Goal: Check status: Check status

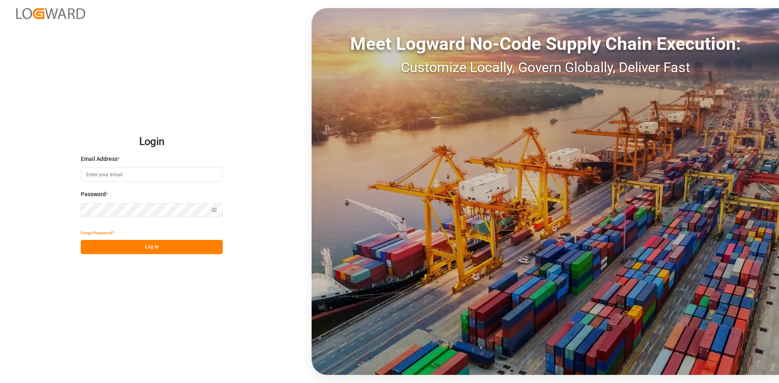
type input "[PERSON_NAME][EMAIL_ADDRESS][PERSON_NAME][DOMAIN_NAME]"
click at [134, 244] on button "Log In" at bounding box center [152, 247] width 142 height 14
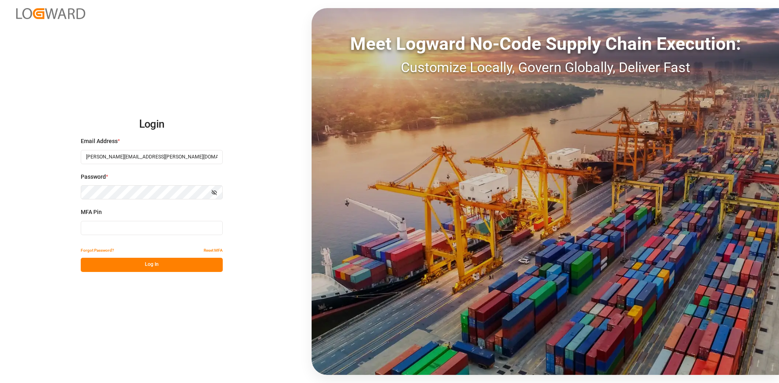
click at [148, 227] on input at bounding box center [152, 228] width 142 height 14
type input "645907"
click at [184, 267] on button "Log In" at bounding box center [152, 265] width 142 height 14
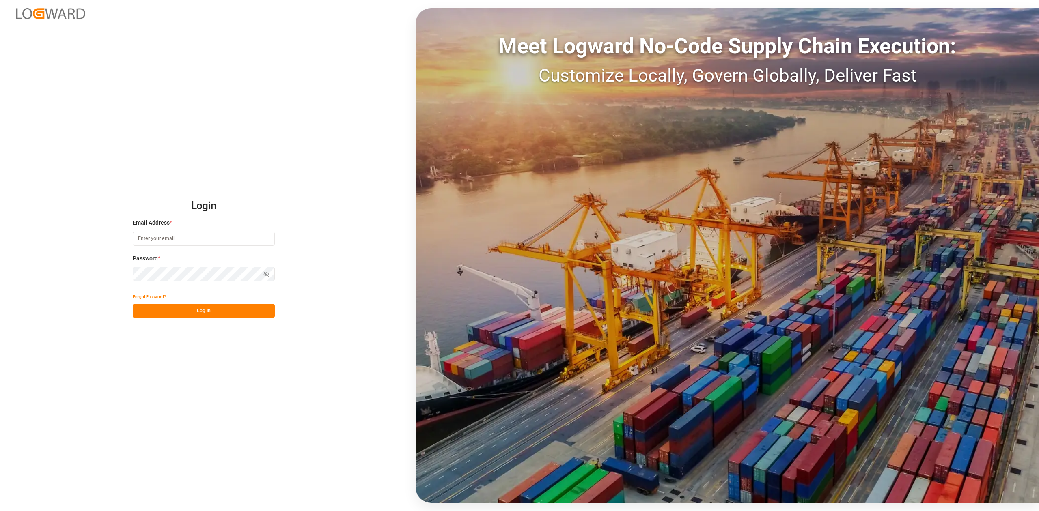
type input "[PERSON_NAME][EMAIL_ADDRESS][PERSON_NAME][DOMAIN_NAME]"
click at [223, 312] on button "Log In" at bounding box center [204, 311] width 142 height 14
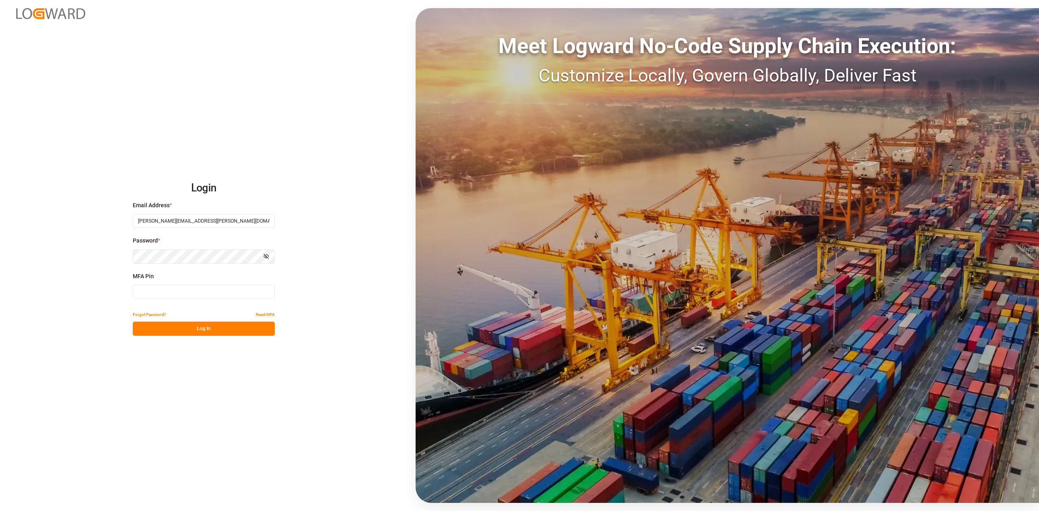
click at [177, 289] on input at bounding box center [204, 292] width 142 height 14
type input "975485"
click at [193, 333] on button "Log In" at bounding box center [204, 329] width 142 height 14
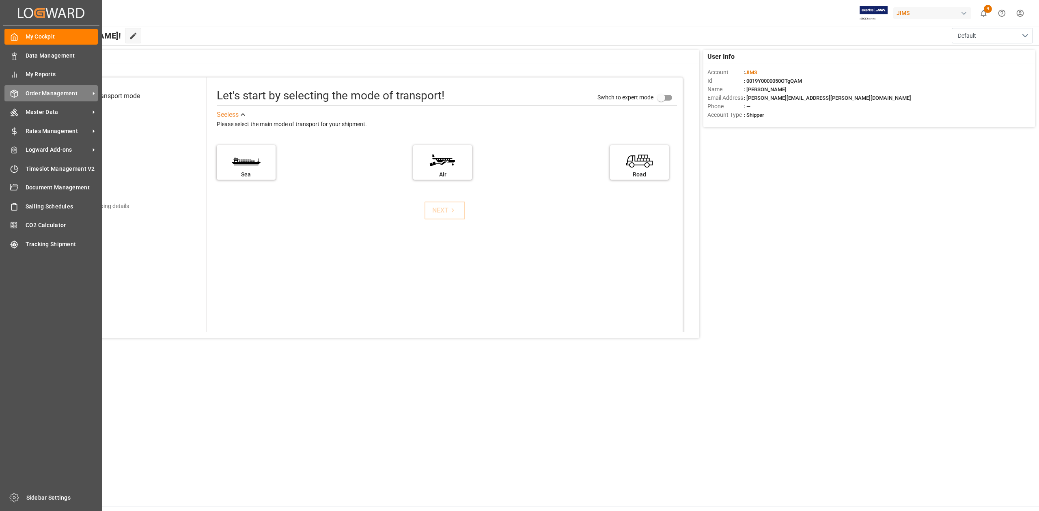
click at [31, 90] on span "Order Management" at bounding box center [58, 93] width 64 height 9
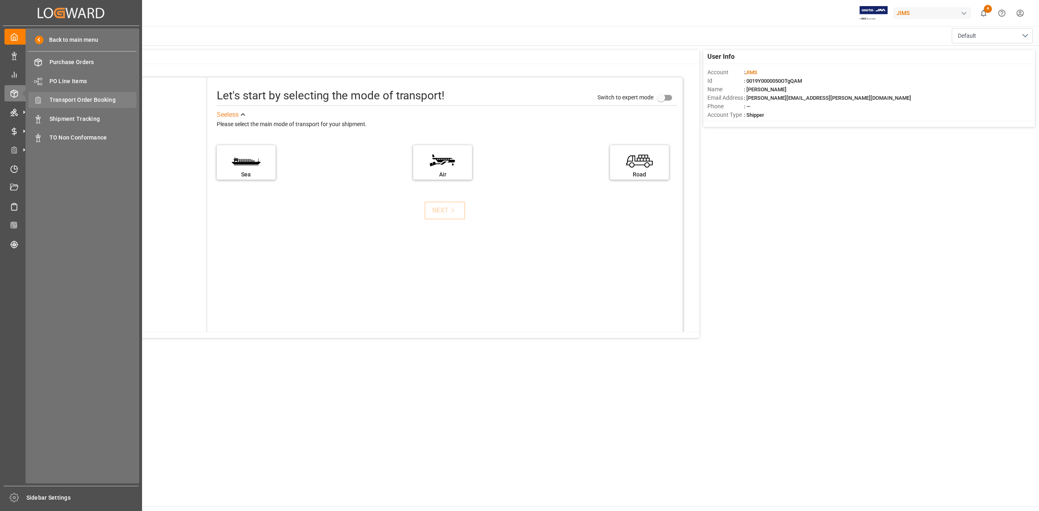
click at [106, 98] on span "Transport Order Booking" at bounding box center [92, 100] width 87 height 9
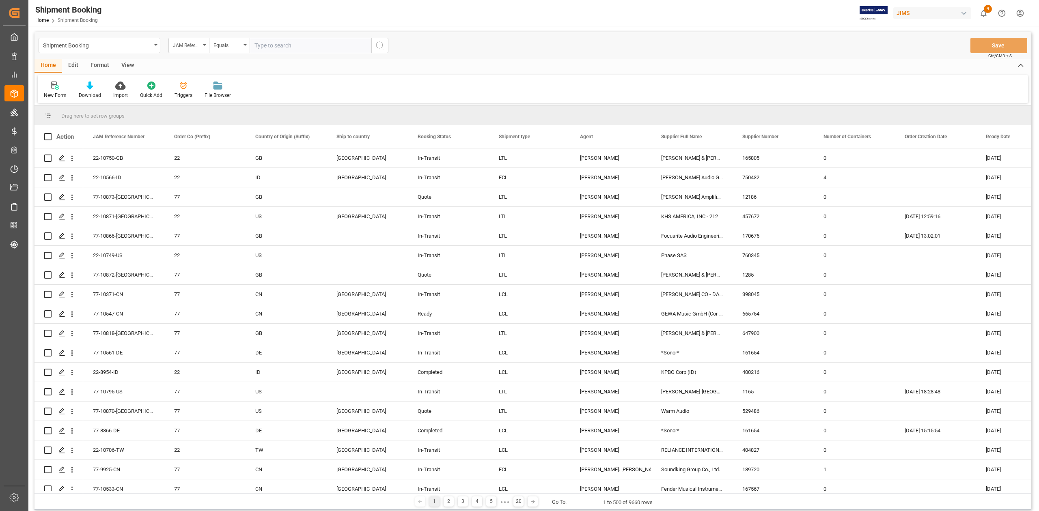
click at [282, 44] on input "text" at bounding box center [311, 45] width 122 height 15
type input "77-10106-CA"
click at [377, 46] on icon "search button" at bounding box center [380, 46] width 10 height 10
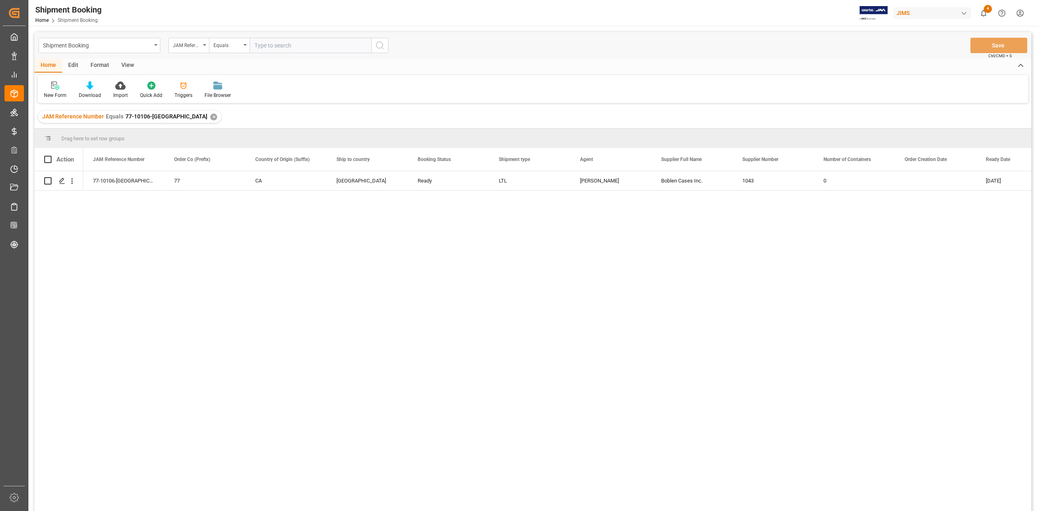
click at [210, 115] on div "✕" at bounding box center [213, 117] width 7 height 7
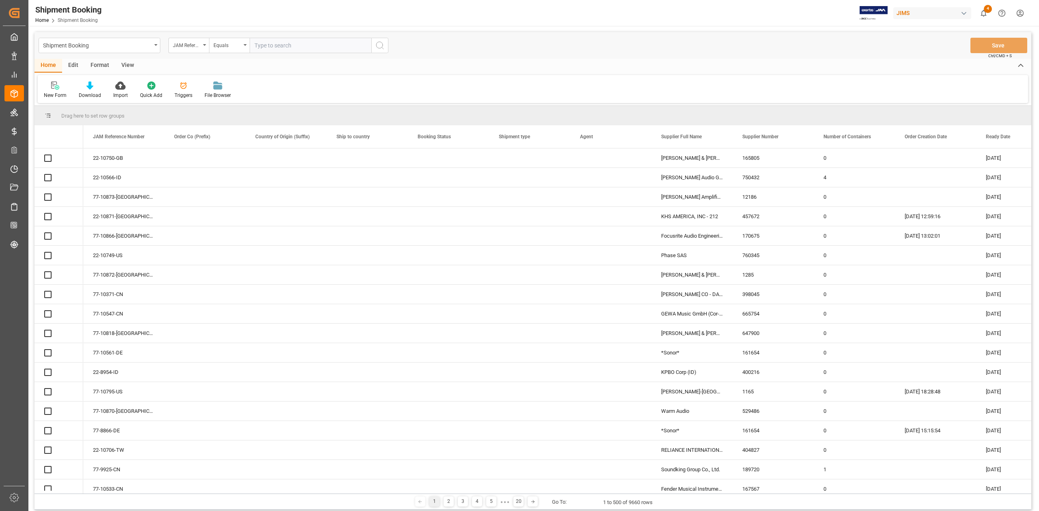
click at [325, 45] on input "text" at bounding box center [311, 45] width 122 height 15
paste input "77-10644-CN"
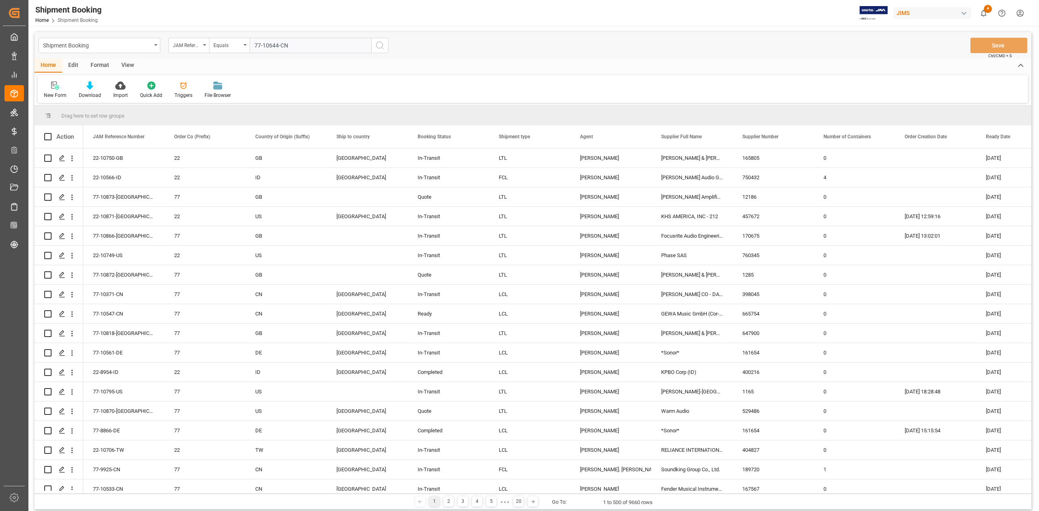
click at [260, 42] on input "77-10644-CN" at bounding box center [311, 45] width 122 height 15
type input "77-10644-CN"
click at [383, 46] on icon "search button" at bounding box center [380, 46] width 10 height 10
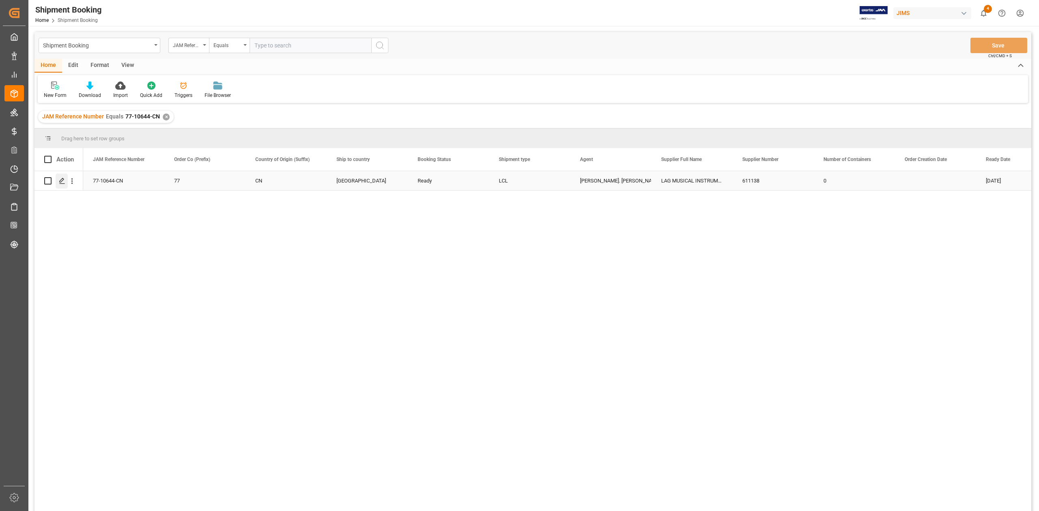
click at [62, 184] on line "Press SPACE to select this row." at bounding box center [62, 184] width 5 height 0
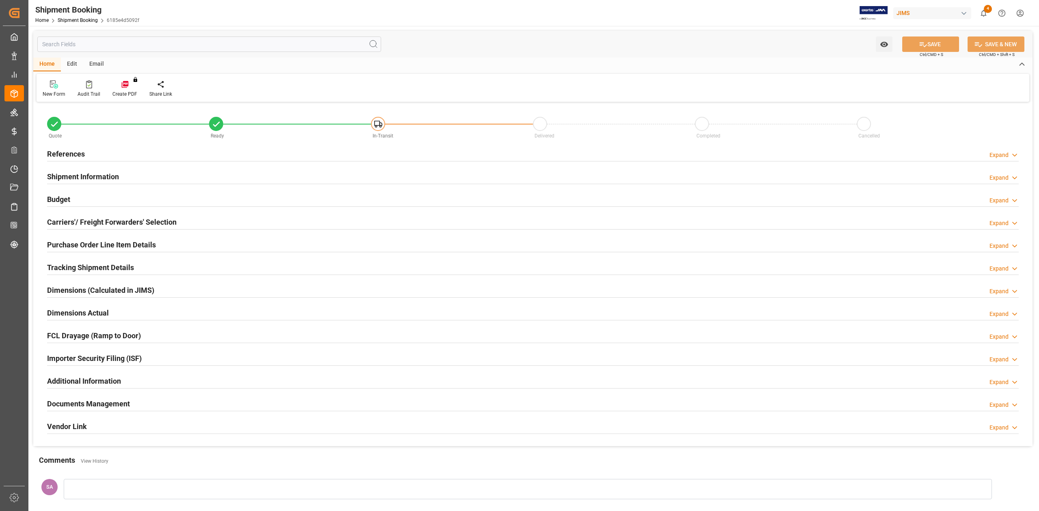
type input "0"
type input "30-08-2025"
drag, startPoint x: 70, startPoint y: 153, endPoint x: 80, endPoint y: 164, distance: 14.4
click at [70, 154] on h2 "References" at bounding box center [66, 153] width 38 height 11
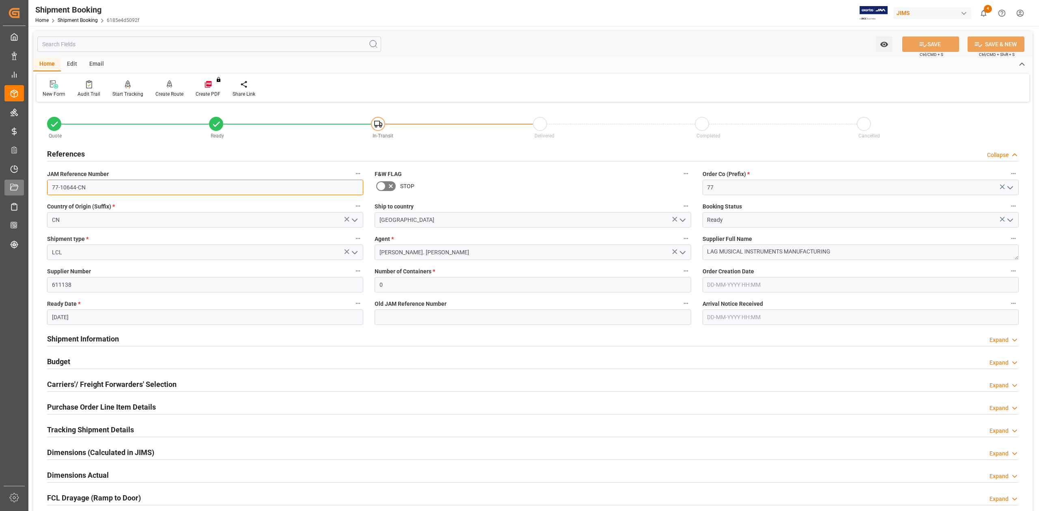
drag, startPoint x: 90, startPoint y: 190, endPoint x: 42, endPoint y: 184, distance: 47.9
click at [14, 187] on div "Created by potrace 1.15, written by Peter Selinger 2001-2017 Created by potrace…" at bounding box center [519, 255] width 1039 height 511
click at [58, 289] on input "611138" at bounding box center [205, 284] width 316 height 15
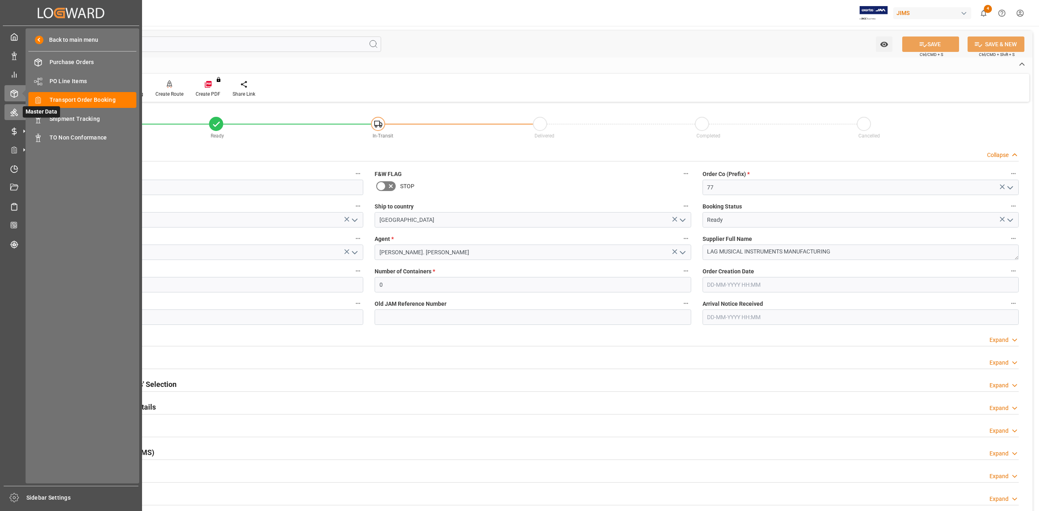
drag, startPoint x: 18, startPoint y: 115, endPoint x: 12, endPoint y: 114, distance: 6.6
click at [12, 114] on icon at bounding box center [14, 112] width 7 height 7
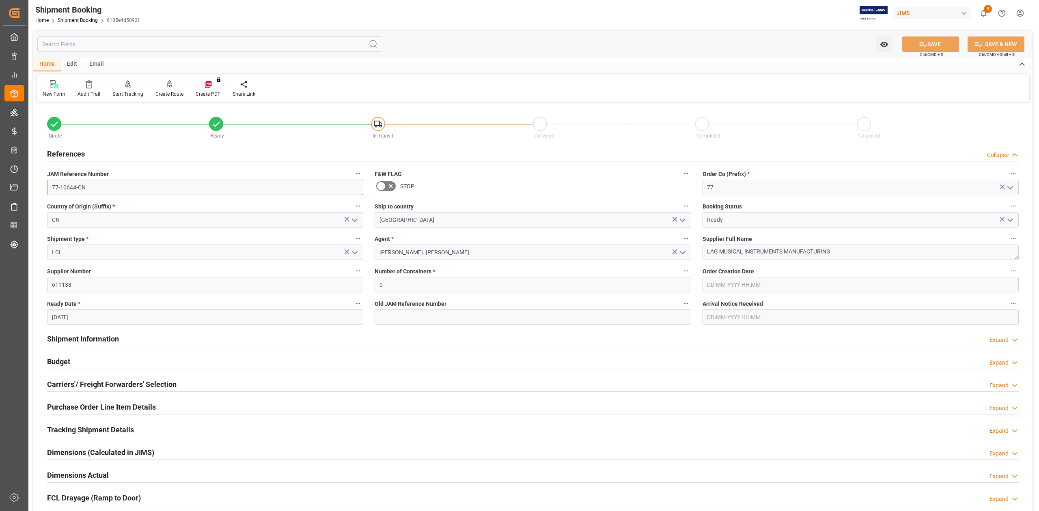
click at [157, 190] on input "77-10644-CN" at bounding box center [205, 187] width 316 height 15
click at [83, 286] on input "611138" at bounding box center [205, 284] width 316 height 15
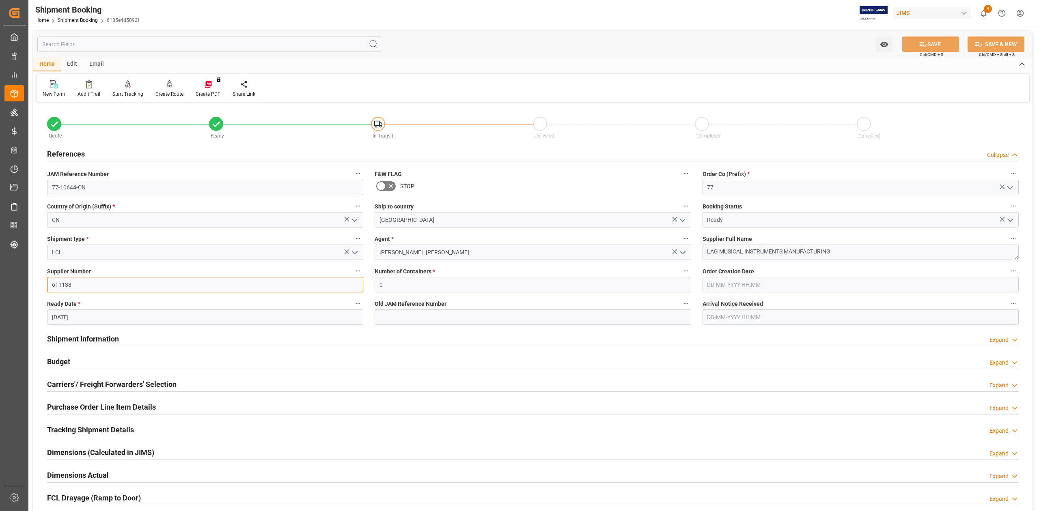
click at [83, 286] on input "611138" at bounding box center [205, 284] width 316 height 15
drag, startPoint x: 105, startPoint y: 384, endPoint x: 260, endPoint y: 315, distance: 169.5
click at [105, 384] on h2 "Carriers'/ Freight Forwarders' Selection" at bounding box center [111, 384] width 129 height 11
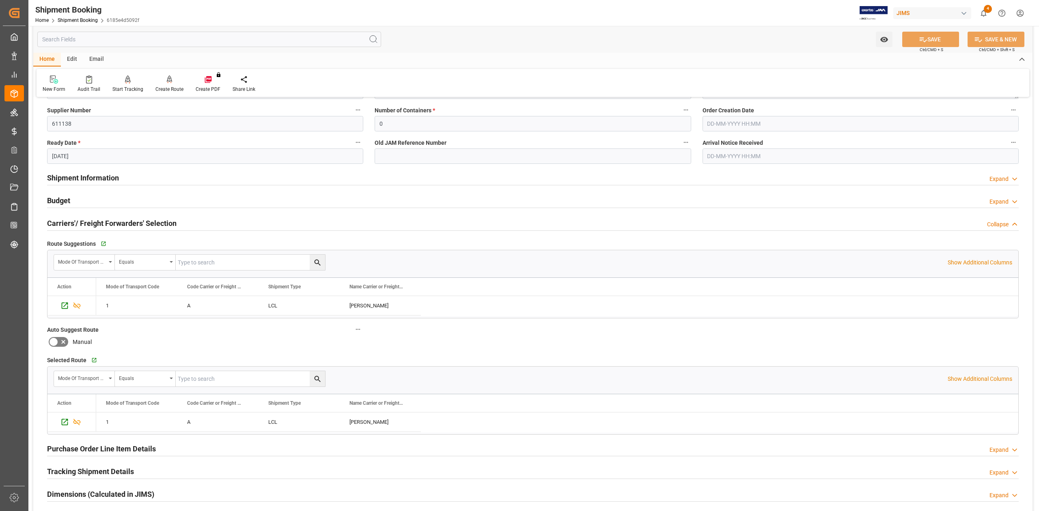
scroll to position [162, 0]
click at [109, 174] on h2 "Shipment Information" at bounding box center [83, 176] width 72 height 11
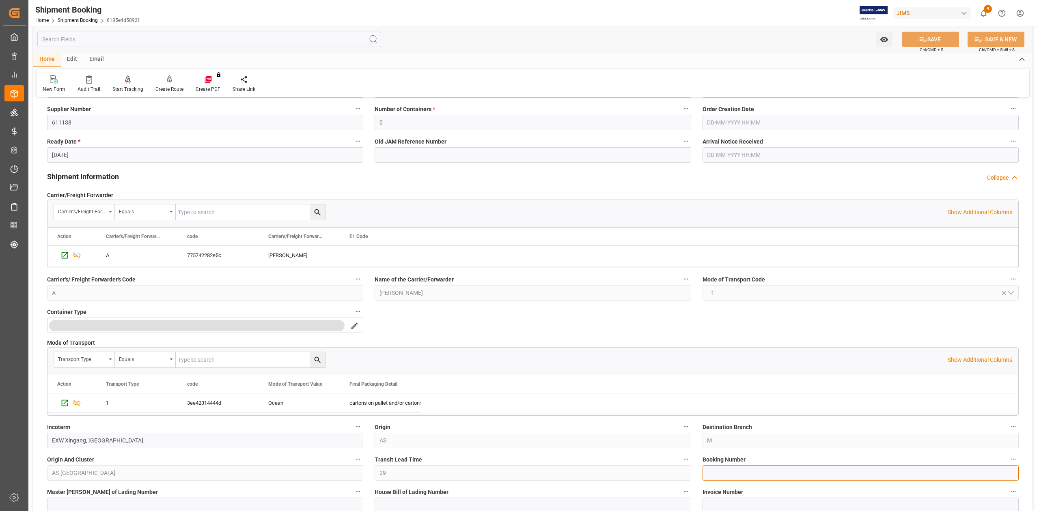
click at [742, 474] on input at bounding box center [860, 472] width 316 height 15
paste input "13637126"
type input "13637126"
click at [933, 41] on button "SAVE" at bounding box center [930, 39] width 57 height 15
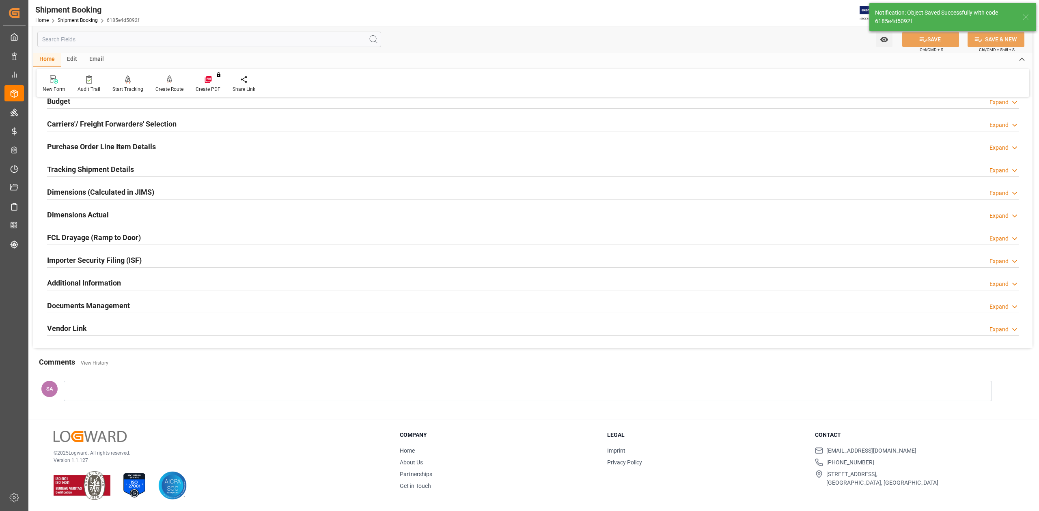
scroll to position [99, 0]
click at [103, 147] on h2 "Purchase Order Line Item Details" at bounding box center [101, 146] width 109 height 11
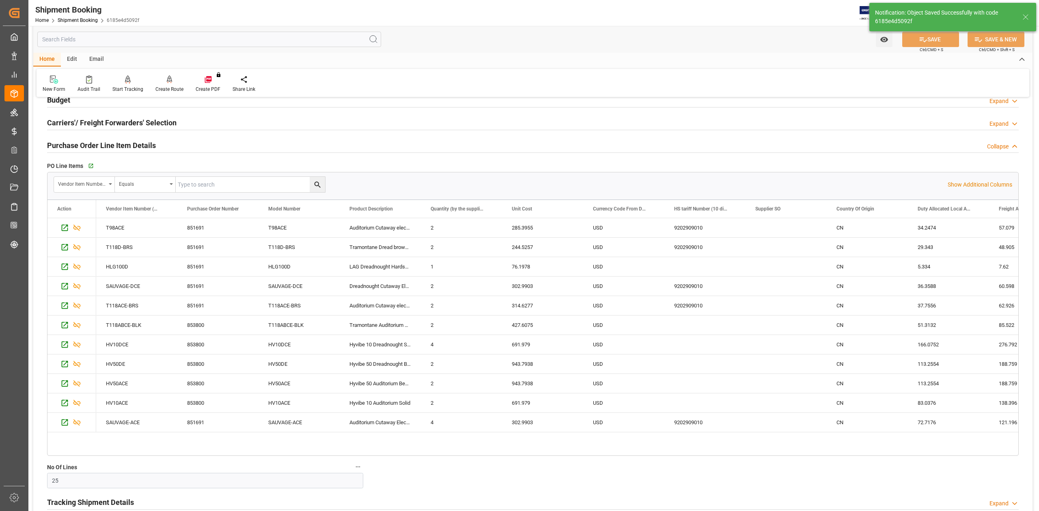
scroll to position [108, 0]
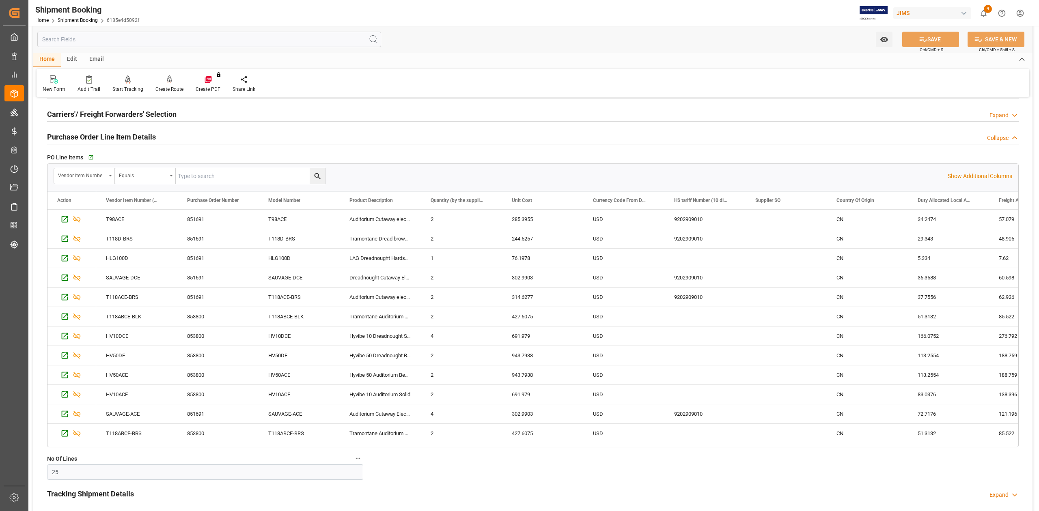
click at [104, 137] on h2 "Purchase Order Line Item Details" at bounding box center [101, 136] width 109 height 11
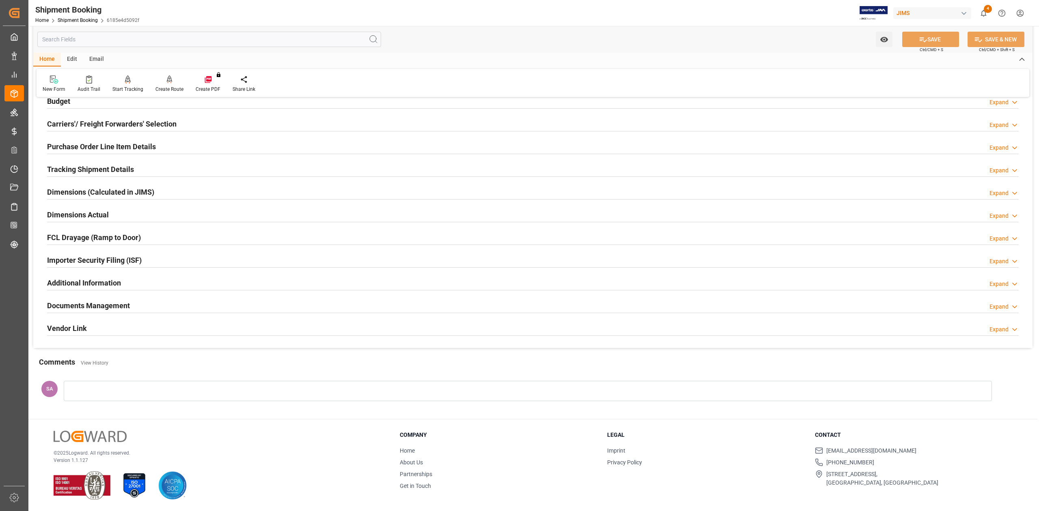
scroll to position [99, 0]
click at [96, 168] on h2 "Tracking Shipment Details" at bounding box center [90, 169] width 87 height 11
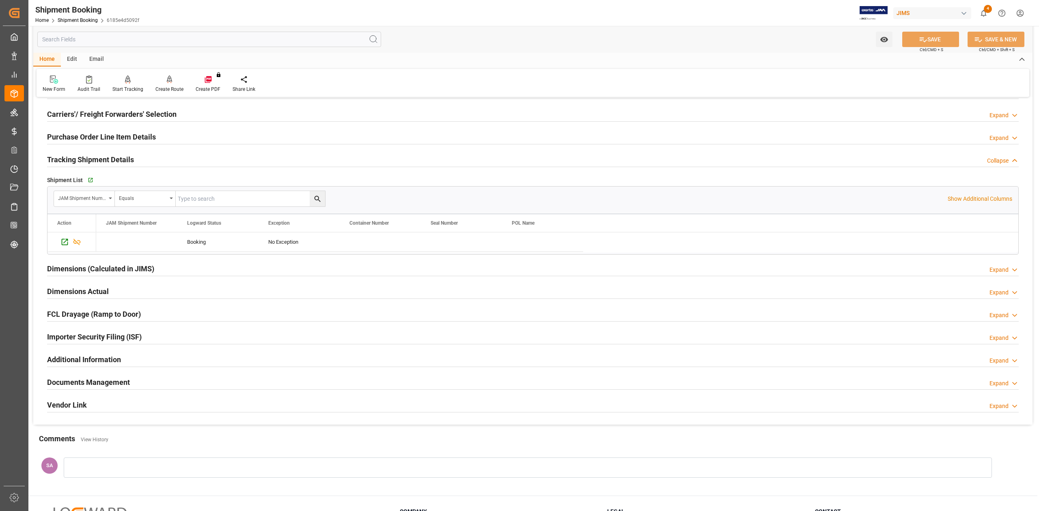
click at [96, 168] on div "Tracking Shipment Details Collapse" at bounding box center [532, 159] width 983 height 23
click at [96, 161] on h2 "Tracking Shipment Details" at bounding box center [90, 159] width 87 height 11
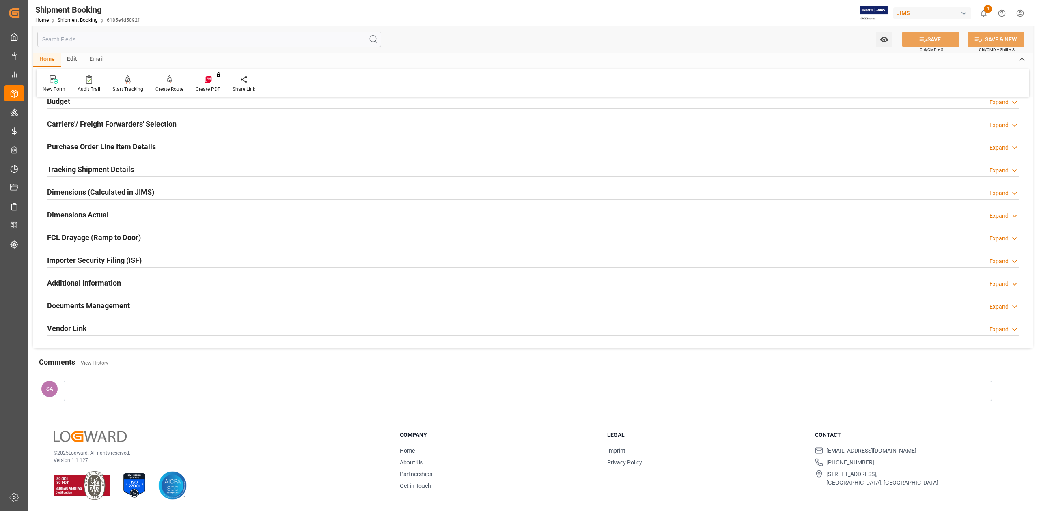
click at [80, 210] on h2 "Dimensions Actual" at bounding box center [78, 214] width 62 height 11
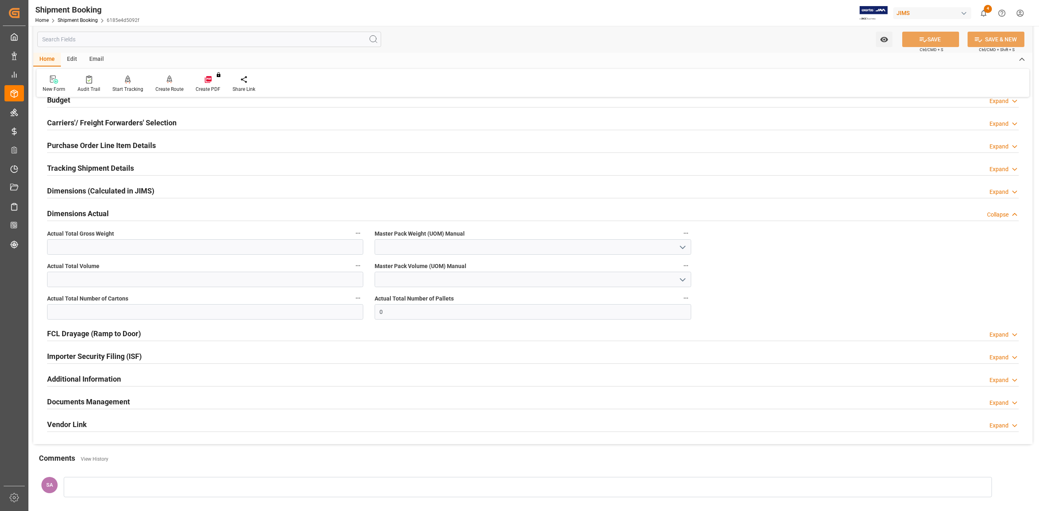
scroll to position [108, 0]
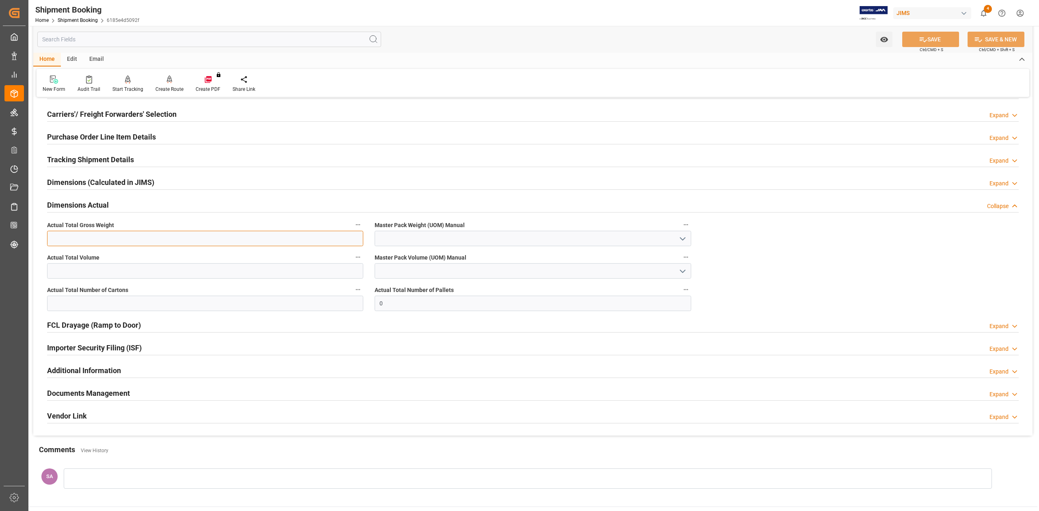
click at [105, 240] on input "text" at bounding box center [205, 238] width 316 height 15
type input "414.9"
click at [110, 273] on input "text" at bounding box center [205, 270] width 316 height 15
type input "7.72"
click at [112, 305] on input "text" at bounding box center [205, 303] width 316 height 15
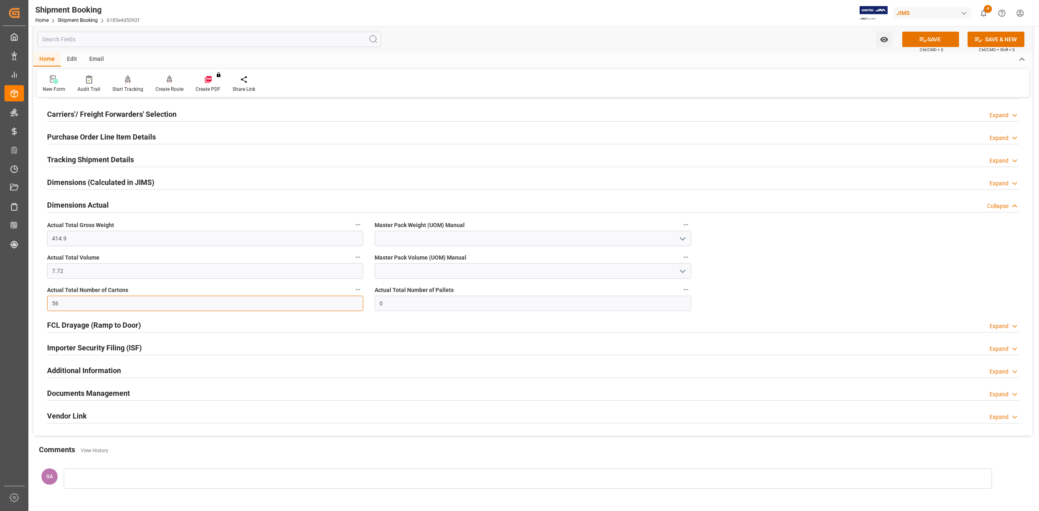
type input "56"
click at [402, 244] on input at bounding box center [532, 238] width 316 height 15
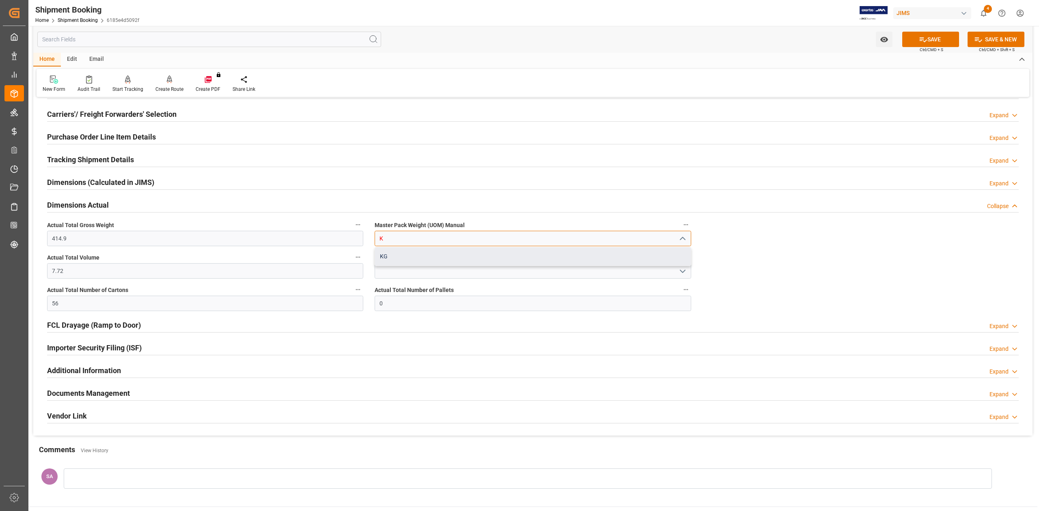
click at [401, 256] on div "KG" at bounding box center [532, 256] width 315 height 18
type input "KG"
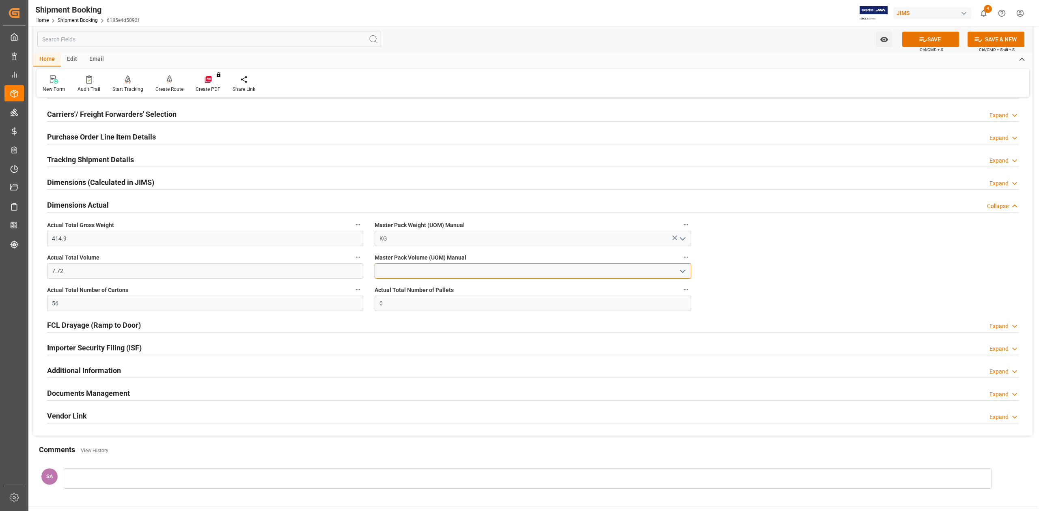
click at [399, 271] on input at bounding box center [532, 270] width 316 height 15
click at [404, 289] on div "CBM" at bounding box center [532, 289] width 315 height 18
type input "CBM"
click at [922, 43] on icon at bounding box center [923, 39] width 9 height 9
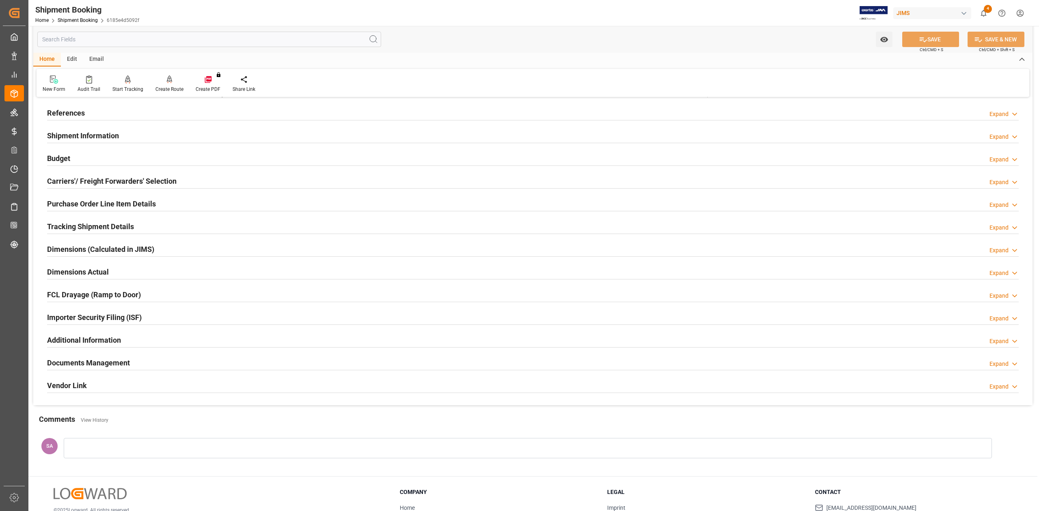
scroll to position [0, 0]
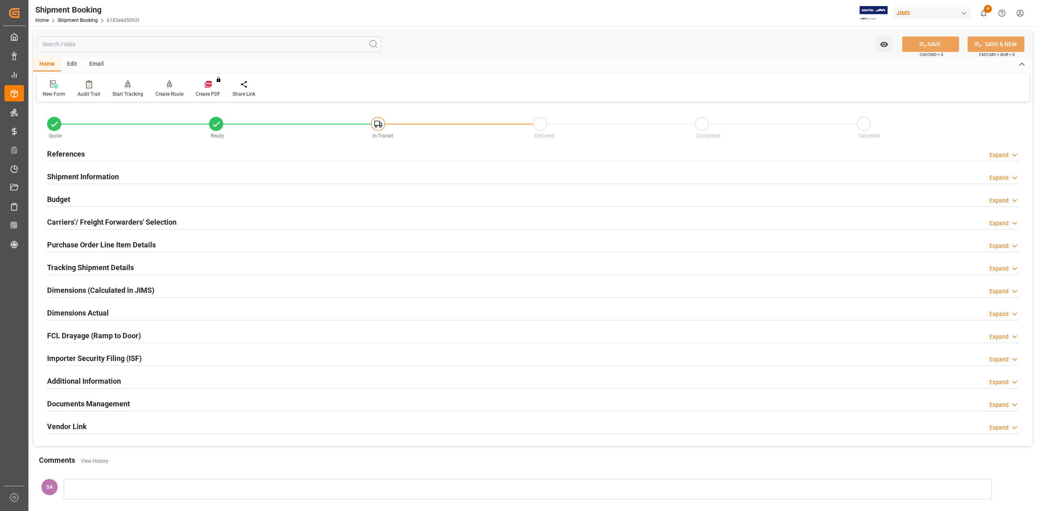
click at [64, 155] on h2 "References" at bounding box center [66, 153] width 38 height 11
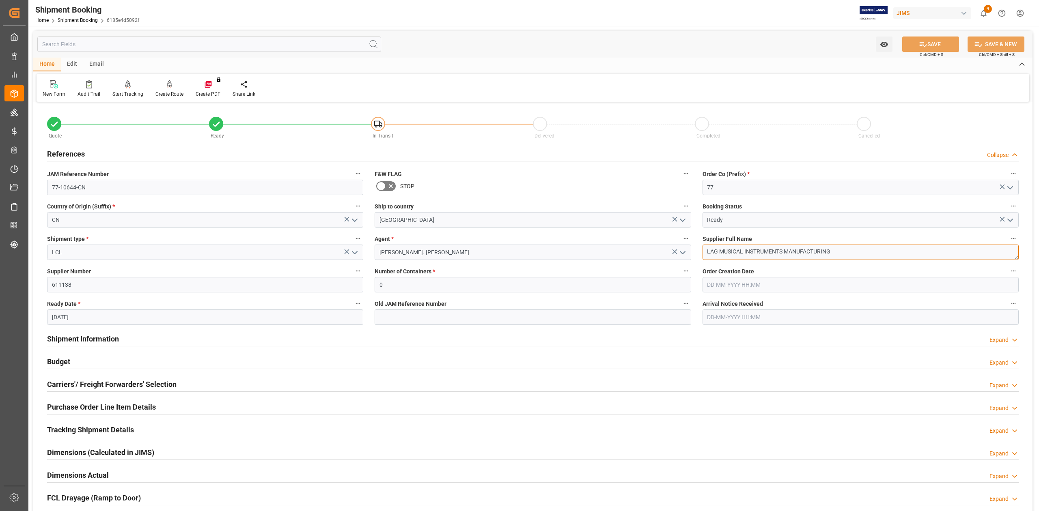
drag, startPoint x: 833, startPoint y: 254, endPoint x: 705, endPoint y: 254, distance: 127.8
click at [705, 254] on textarea "LAG MUSICAL INSTRUMENTS MANUFACTURING" at bounding box center [860, 252] width 316 height 15
click at [62, 284] on input "611138" at bounding box center [205, 284] width 316 height 15
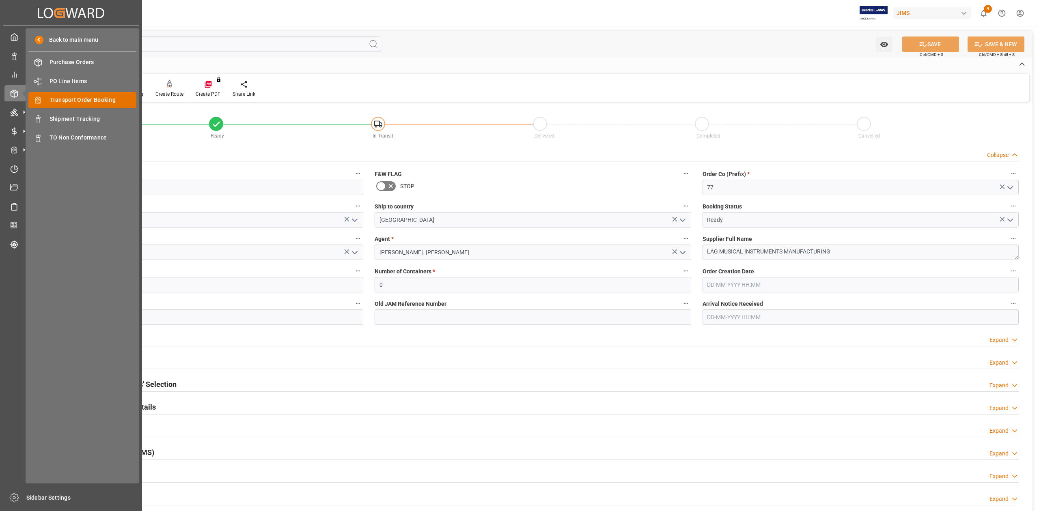
click at [99, 97] on span "Transport Order Booking" at bounding box center [92, 100] width 87 height 9
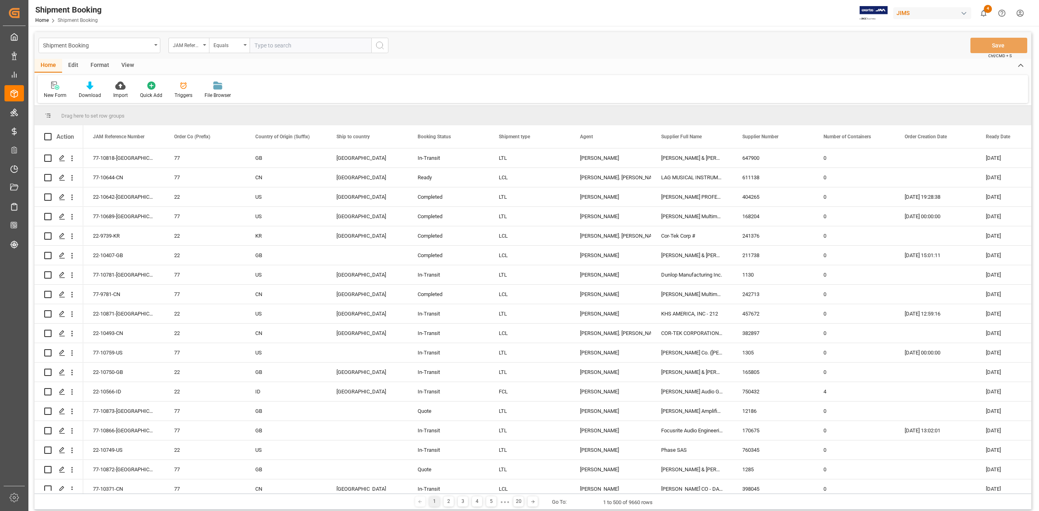
click at [305, 44] on input "text" at bounding box center [311, 45] width 122 height 15
type input "77-10580-CN"
click at [382, 47] on circle "search button" at bounding box center [379, 45] width 6 height 6
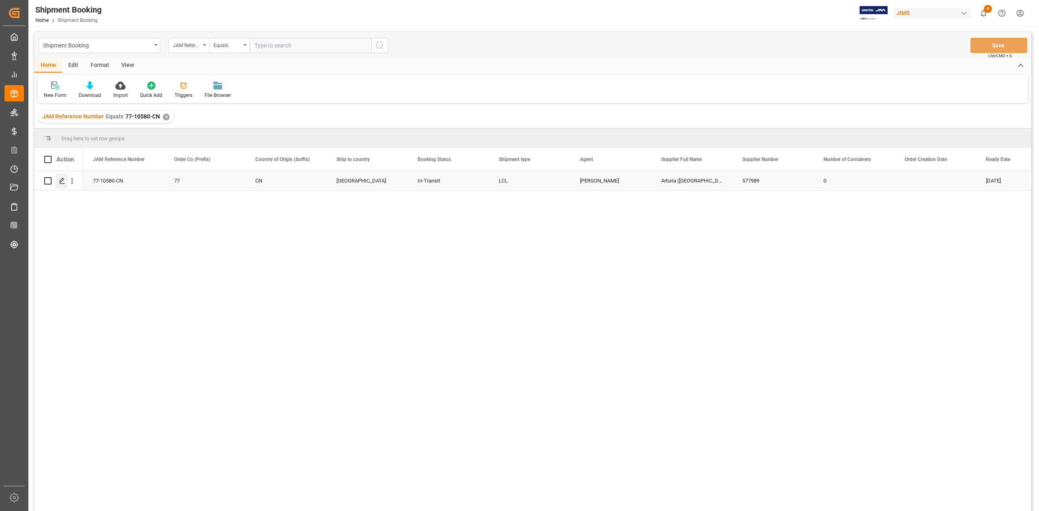
click at [58, 180] on div "Press SPACE to select this row." at bounding box center [62, 181] width 12 height 15
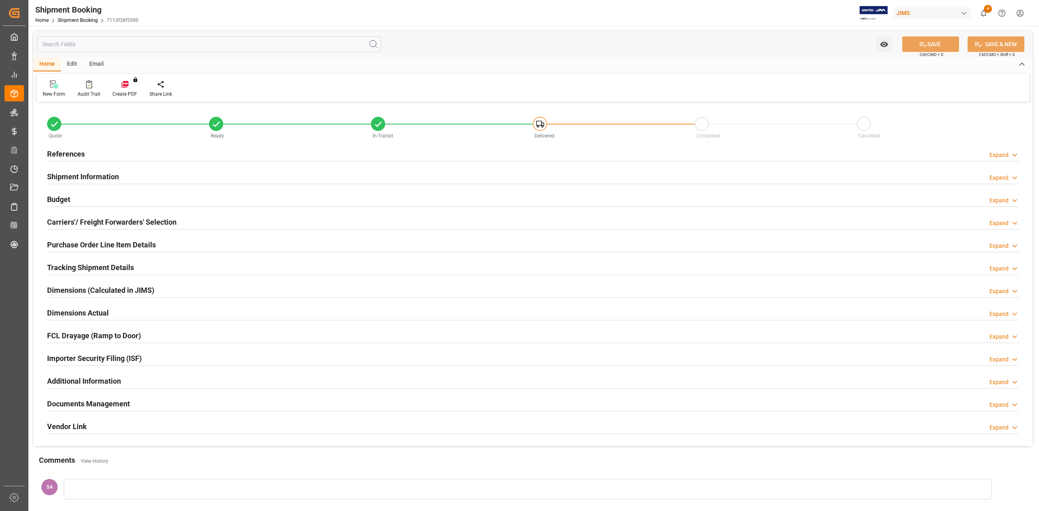
type input "0"
type input "14-08-2025"
click at [80, 157] on h2 "References" at bounding box center [66, 153] width 38 height 11
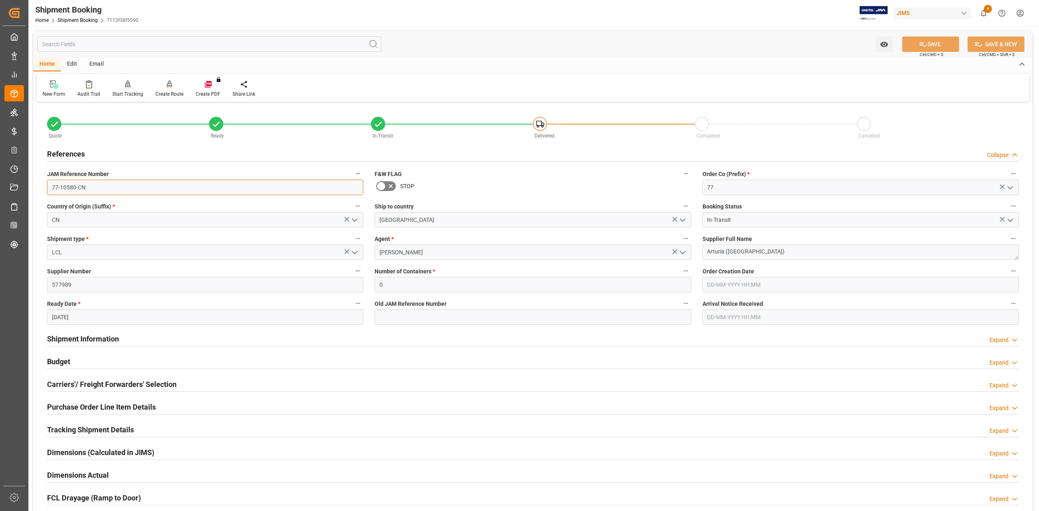
click at [112, 187] on input "77-10580-CN" at bounding box center [205, 187] width 316 height 15
drag, startPoint x: 66, startPoint y: 362, endPoint x: 194, endPoint y: 348, distance: 128.6
click at [66, 362] on h2 "Budget" at bounding box center [58, 361] width 23 height 11
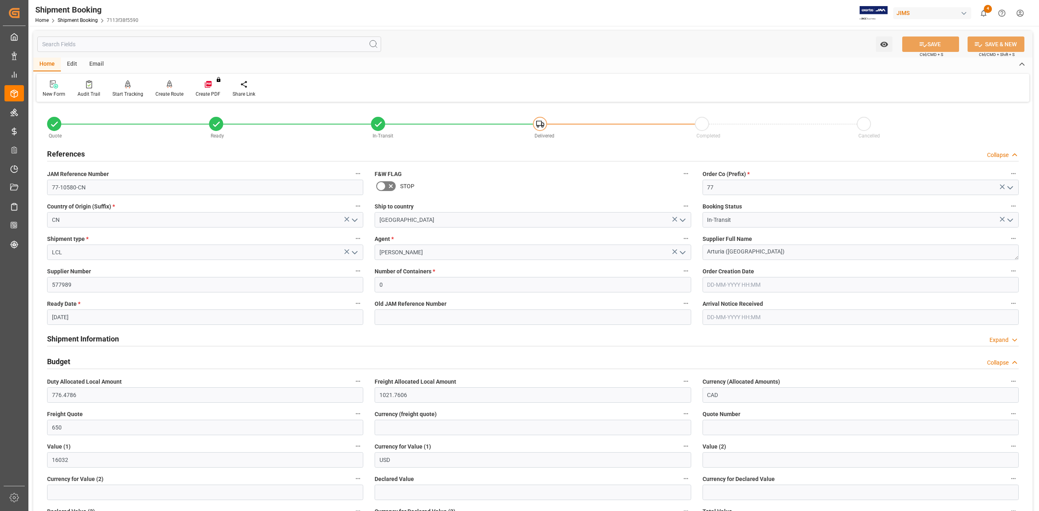
scroll to position [162, 0]
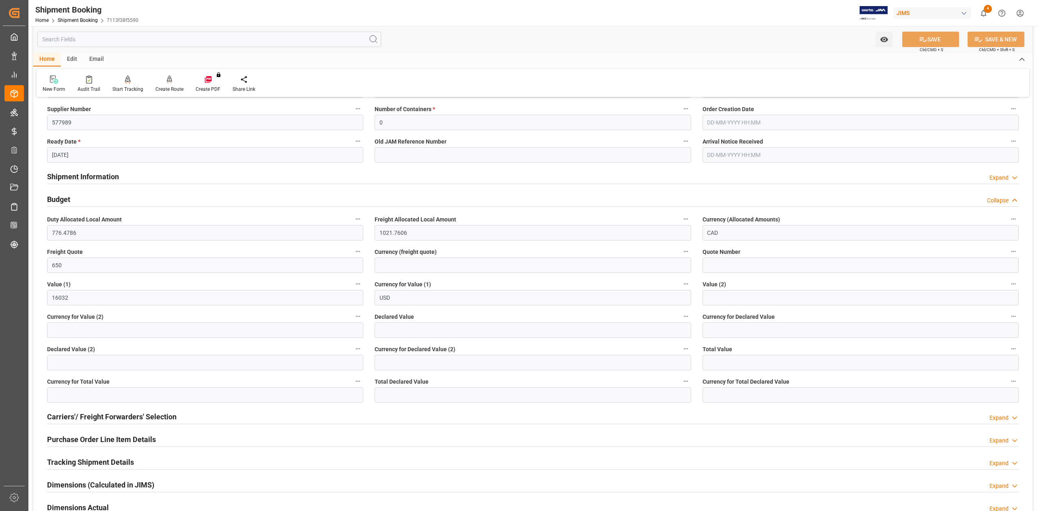
click at [83, 175] on h2 "Shipment Information" at bounding box center [83, 176] width 72 height 11
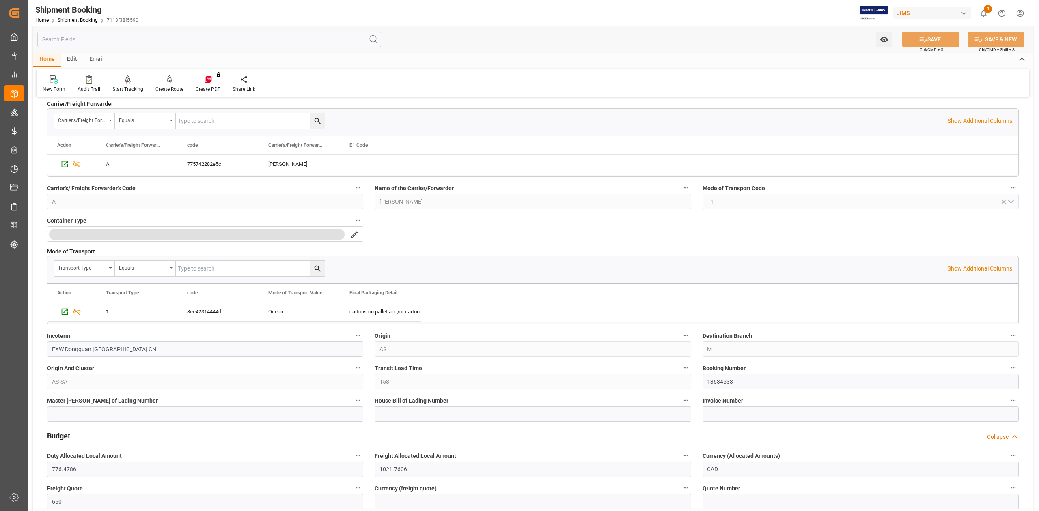
scroll to position [325, 0]
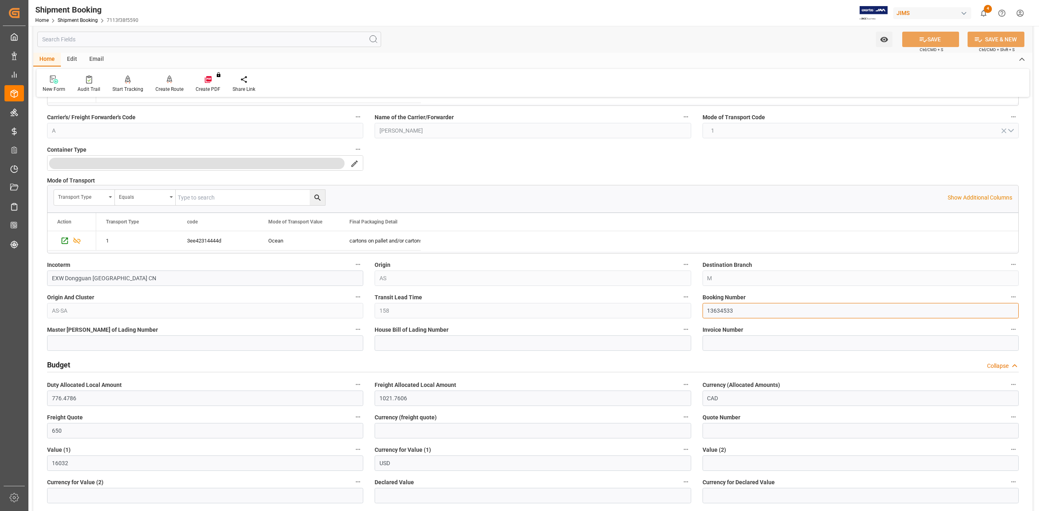
click at [719, 308] on input "13634533" at bounding box center [860, 310] width 316 height 15
click at [395, 343] on input at bounding box center [532, 343] width 316 height 15
paste input "DMCNSY080243"
type input "DMCNSY080243"
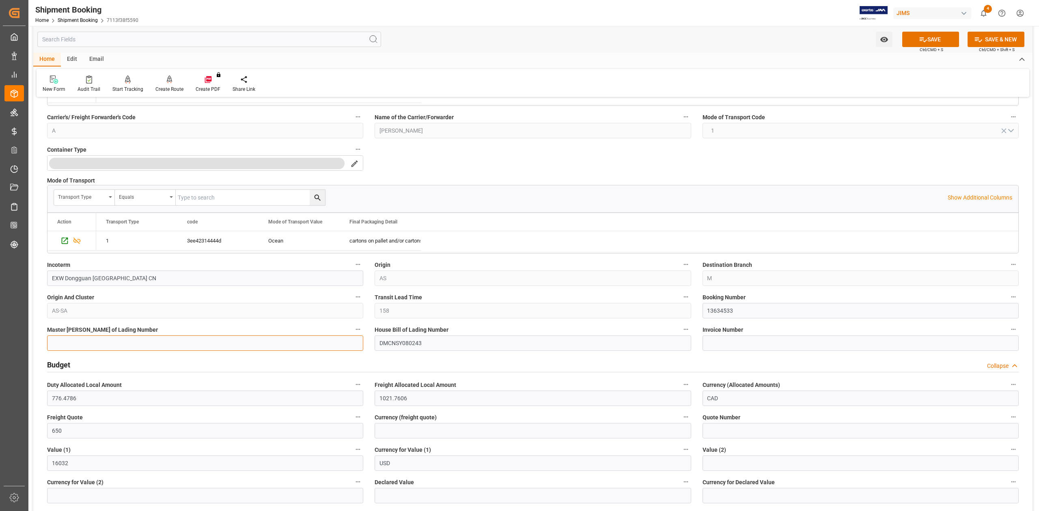
click at [198, 338] on input at bounding box center [205, 343] width 316 height 15
paste input "OOLU2763598600"
type input "OOLU2763598600"
click at [925, 39] on button "SAVE" at bounding box center [930, 39] width 57 height 15
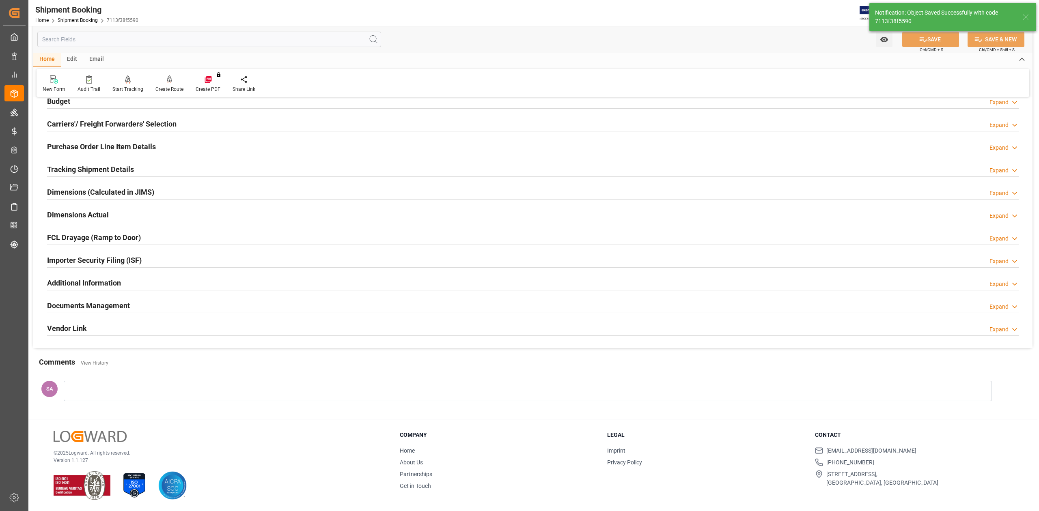
scroll to position [0, 0]
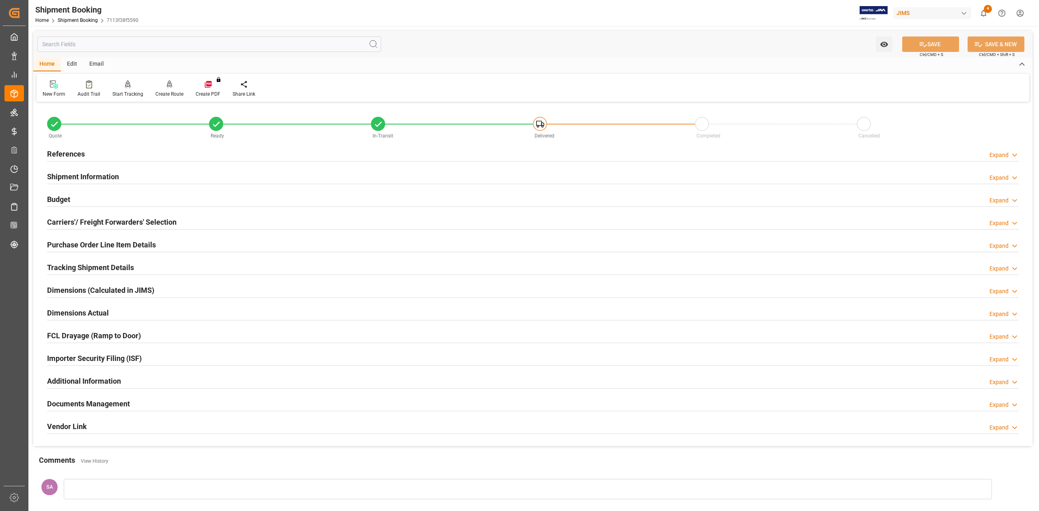
click at [103, 174] on h2 "Shipment Information" at bounding box center [83, 176] width 72 height 11
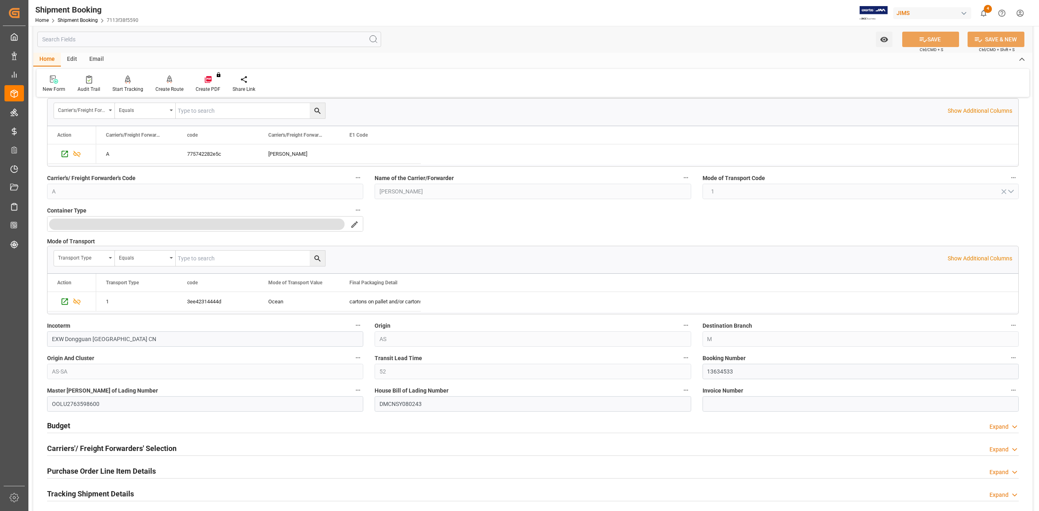
scroll to position [108, 0]
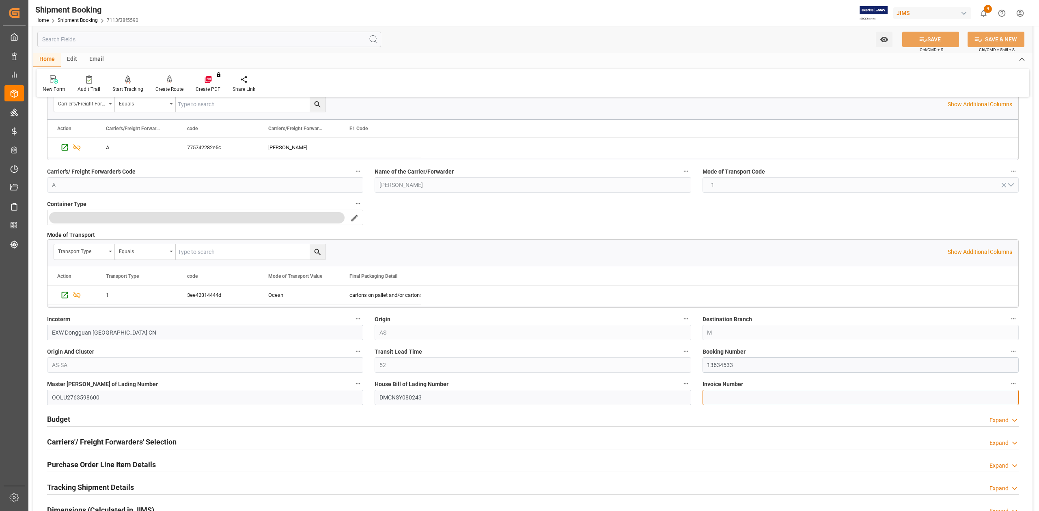
click at [723, 398] on input at bounding box center [860, 397] width 316 height 15
paste input "INV-25-07-0007264"
type input "INV-25-07-0007264"
drag, startPoint x: 776, startPoint y: 401, endPoint x: 673, endPoint y: 402, distance: 103.5
click at [675, 401] on div "Quote Ready In-Transit Delivered Completed Cancelled References Expand JAM Refe…" at bounding box center [532, 331] width 999 height 670
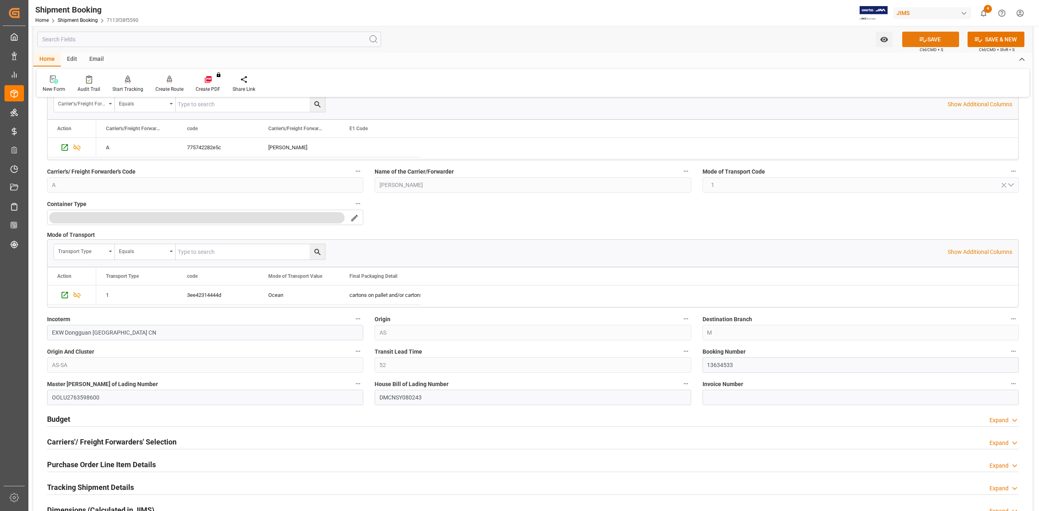
click at [945, 41] on button "SAVE" at bounding box center [930, 39] width 57 height 15
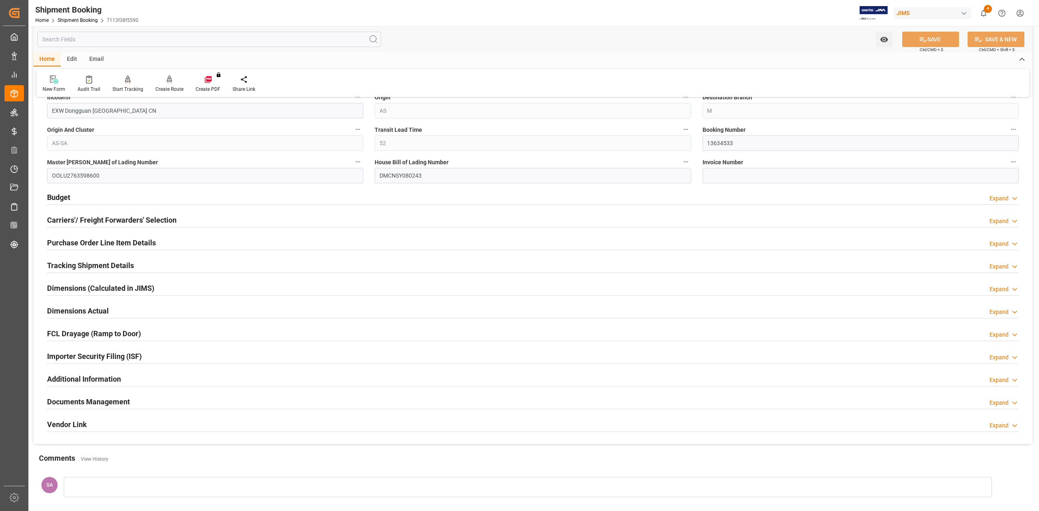
scroll to position [320, 0]
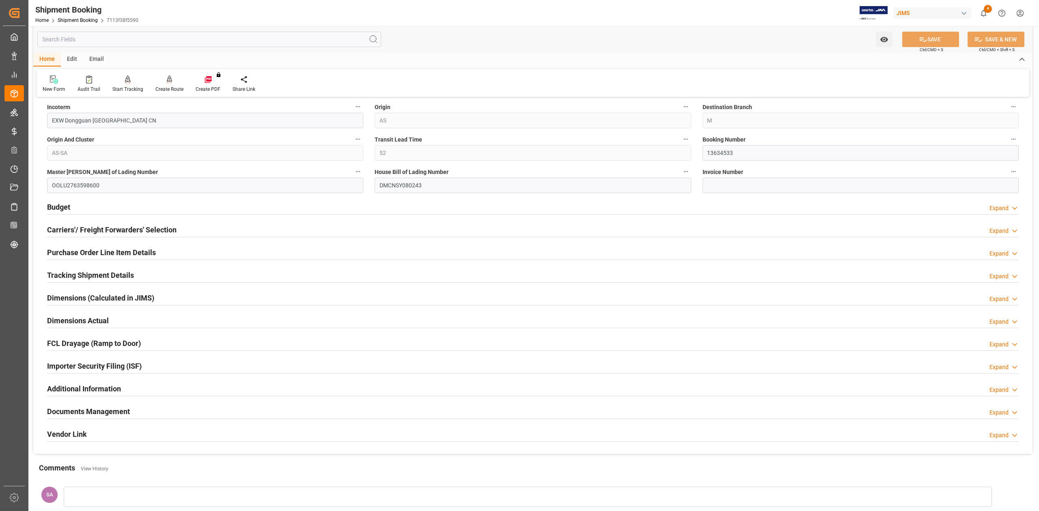
click at [80, 256] on h2 "Purchase Order Line Item Details" at bounding box center [101, 252] width 109 height 11
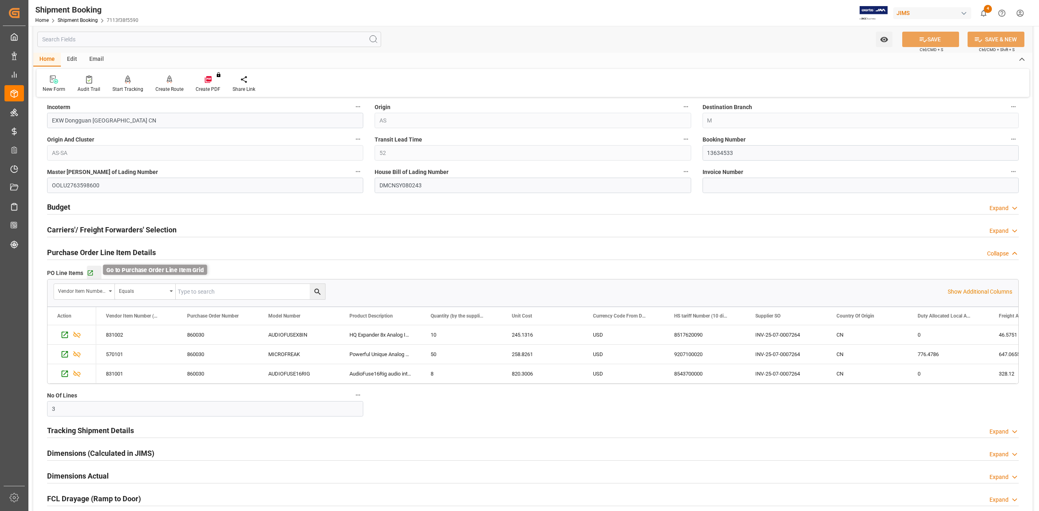
click at [91, 275] on icon "button" at bounding box center [90, 273] width 7 height 7
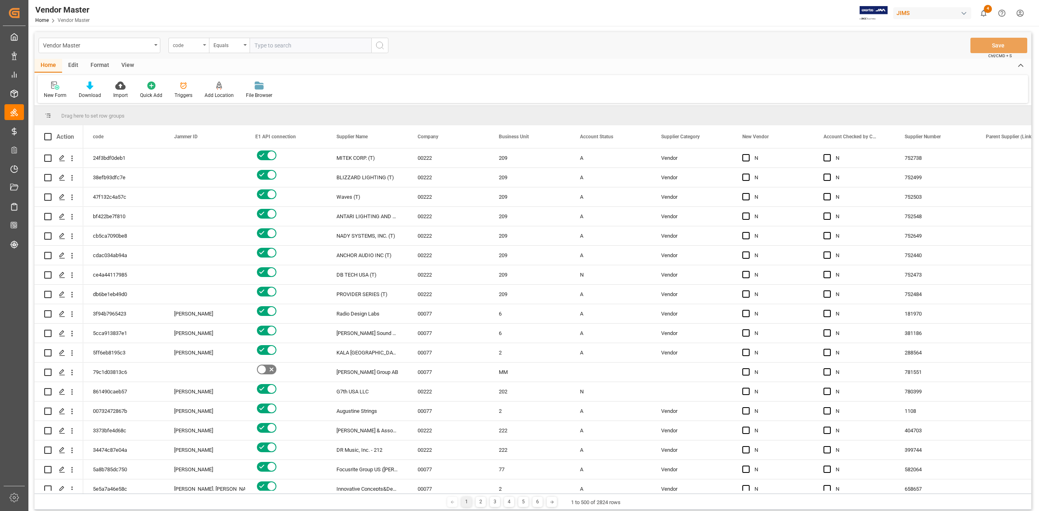
click at [205, 46] on div "code" at bounding box center [188, 45] width 41 height 15
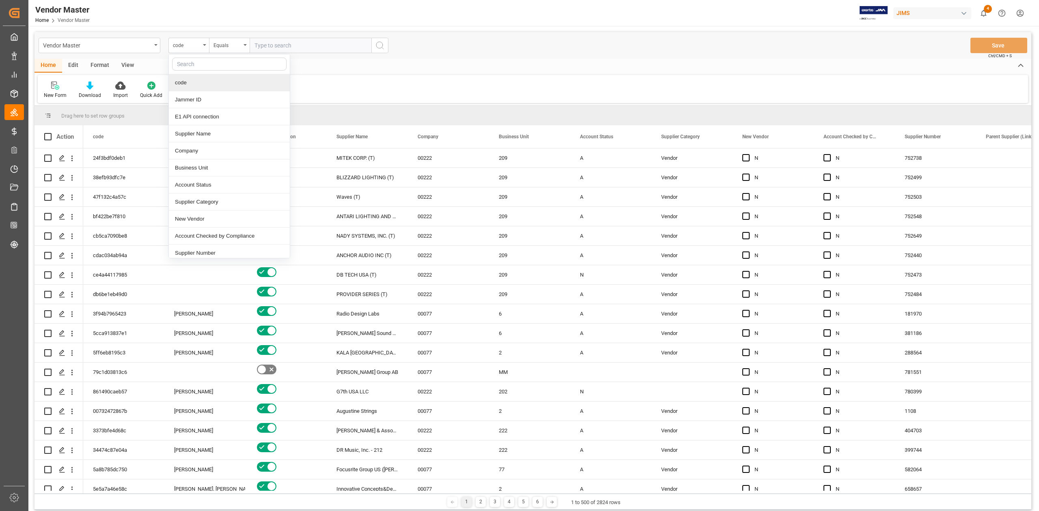
click at [200, 67] on input "text" at bounding box center [229, 64] width 114 height 13
type input "SU"
click at [255, 132] on div "Supplier Number" at bounding box center [229, 133] width 121 height 17
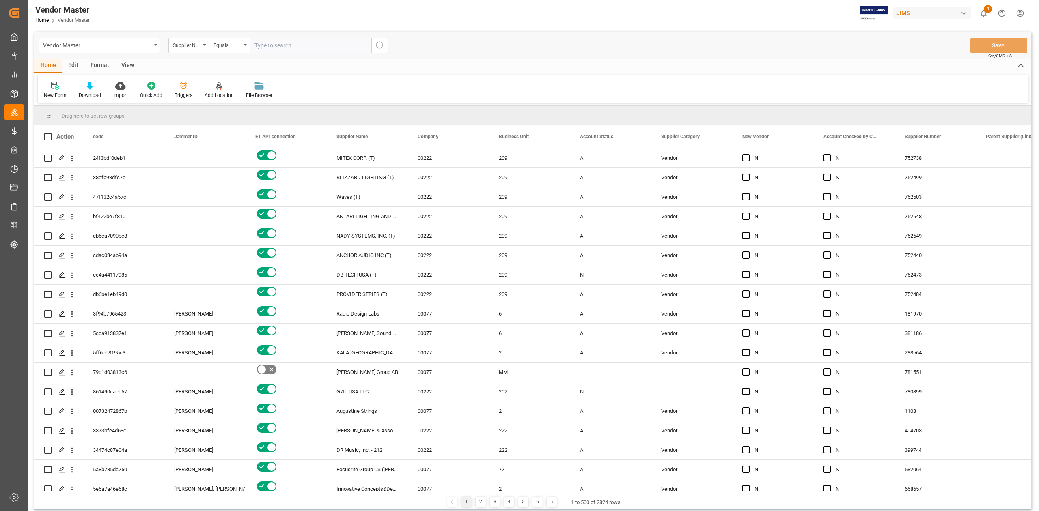
click at [297, 38] on input "text" at bounding box center [311, 45] width 122 height 15
click at [299, 43] on input "text" at bounding box center [311, 45] width 122 height 15
paste input "611138"
type input "611138"
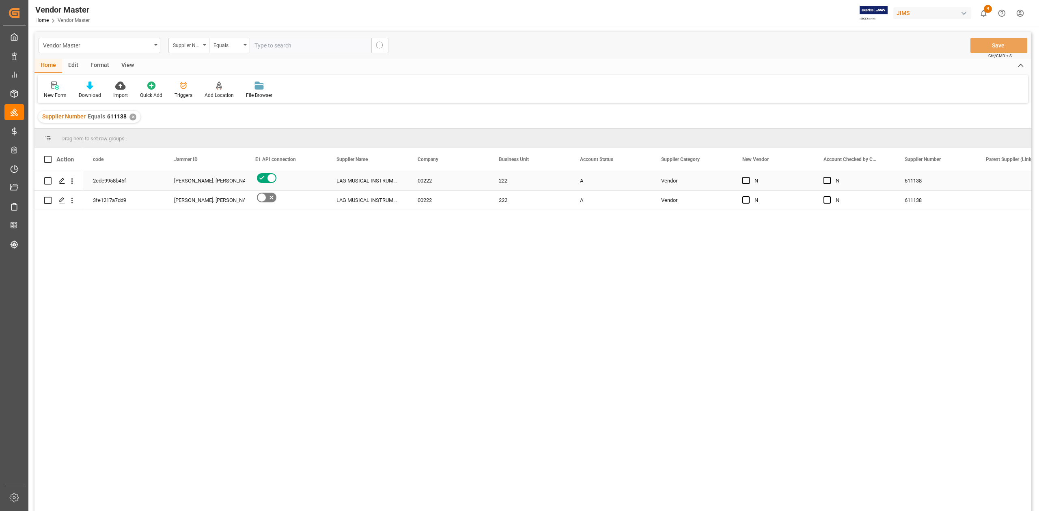
click at [638, 184] on div "A" at bounding box center [611, 181] width 62 height 19
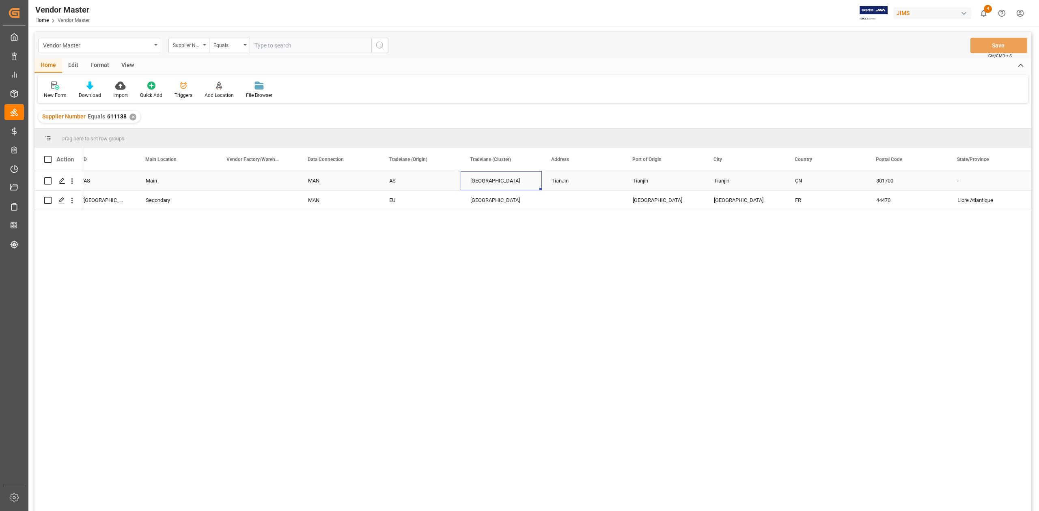
click at [529, 183] on div "North China" at bounding box center [501, 181] width 62 height 19
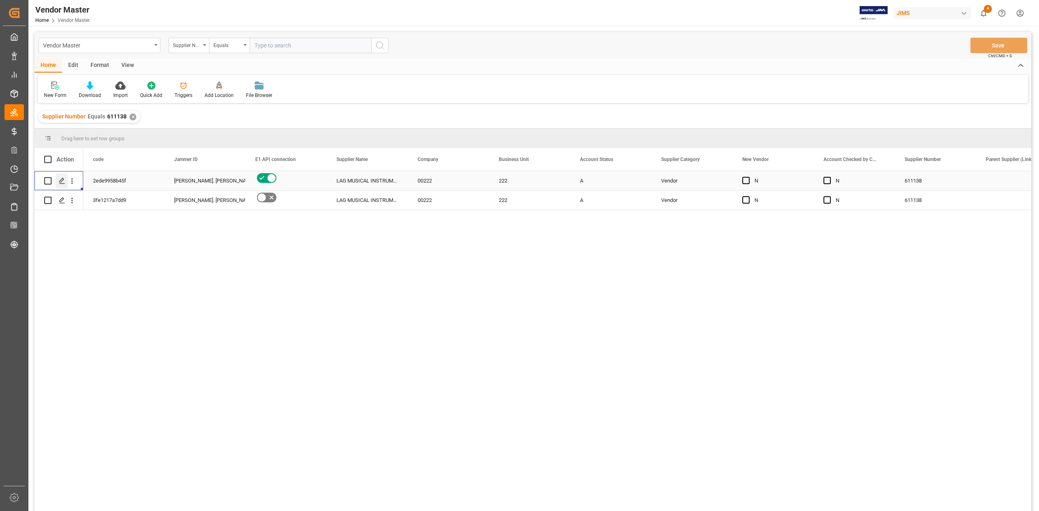
click at [62, 179] on polygon "Press SPACE to select this row." at bounding box center [62, 181] width 4 height 4
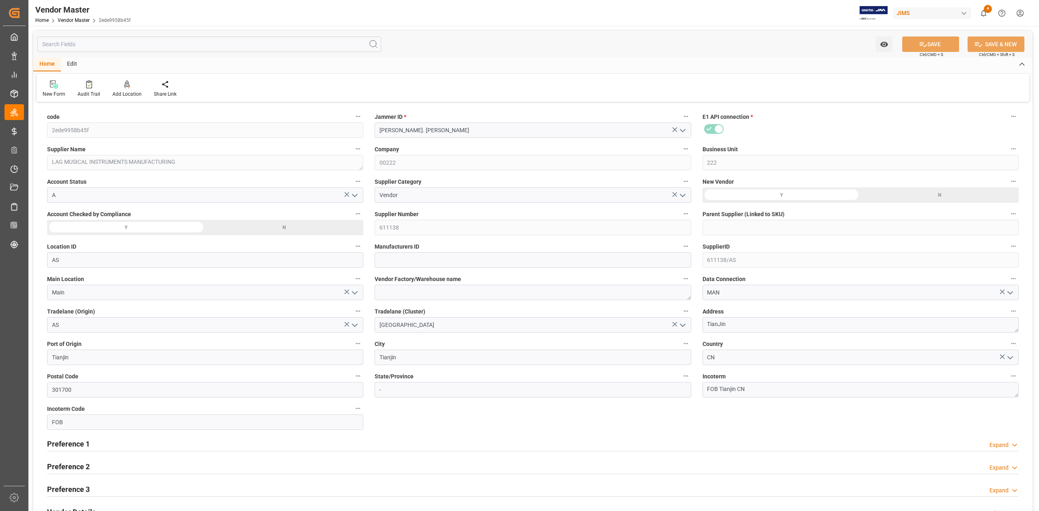
type input "12-08-2023 01:34"
type input "T/T upon OBL"
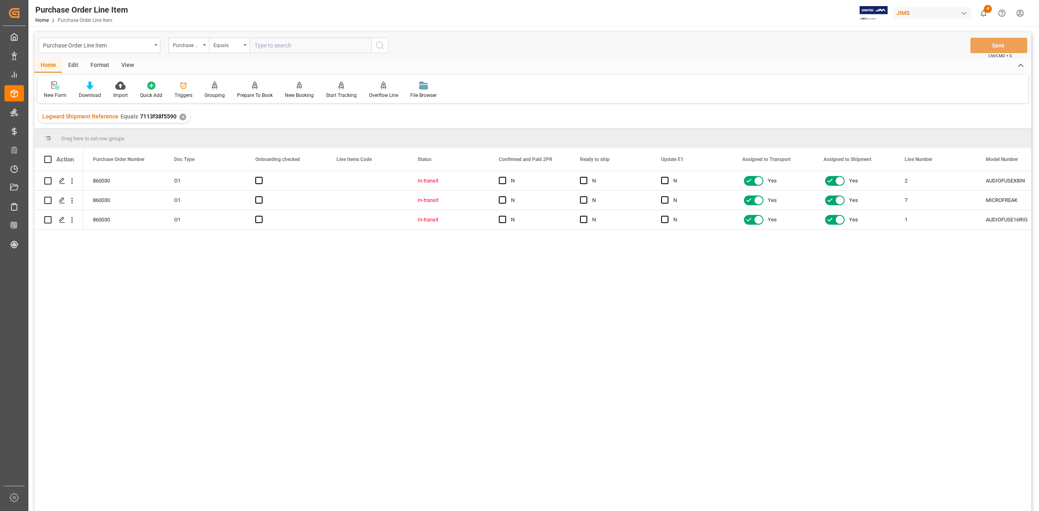
click at [124, 65] on div "View" at bounding box center [127, 66] width 25 height 14
click at [98, 85] on div at bounding box center [92, 85] width 41 height 9
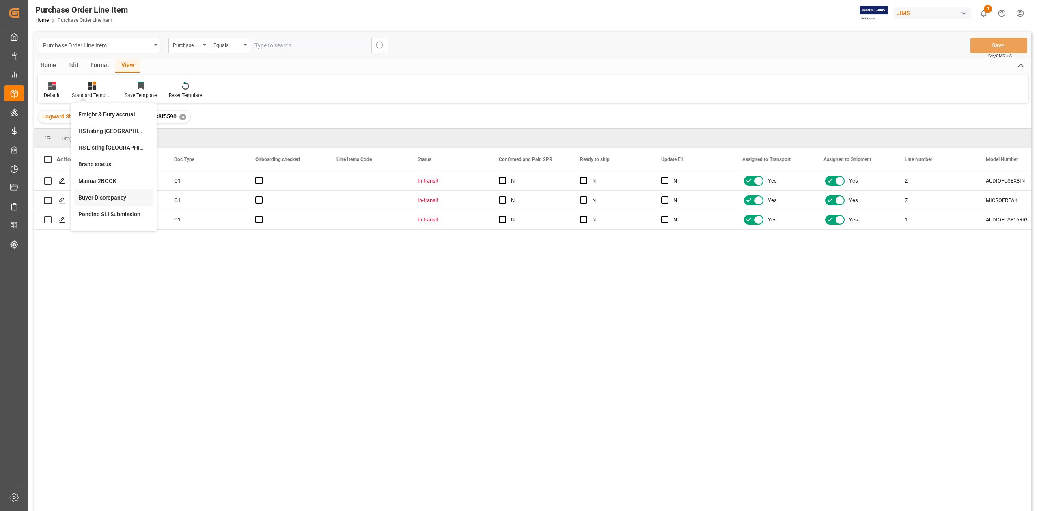
click at [114, 196] on div "Buyer Discrepancy" at bounding box center [113, 198] width 71 height 9
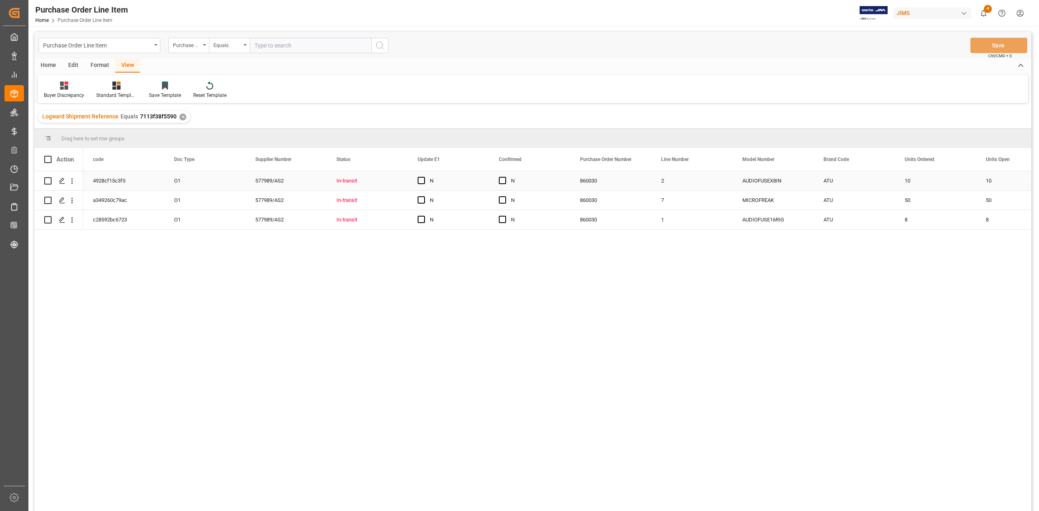
click at [908, 179] on div "10" at bounding box center [935, 180] width 81 height 19
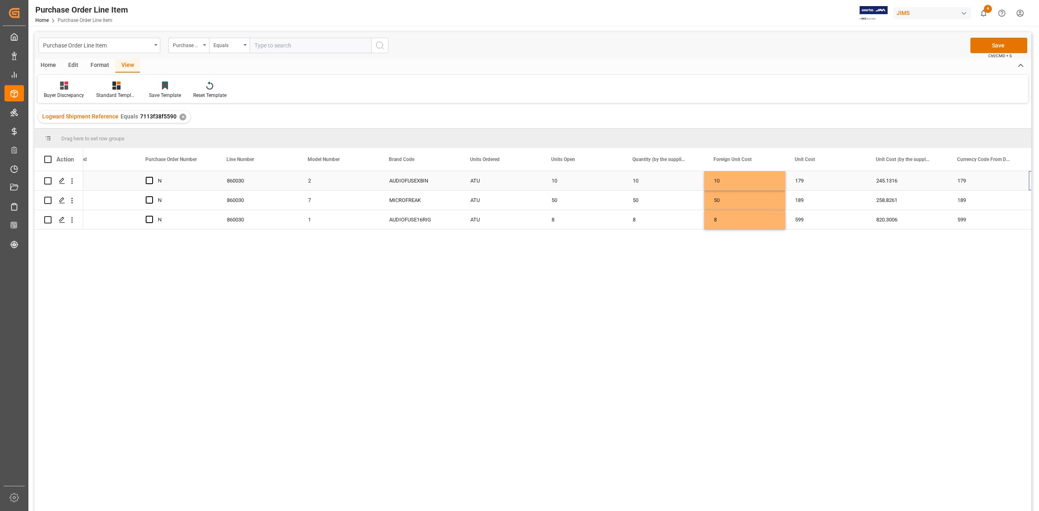
scroll to position [0, 434]
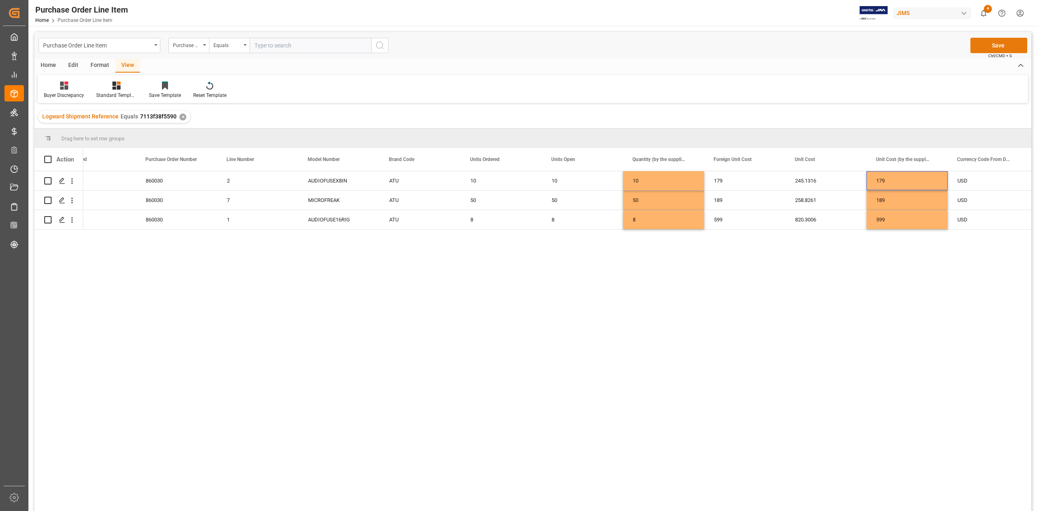
click at [974, 44] on button "Save" at bounding box center [998, 45] width 57 height 15
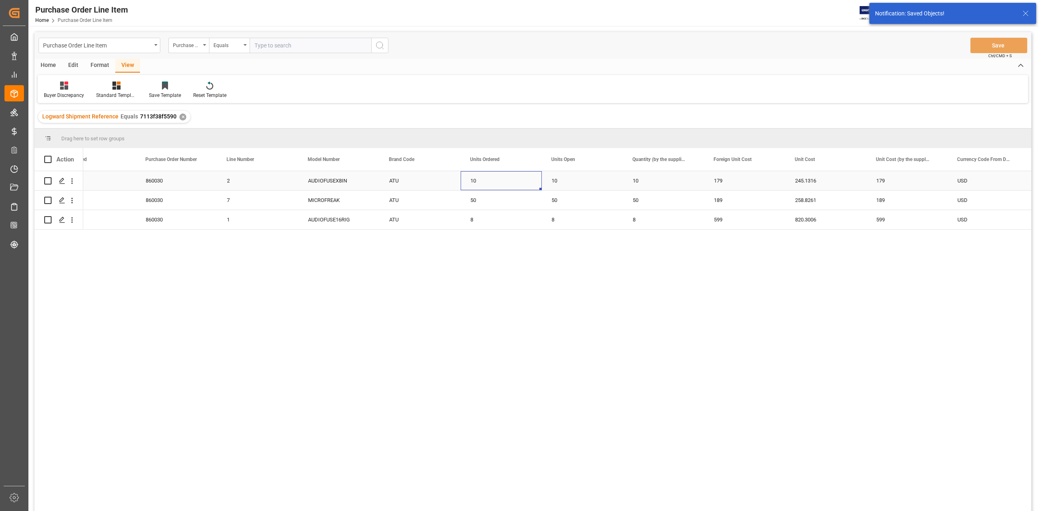
click at [508, 187] on div "10" at bounding box center [500, 180] width 81 height 19
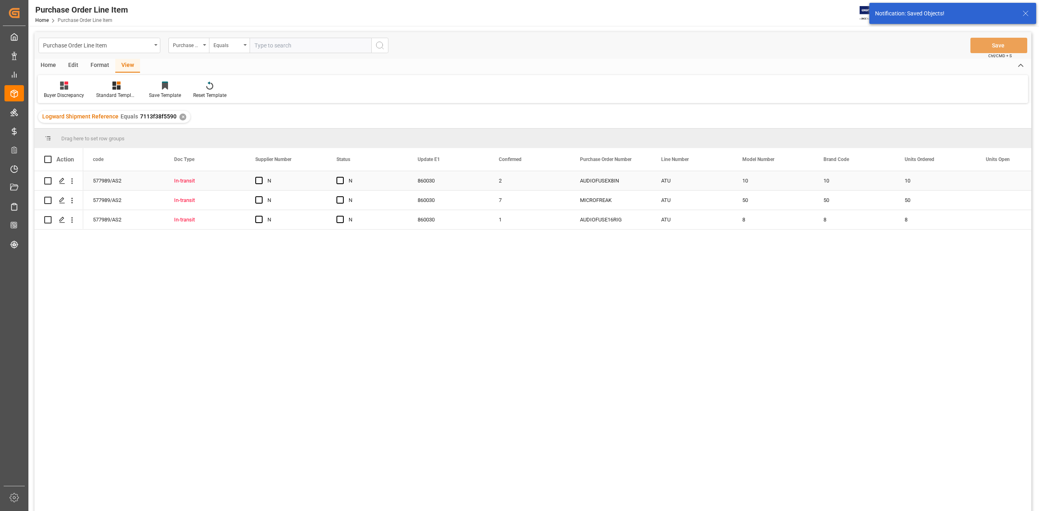
scroll to position [0, 0]
click at [504, 182] on span "Press SPACE to select this row." at bounding box center [502, 180] width 7 height 7
click at [505, 177] on input "Press SPACE to select this row." at bounding box center [505, 177] width 0 height 0
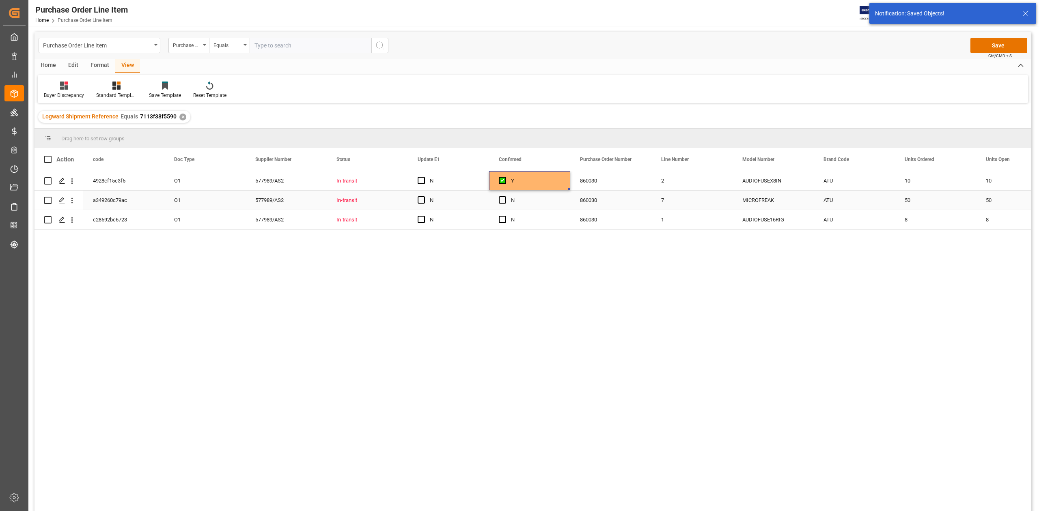
click at [501, 203] on span "Press SPACE to select this row." at bounding box center [502, 199] width 7 height 7
click at [505, 196] on input "Press SPACE to select this row." at bounding box center [505, 196] width 0 height 0
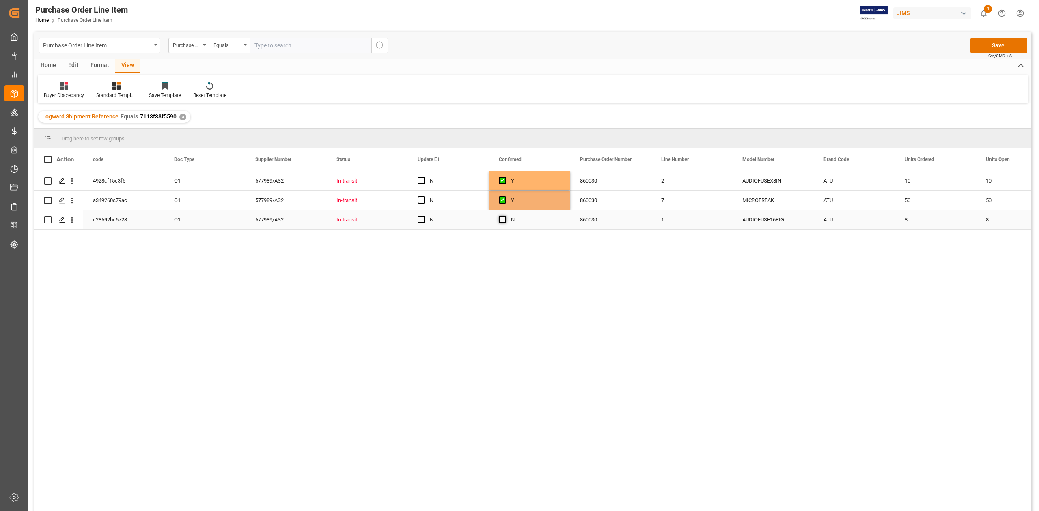
click at [501, 220] on span "Press SPACE to select this row." at bounding box center [502, 219] width 7 height 7
click at [505, 216] on input "Press SPACE to select this row." at bounding box center [505, 216] width 0 height 0
click at [422, 221] on span "Press SPACE to select this row." at bounding box center [420, 219] width 7 height 7
click at [424, 216] on input "Press SPACE to select this row." at bounding box center [424, 216] width 0 height 0
click at [422, 202] on span "Press SPACE to select this row." at bounding box center [420, 199] width 7 height 7
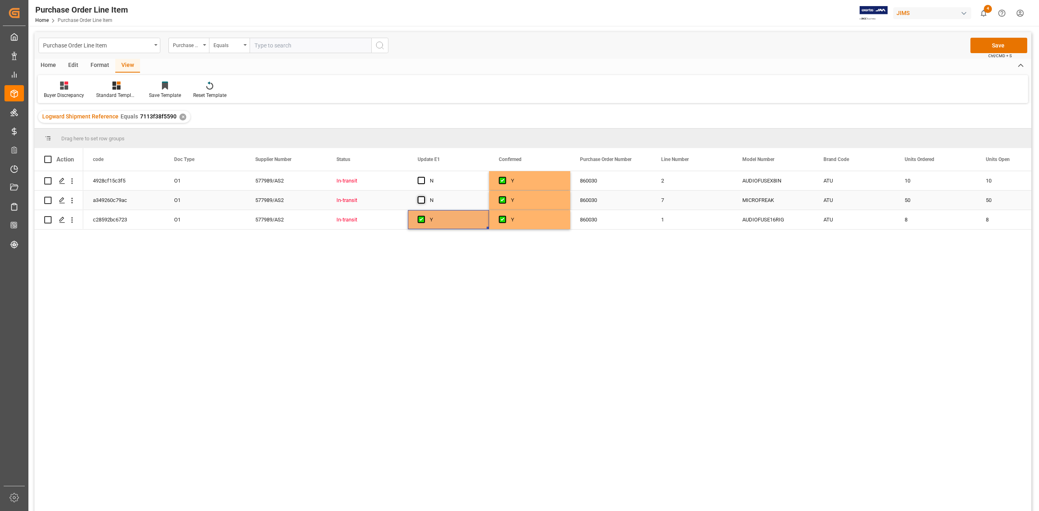
click at [424, 196] on input "Press SPACE to select this row." at bounding box center [424, 196] width 0 height 0
click at [424, 183] on span "Press SPACE to select this row." at bounding box center [420, 180] width 7 height 7
click at [424, 177] on input "Press SPACE to select this row." at bounding box center [424, 177] width 0 height 0
click at [1004, 41] on button "Save" at bounding box center [998, 45] width 57 height 15
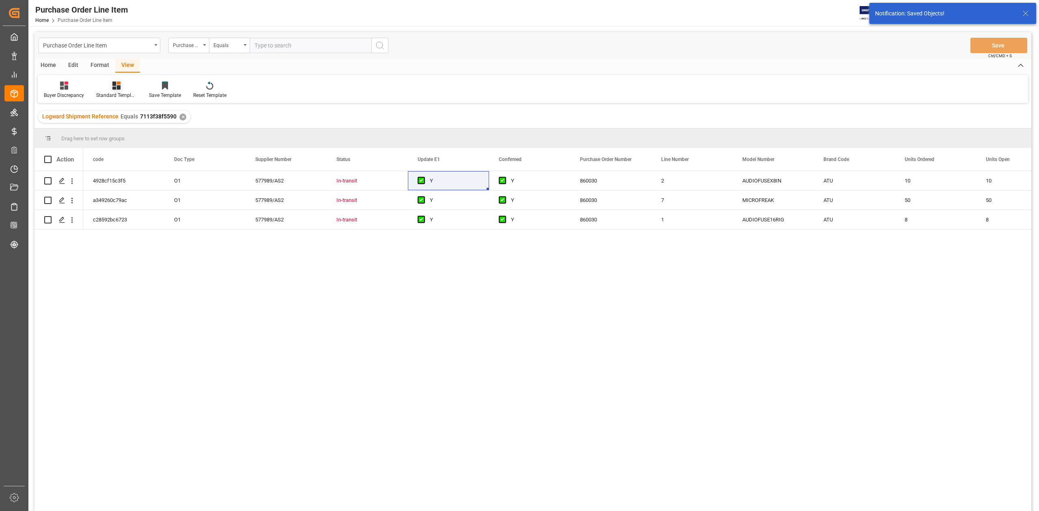
click at [113, 96] on div "Standard Templates" at bounding box center [116, 95] width 41 height 7
click at [69, 90] on div "Buyer Discrepancy" at bounding box center [64, 90] width 52 height 18
click at [73, 114] on div "Default" at bounding box center [85, 114] width 71 height 9
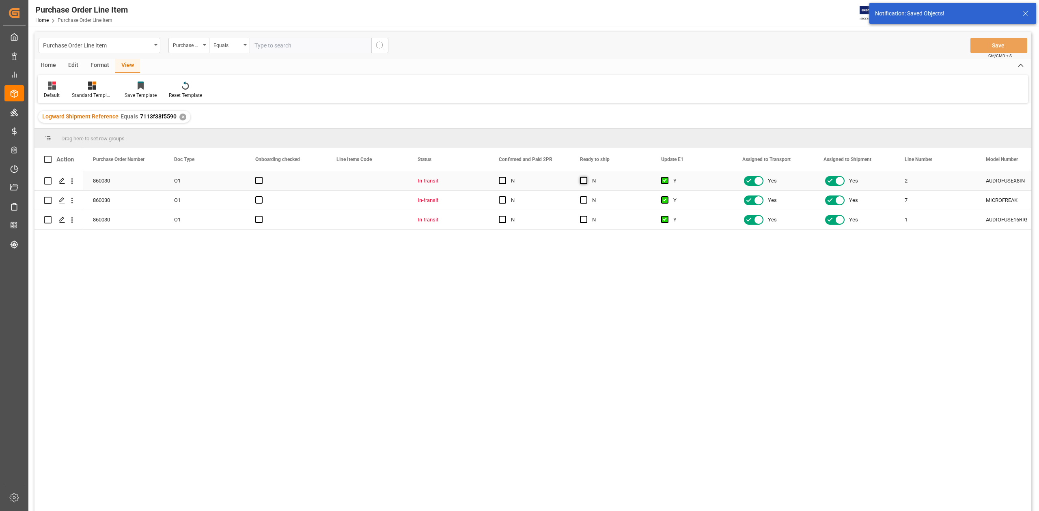
drag, startPoint x: 583, startPoint y: 180, endPoint x: 582, endPoint y: 196, distance: 15.5
click at [584, 181] on span "Press SPACE to select this row." at bounding box center [583, 180] width 7 height 7
click at [586, 177] on input "Press SPACE to select this row." at bounding box center [586, 177] width 0 height 0
click at [582, 197] on span "Press SPACE to select this row." at bounding box center [583, 199] width 7 height 7
click at [586, 196] on input "Press SPACE to select this row." at bounding box center [586, 196] width 0 height 0
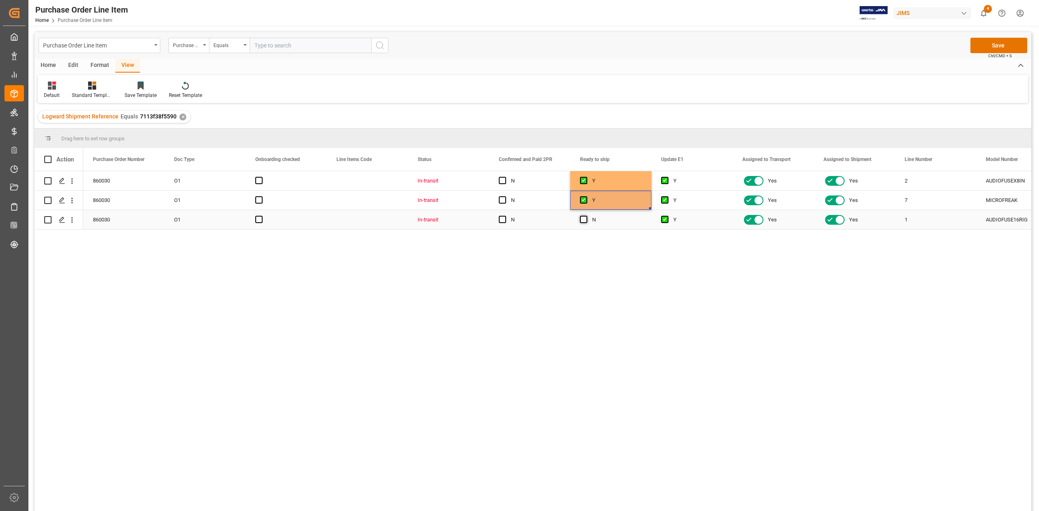
click at [584, 219] on span "Press SPACE to select this row." at bounding box center [583, 219] width 7 height 7
click at [586, 216] on input "Press SPACE to select this row." at bounding box center [586, 216] width 0 height 0
click at [1000, 43] on button "Save" at bounding box center [998, 45] width 57 height 15
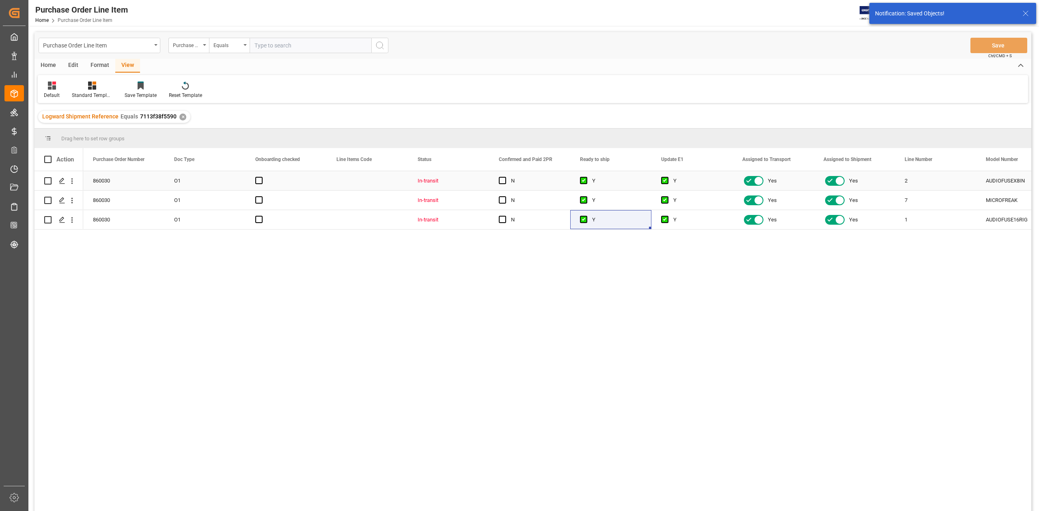
click at [498, 178] on div "N" at bounding box center [529, 180] width 81 height 19
click at [504, 182] on span "Press SPACE to select this row." at bounding box center [502, 180] width 7 height 7
click at [505, 177] on input "Press SPACE to select this row." at bounding box center [505, 177] width 0 height 0
drag, startPoint x: 503, startPoint y: 199, endPoint x: 504, endPoint y: 204, distance: 4.9
click at [504, 200] on span "Press SPACE to select this row." at bounding box center [502, 199] width 7 height 7
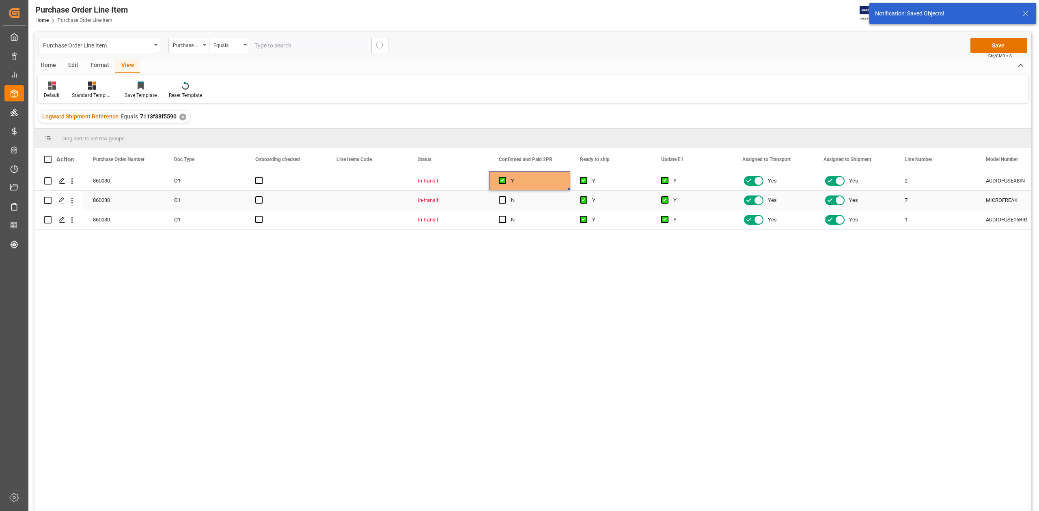
click at [505, 196] on input "Press SPACE to select this row." at bounding box center [505, 196] width 0 height 0
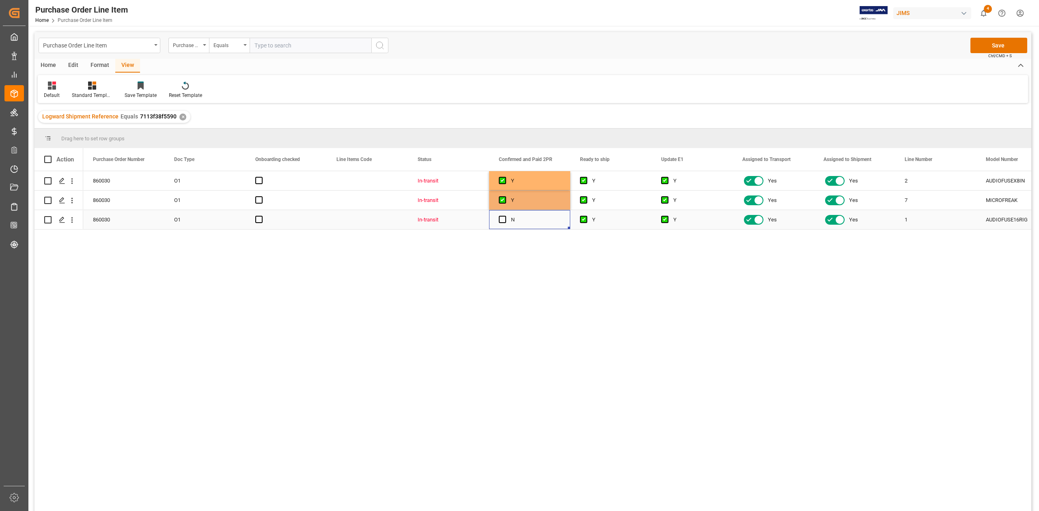
click at [506, 219] on div "Press SPACE to select this row." at bounding box center [505, 220] width 12 height 19
click at [501, 218] on span "Press SPACE to select this row." at bounding box center [502, 219] width 7 height 7
click at [505, 216] on input "Press SPACE to select this row." at bounding box center [505, 216] width 0 height 0
click at [997, 46] on button "Save" at bounding box center [998, 45] width 57 height 15
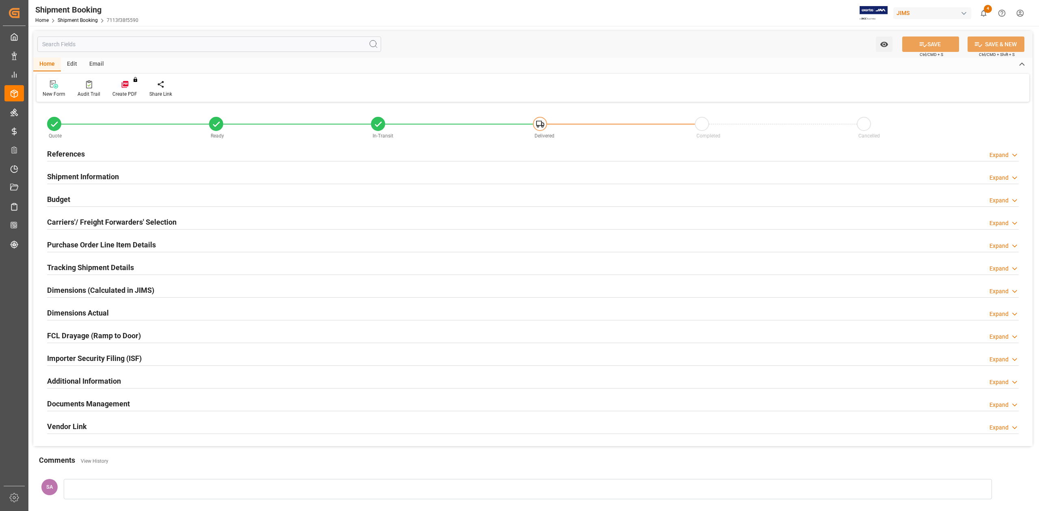
type input "52"
click at [98, 176] on h2 "Shipment Information" at bounding box center [83, 176] width 72 height 11
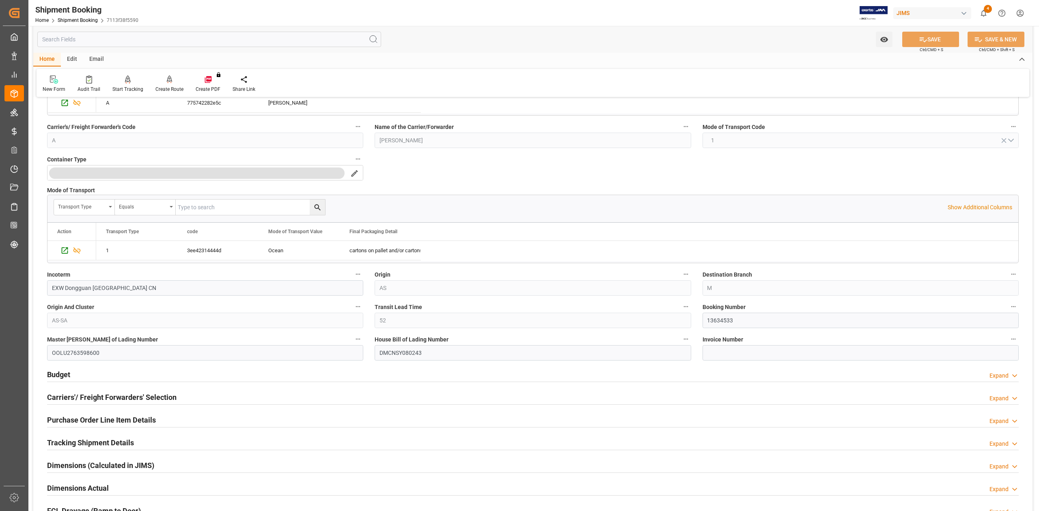
scroll to position [216, 0]
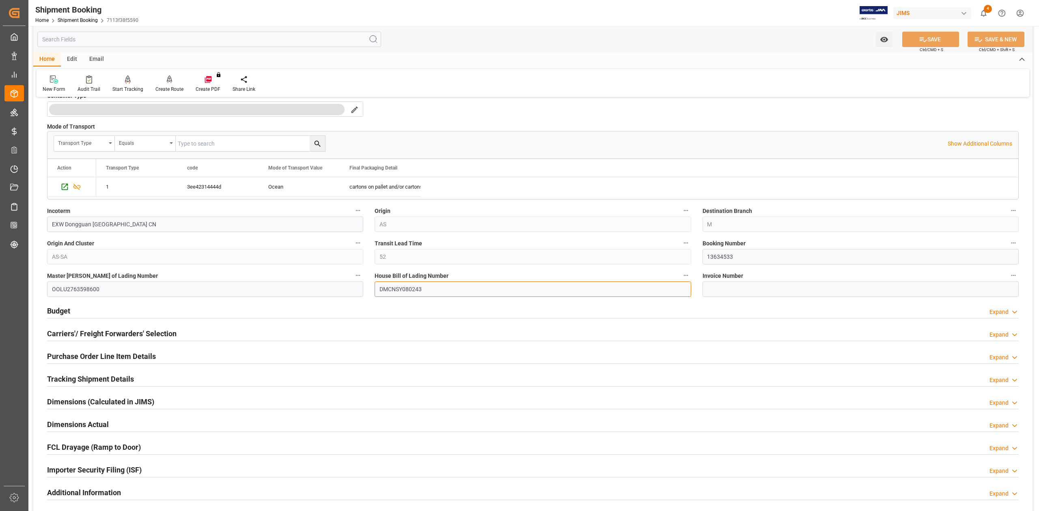
click at [407, 287] on input "DMCNSY080243" at bounding box center [532, 289] width 316 height 15
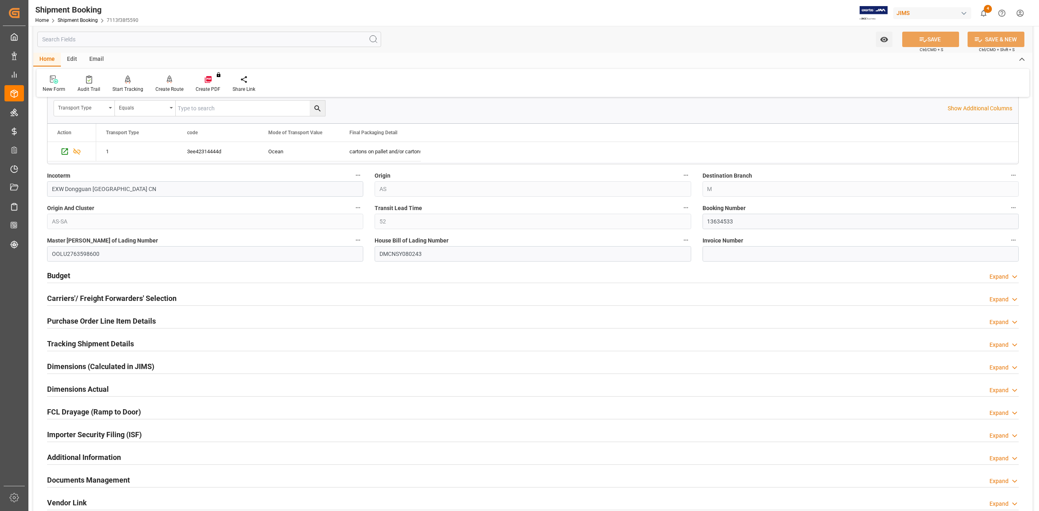
scroll to position [270, 0]
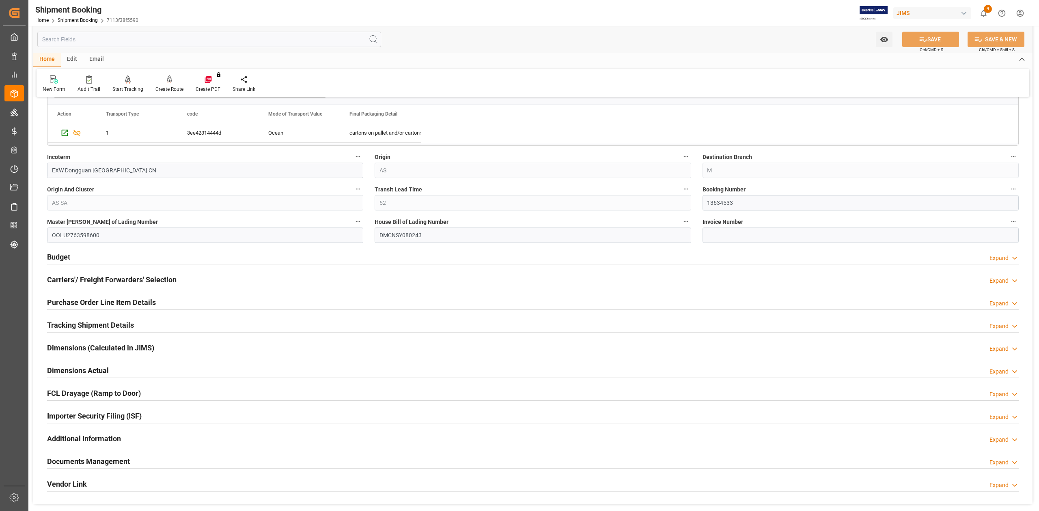
click at [75, 300] on h2 "Purchase Order Line Item Details" at bounding box center [101, 302] width 109 height 11
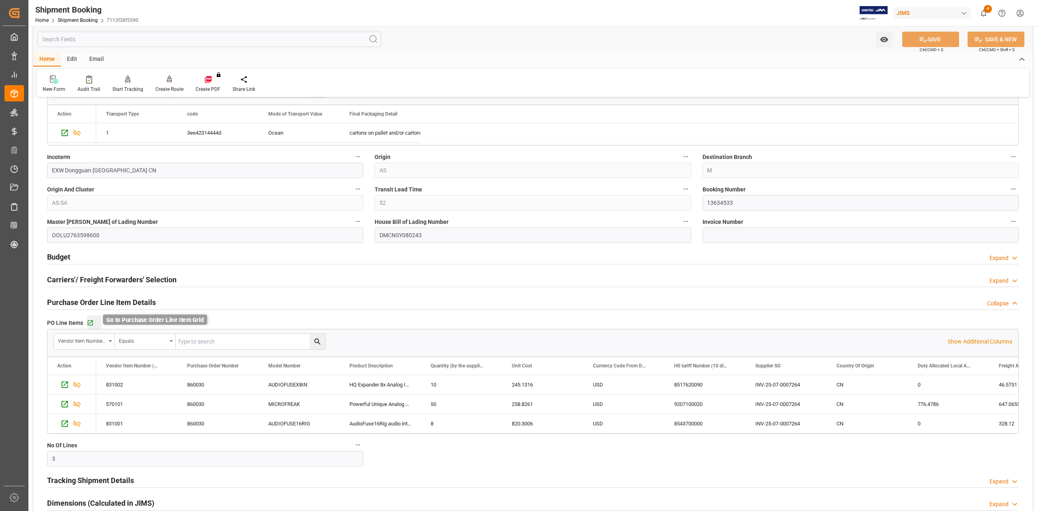
click at [89, 323] on icon "button" at bounding box center [90, 323] width 7 height 7
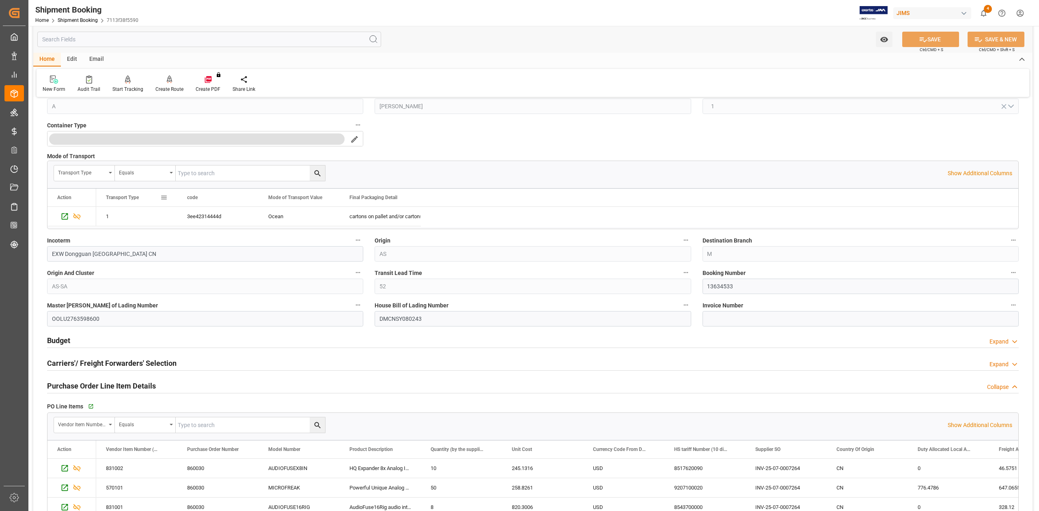
scroll to position [0, 0]
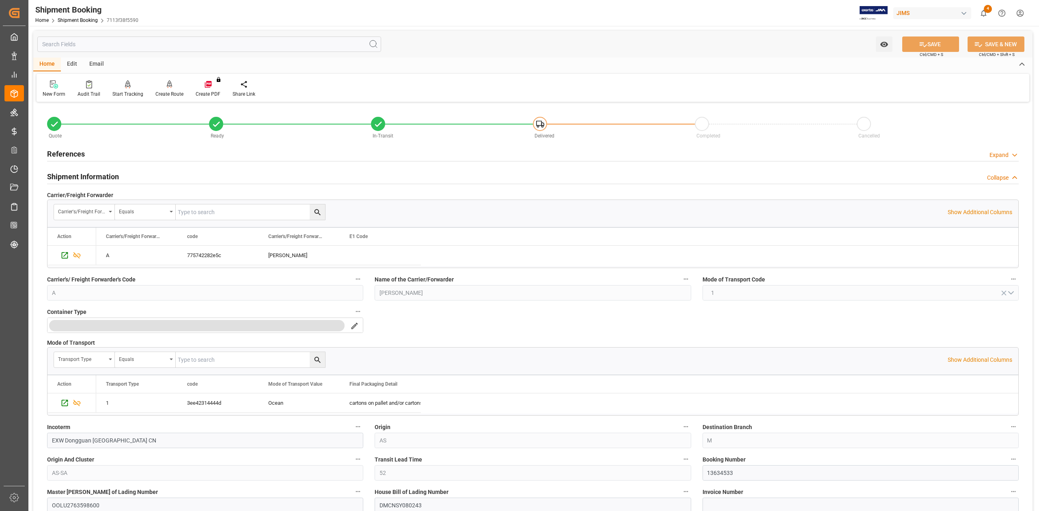
click at [74, 153] on h2 "References" at bounding box center [66, 153] width 38 height 11
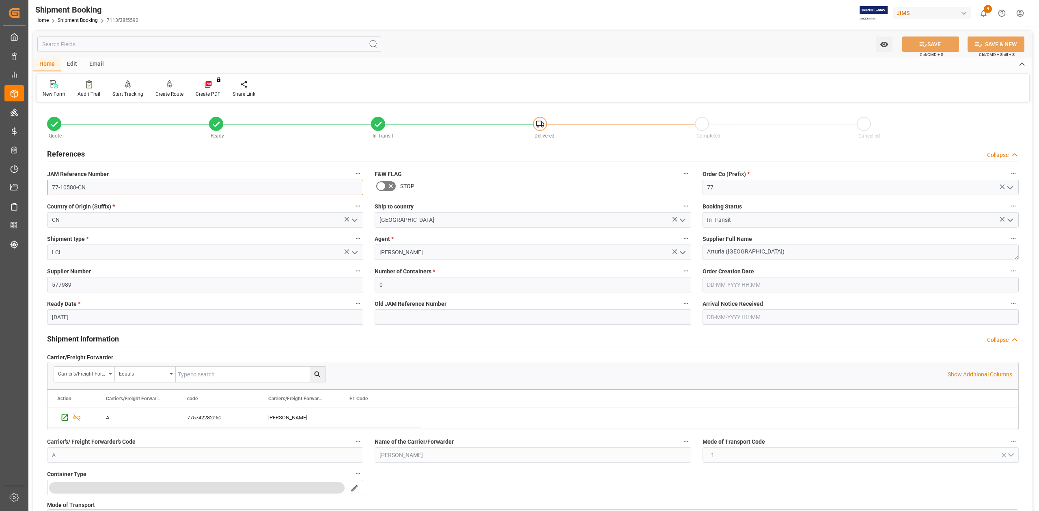
click at [93, 191] on input "77-10580-CN" at bounding box center [205, 187] width 316 height 15
click at [786, 252] on textarea "Arturia ([GEOGRAPHIC_DATA])" at bounding box center [860, 252] width 316 height 15
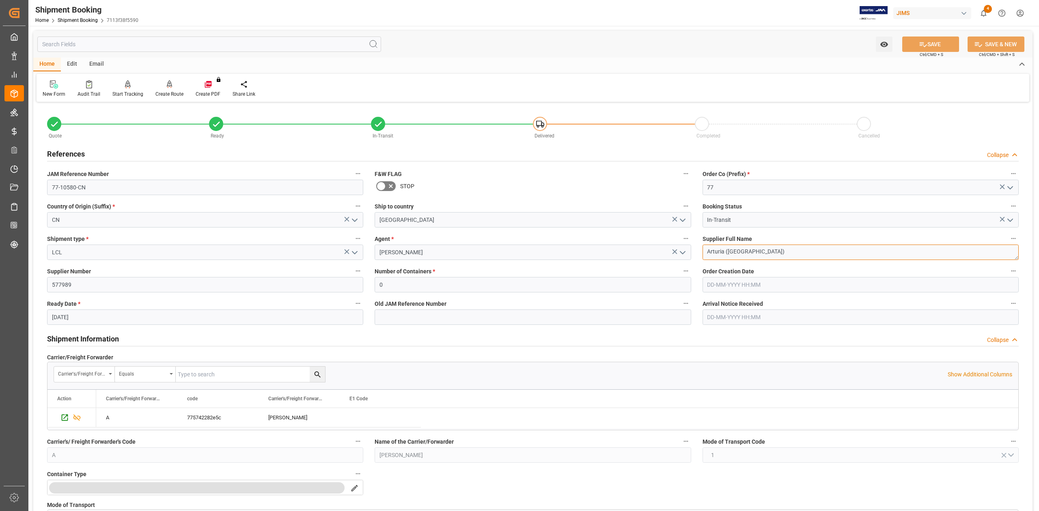
click at [786, 252] on textarea "Arturia ([GEOGRAPHIC_DATA])" at bounding box center [860, 252] width 316 height 15
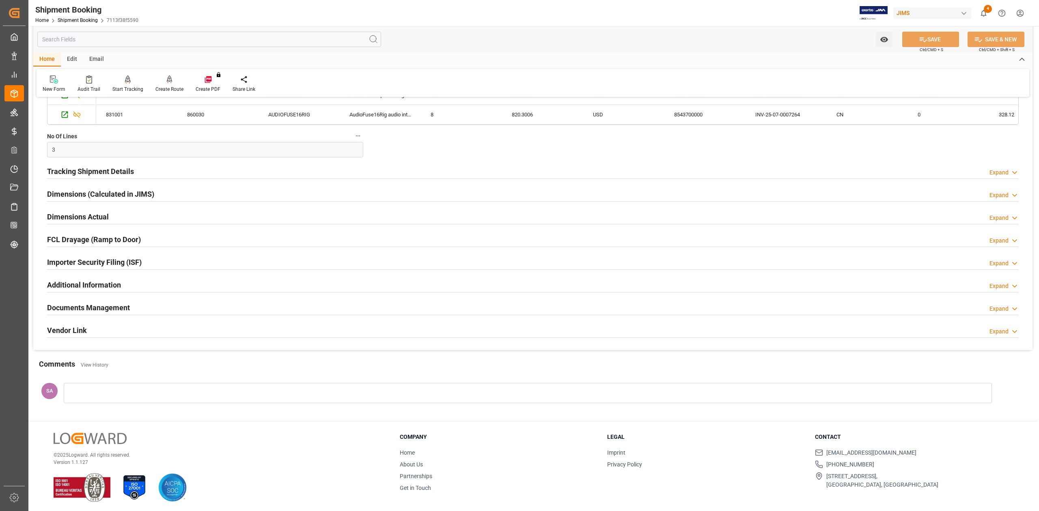
scroll to position [747, 0]
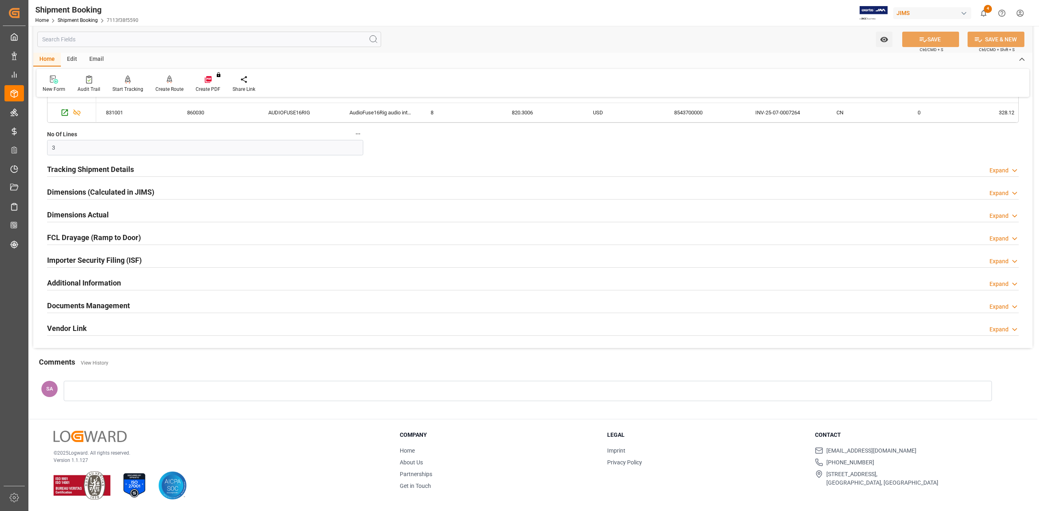
click at [76, 308] on h2 "Documents Management" at bounding box center [88, 305] width 83 height 11
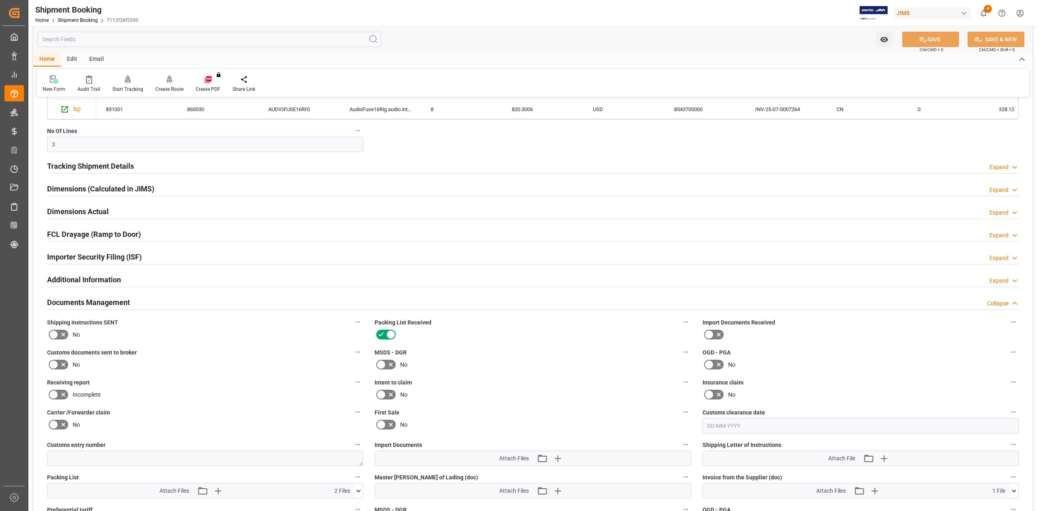
click at [53, 369] on icon at bounding box center [54, 365] width 10 height 10
click at [0, 0] on input "checkbox" at bounding box center [0, 0] width 0 height 0
click at [916, 34] on button "SAVE" at bounding box center [930, 39] width 57 height 15
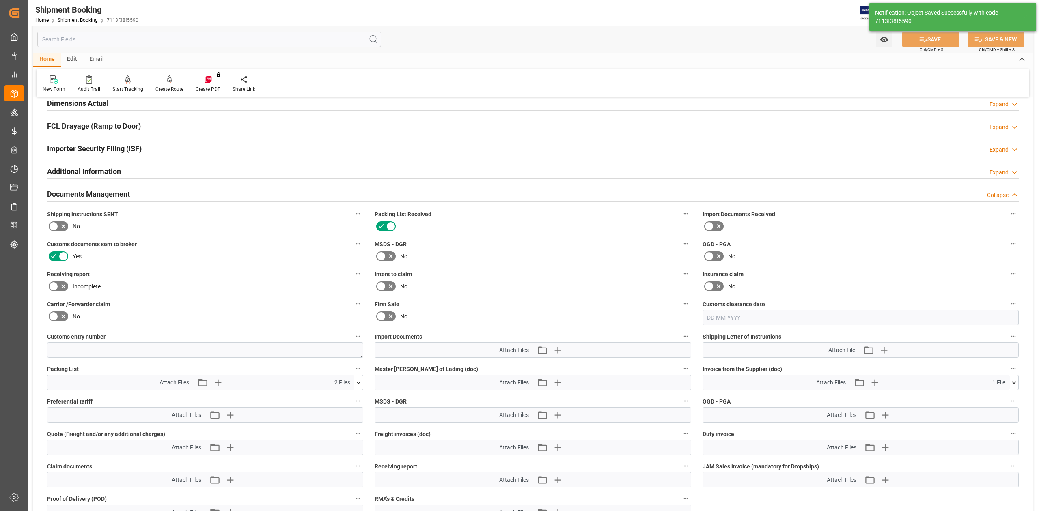
scroll to position [99, 0]
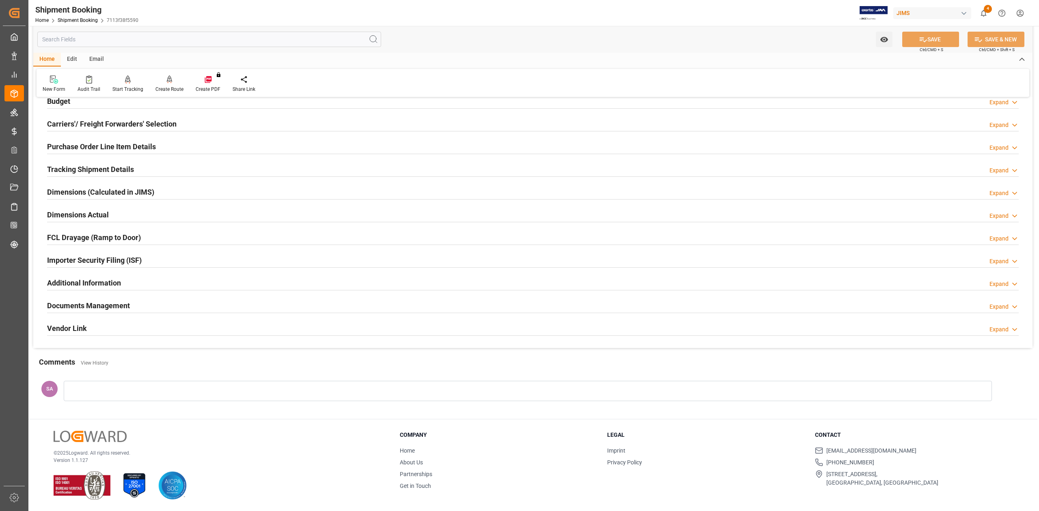
click at [103, 308] on h2 "Documents Management" at bounding box center [88, 305] width 83 height 11
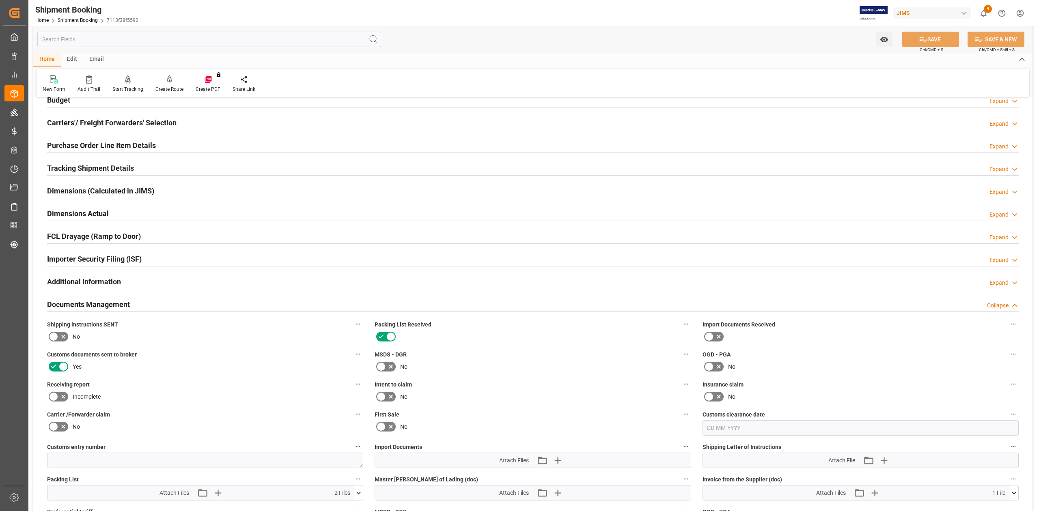
scroll to position [208, 0]
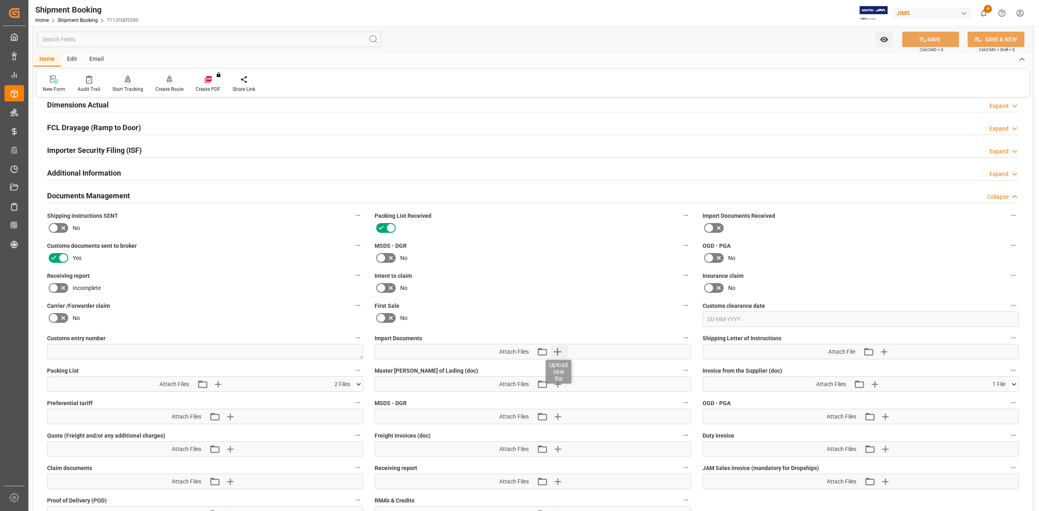
click at [556, 355] on icon "button" at bounding box center [557, 351] width 13 height 13
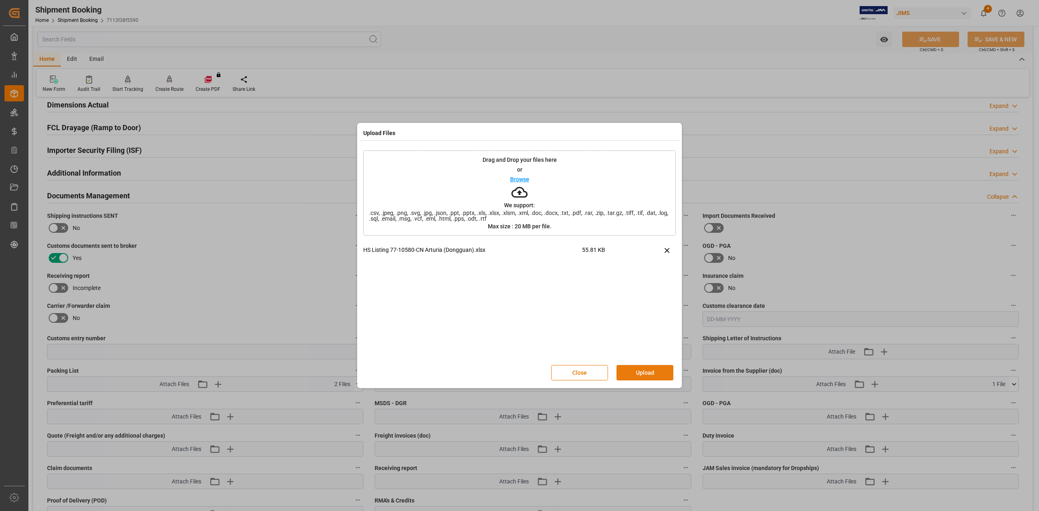
click at [657, 374] on button "Upload" at bounding box center [644, 372] width 57 height 15
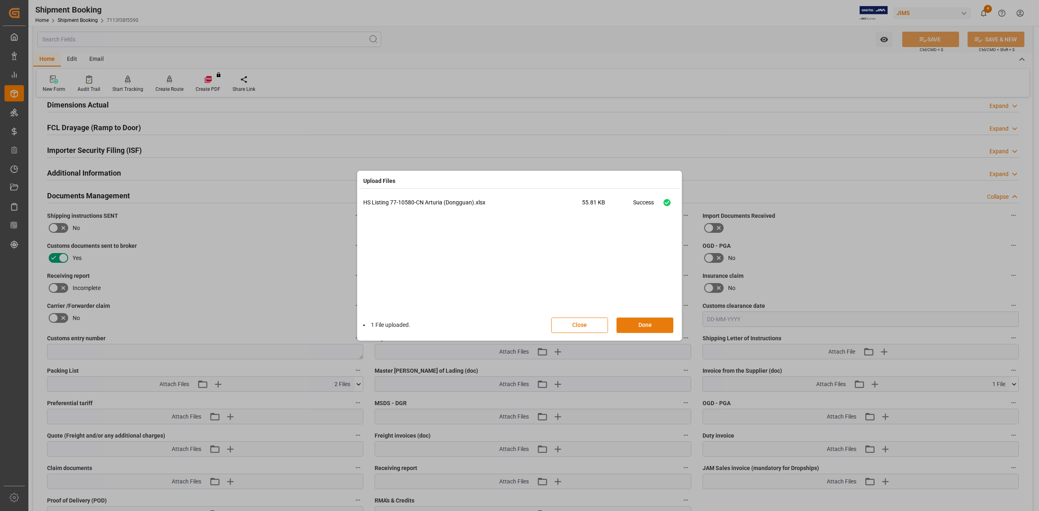
click at [653, 325] on button "Done" at bounding box center [644, 325] width 57 height 15
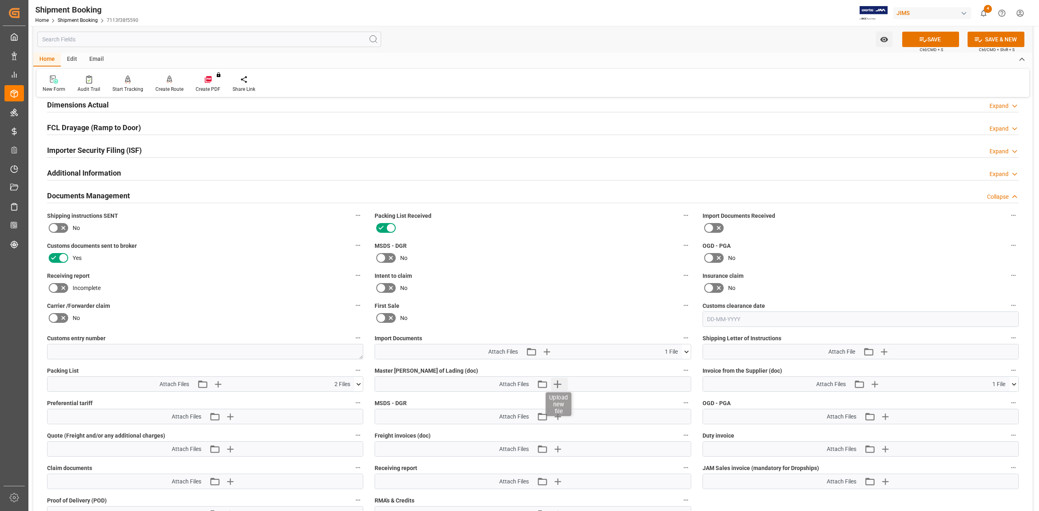
click at [562, 383] on icon "button" at bounding box center [557, 384] width 13 height 13
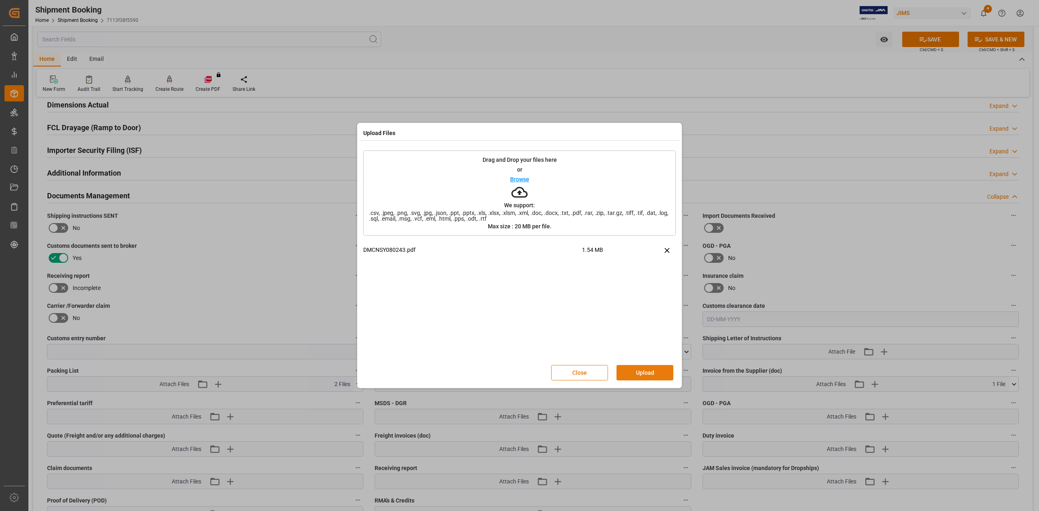
click at [641, 372] on button "Upload" at bounding box center [644, 372] width 57 height 15
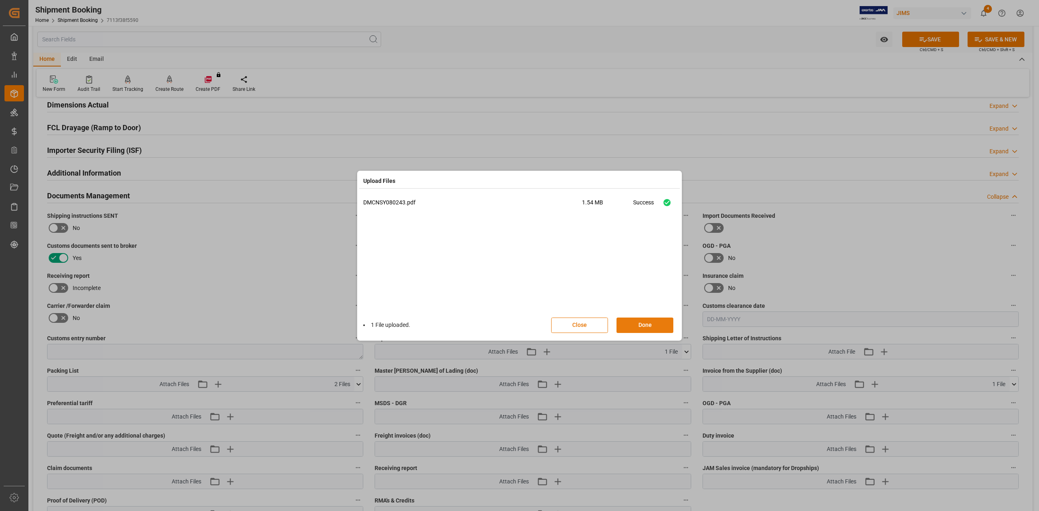
click at [637, 325] on button "Done" at bounding box center [644, 325] width 57 height 15
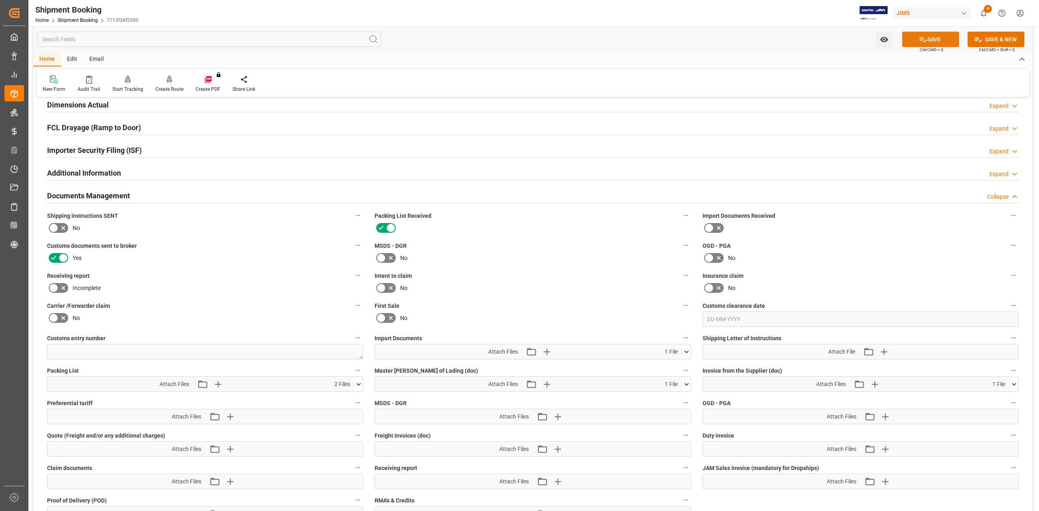
click at [927, 39] on button "SAVE" at bounding box center [930, 39] width 57 height 15
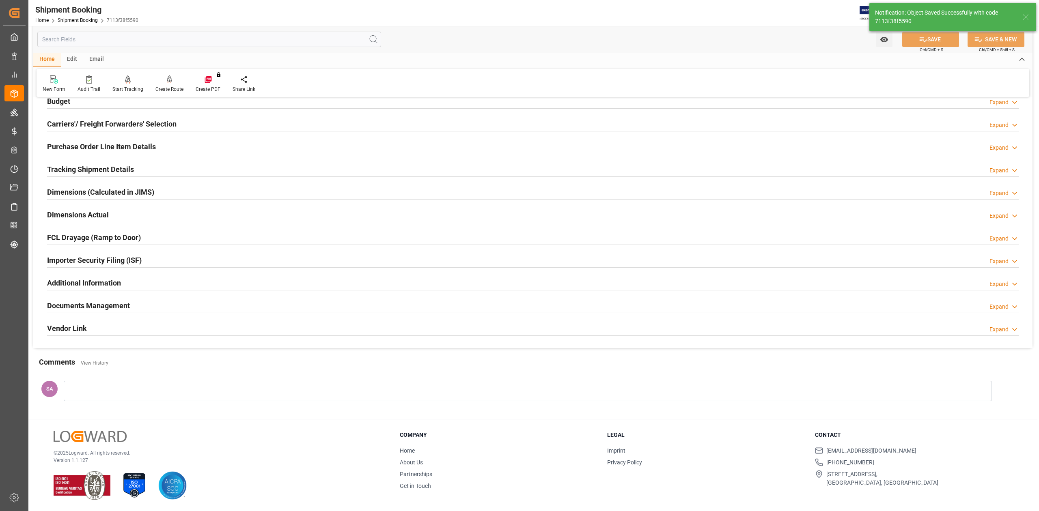
scroll to position [99, 0]
drag, startPoint x: 84, startPoint y: 306, endPoint x: 181, endPoint y: 304, distance: 97.0
click at [84, 306] on h2 "Documents Management" at bounding box center [88, 305] width 83 height 11
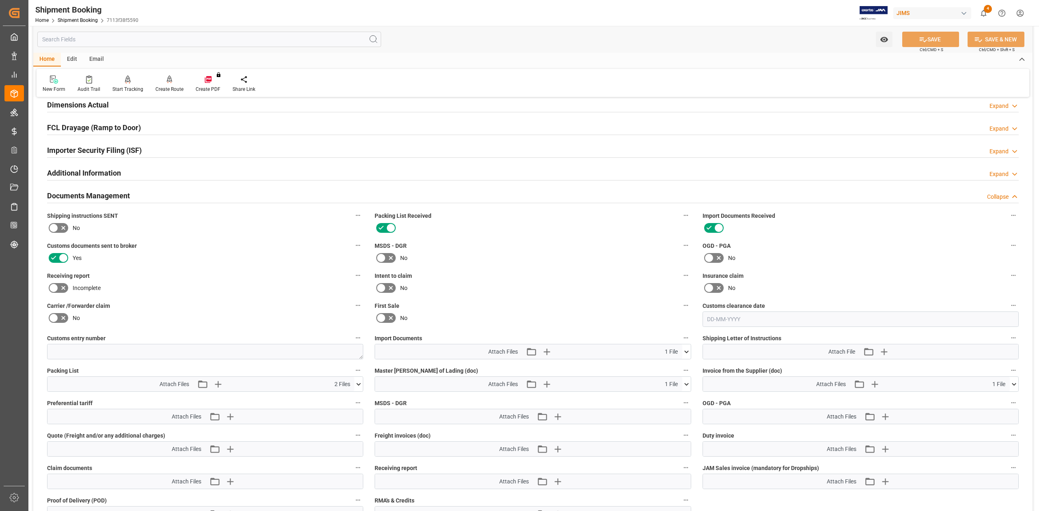
scroll to position [262, 0]
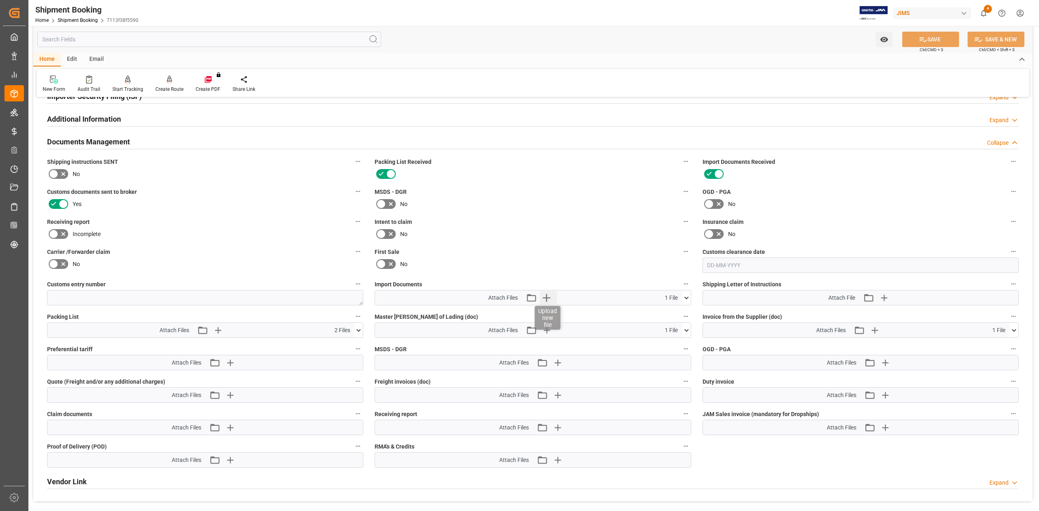
click at [549, 300] on icon "button" at bounding box center [546, 297] width 13 height 13
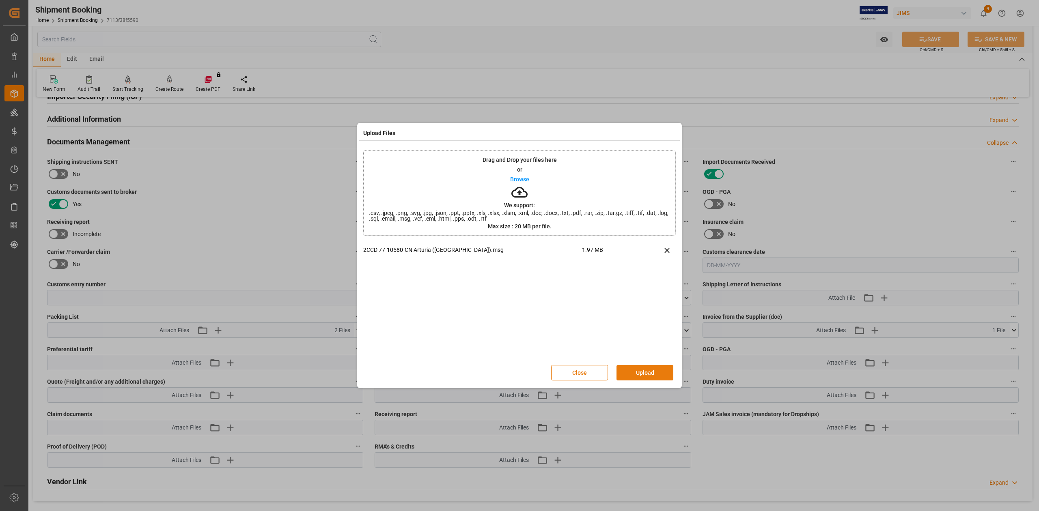
click at [643, 378] on button "Upload" at bounding box center [644, 372] width 57 height 15
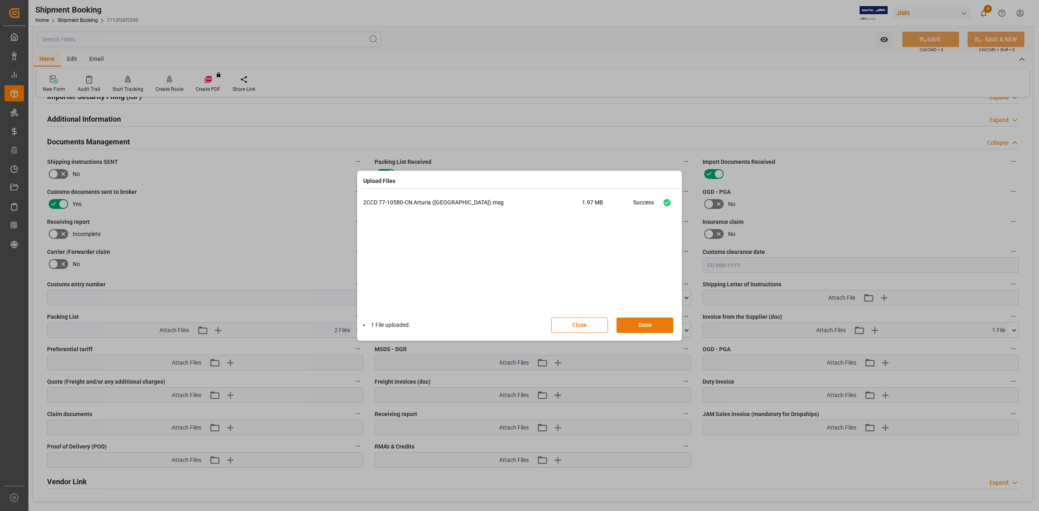
click at [644, 323] on button "Done" at bounding box center [644, 325] width 57 height 15
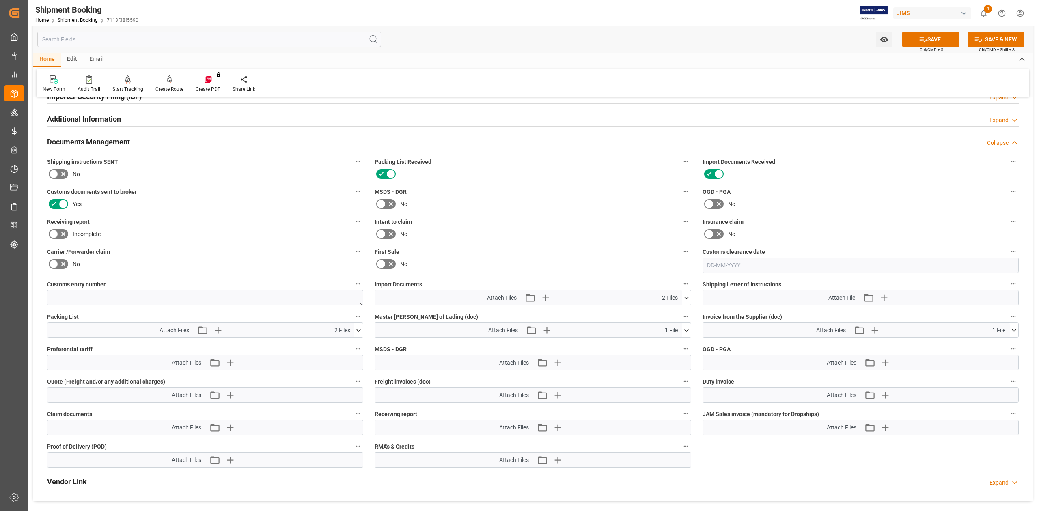
click at [686, 333] on icon at bounding box center [686, 330] width 9 height 9
click at [928, 44] on button "SAVE" at bounding box center [930, 39] width 57 height 15
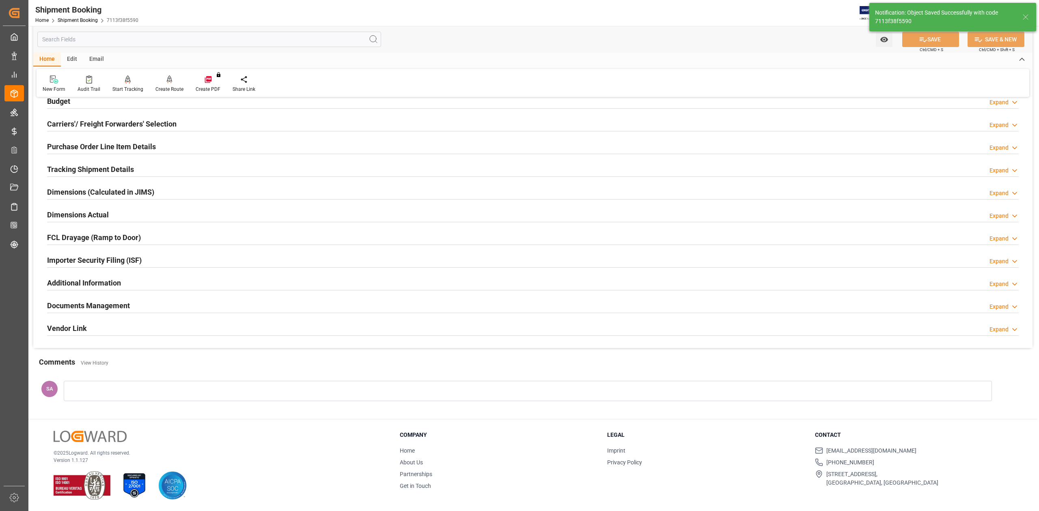
scroll to position [99, 0]
click at [118, 307] on h2 "Documents Management" at bounding box center [88, 305] width 83 height 11
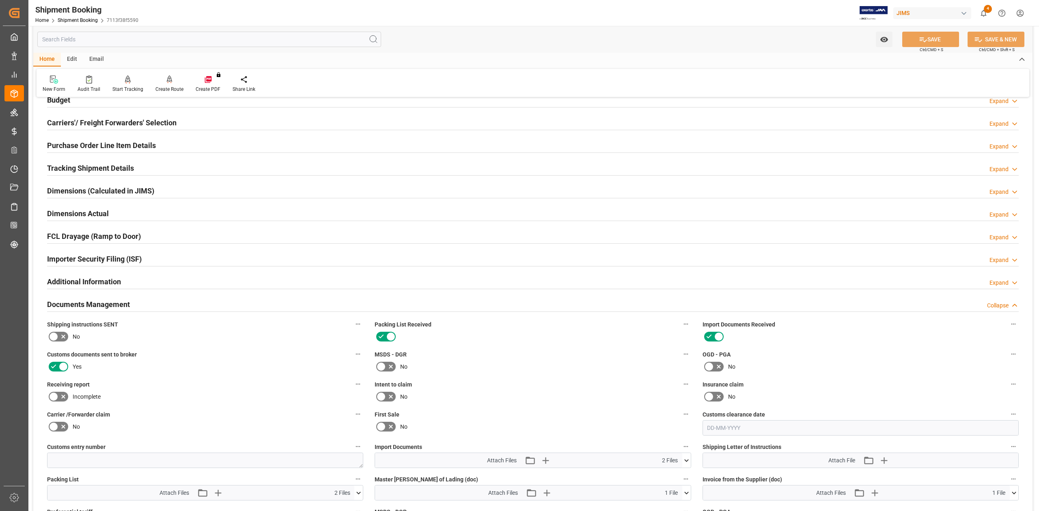
scroll to position [262, 0]
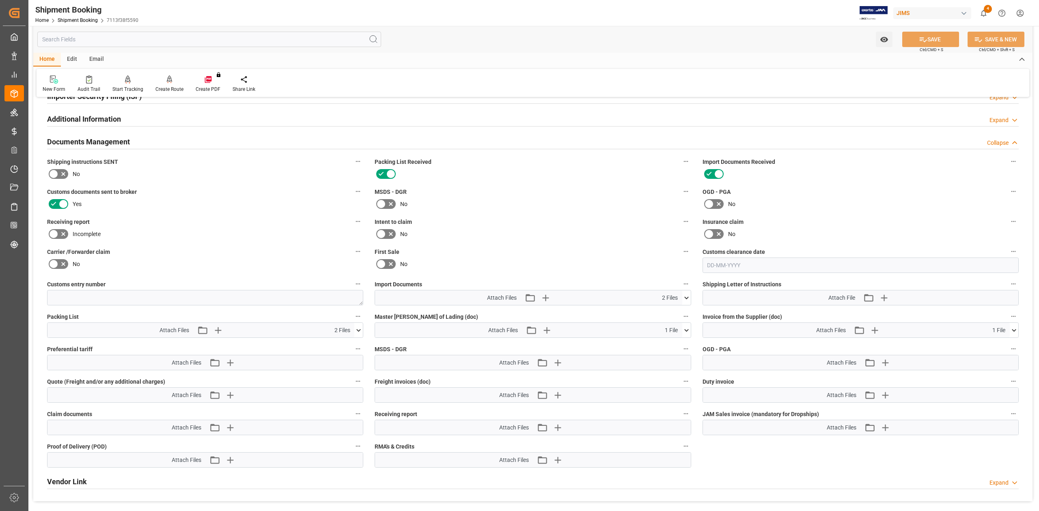
click at [87, 140] on h2 "Documents Management" at bounding box center [88, 141] width 83 height 11
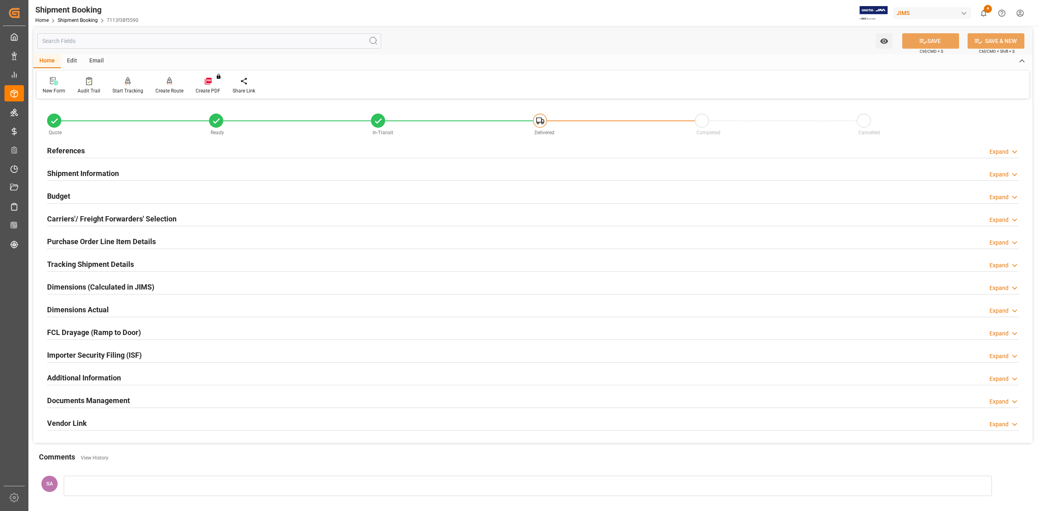
scroll to position [0, 0]
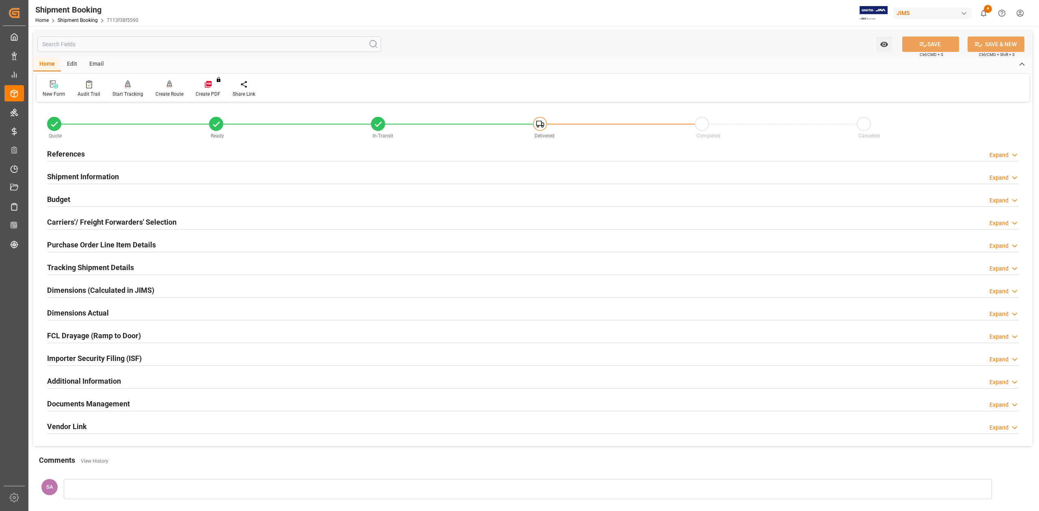
click at [54, 151] on h2 "References" at bounding box center [66, 153] width 38 height 11
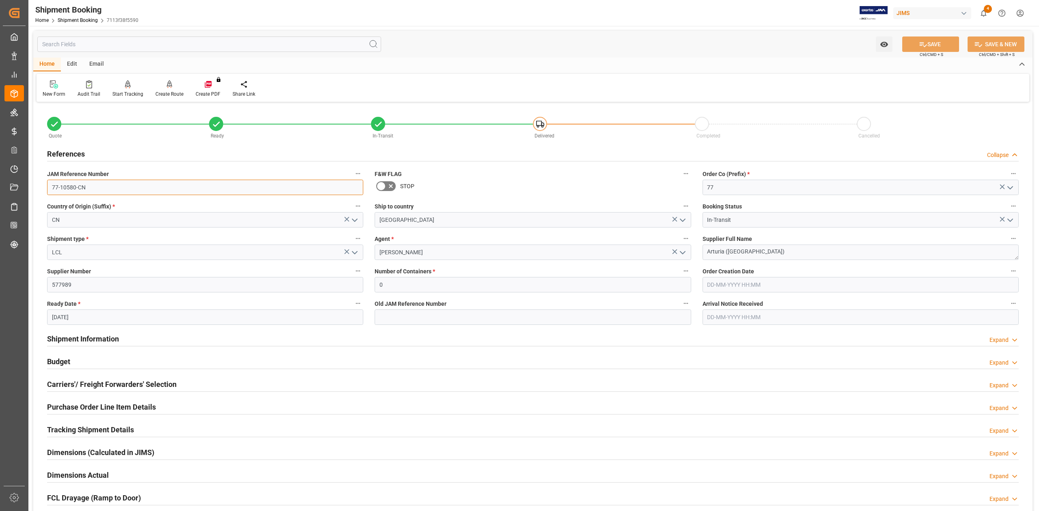
click at [112, 192] on input "77-10580-CN" at bounding box center [205, 187] width 316 height 15
click at [120, 184] on input "77-10580-CN" at bounding box center [205, 187] width 316 height 15
click at [119, 185] on input "77-10580-CN" at bounding box center [205, 187] width 316 height 15
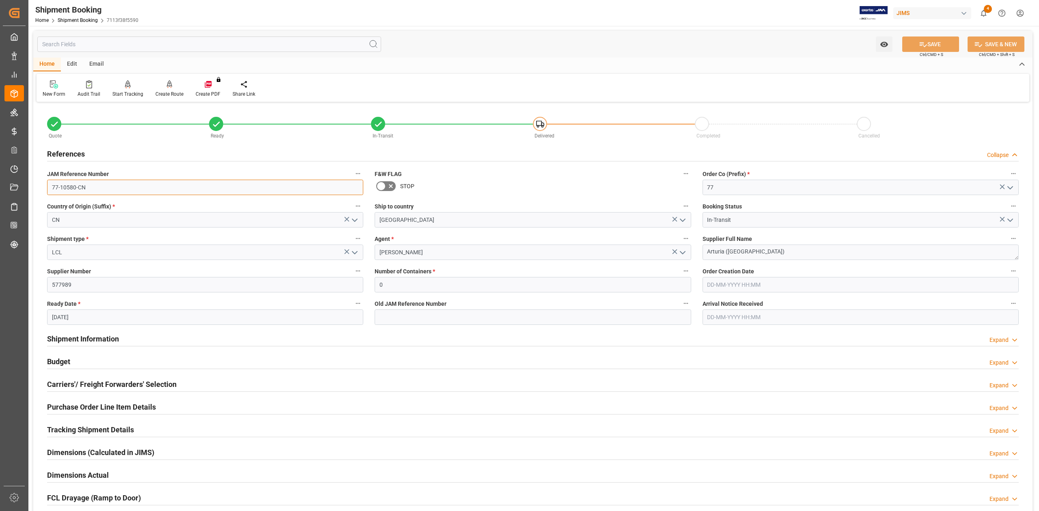
click at [119, 185] on input "77-10580-CN" at bounding box center [205, 187] width 316 height 15
click at [765, 252] on textarea "Arturia ([GEOGRAPHIC_DATA])" at bounding box center [860, 252] width 316 height 15
click at [93, 184] on input "77-10580-CN" at bounding box center [205, 187] width 316 height 15
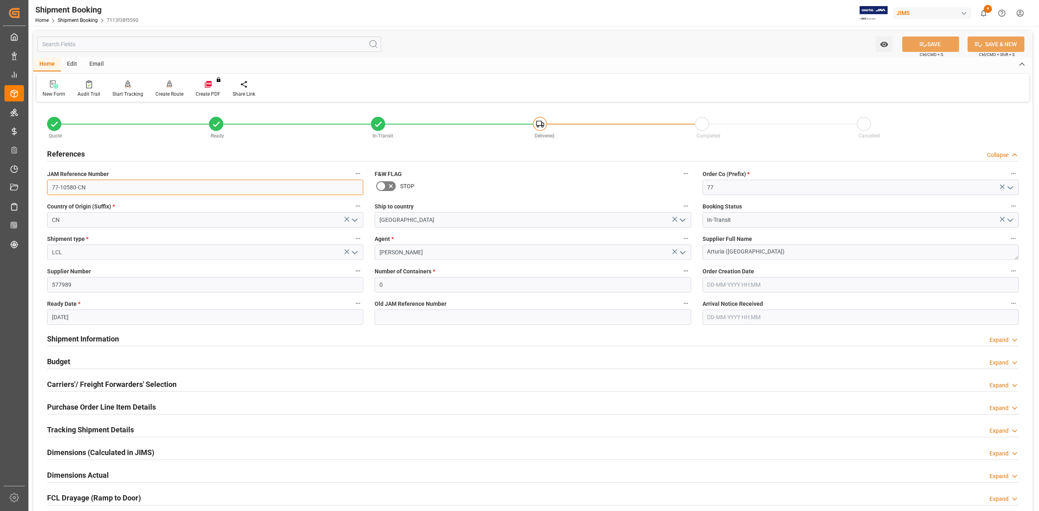
click at [93, 184] on input "77-10580-CN" at bounding box center [205, 187] width 316 height 15
click at [147, 188] on input "77-10580-CN" at bounding box center [205, 187] width 316 height 15
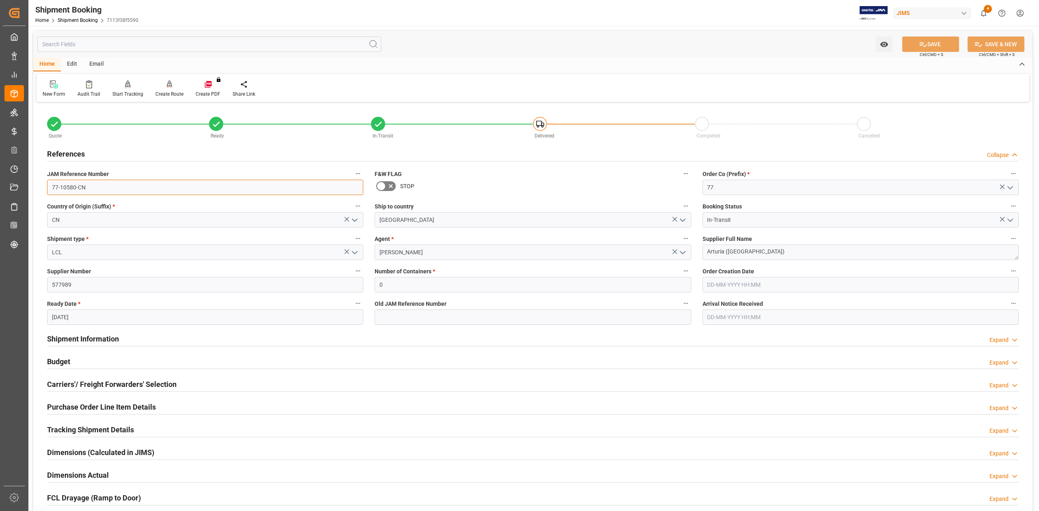
scroll to position [108, 0]
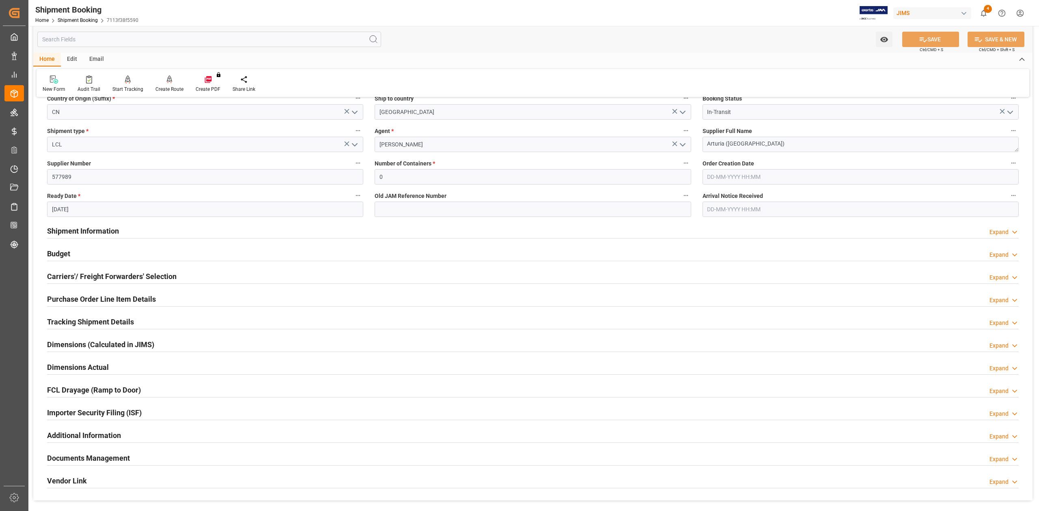
drag, startPoint x: 86, startPoint y: 325, endPoint x: 160, endPoint y: 312, distance: 75.0
click at [86, 324] on h2 "Tracking Shipment Details" at bounding box center [90, 321] width 87 height 11
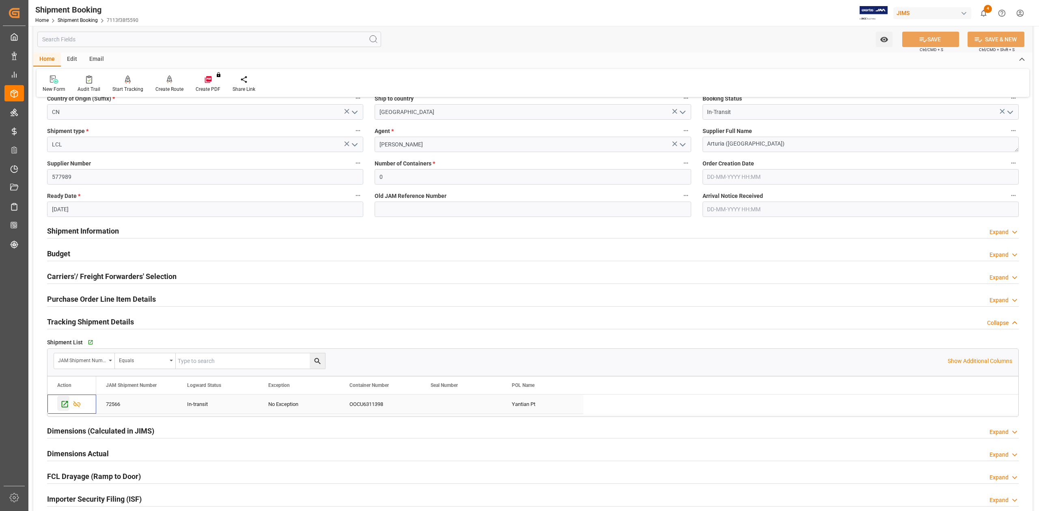
click at [62, 407] on icon "Press SPACE to select this row." at bounding box center [65, 404] width 6 height 6
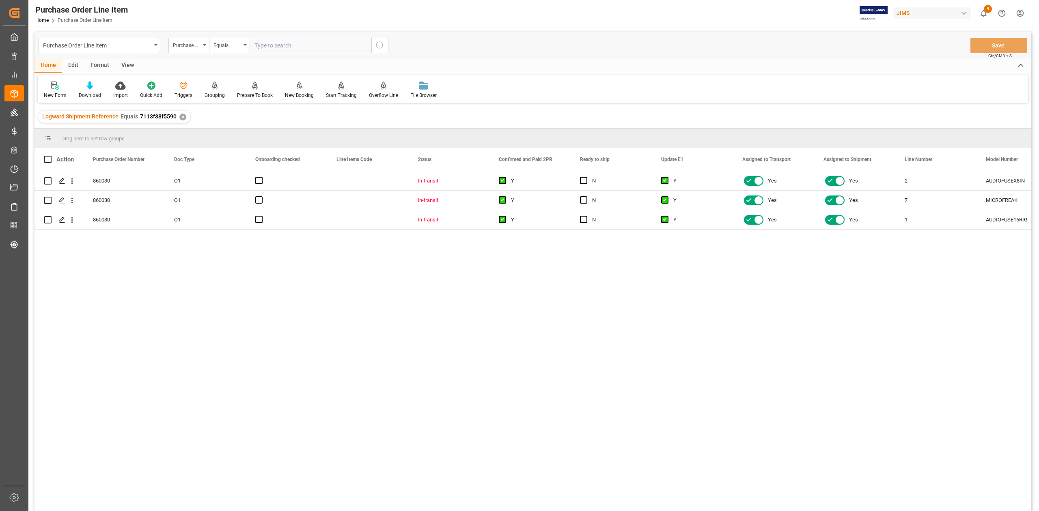
click at [127, 64] on div "View" at bounding box center [127, 66] width 25 height 14
click at [95, 88] on icon at bounding box center [92, 86] width 8 height 8
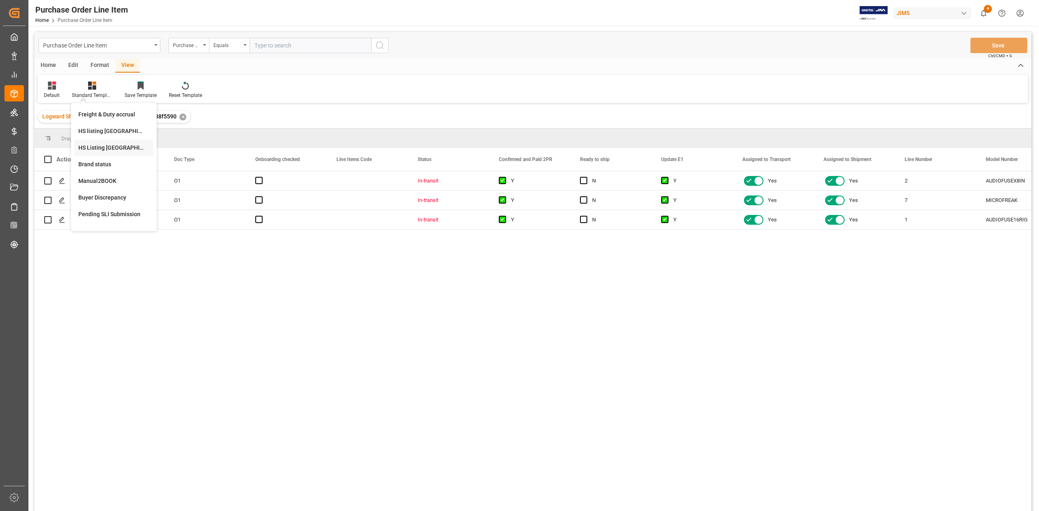
click at [121, 148] on div "HS Listing [GEOGRAPHIC_DATA]" at bounding box center [113, 148] width 71 height 9
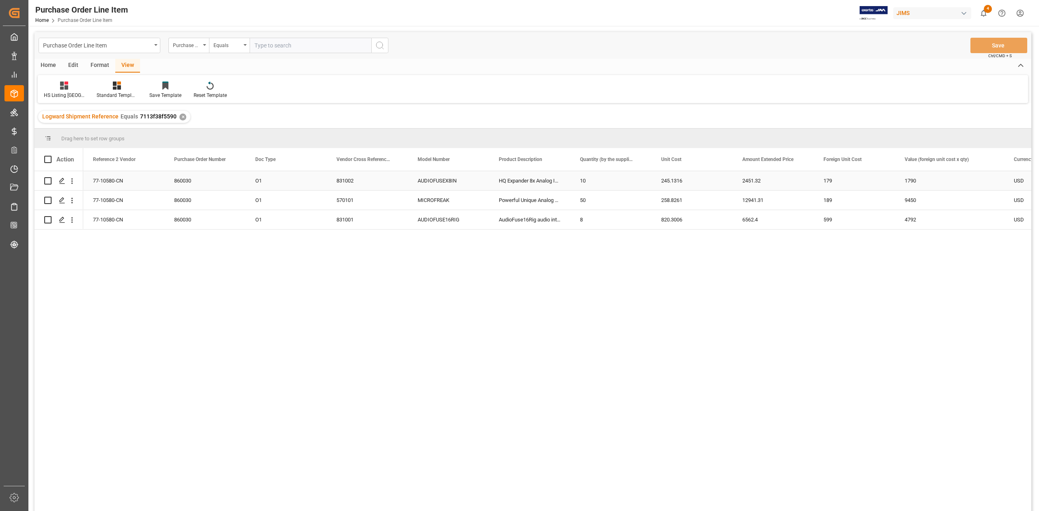
click at [124, 179] on div "77-10580-CN" at bounding box center [123, 180] width 81 height 19
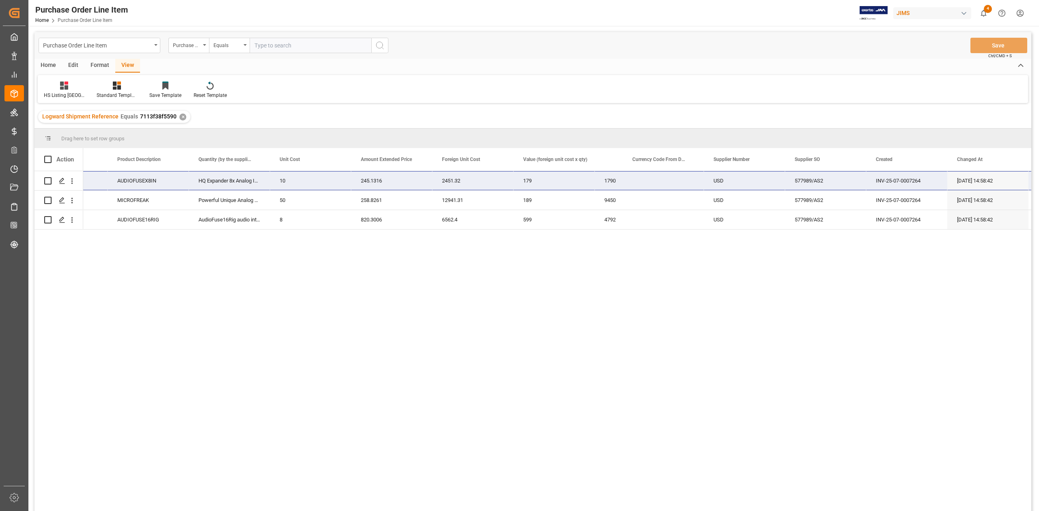
scroll to position [0, 379]
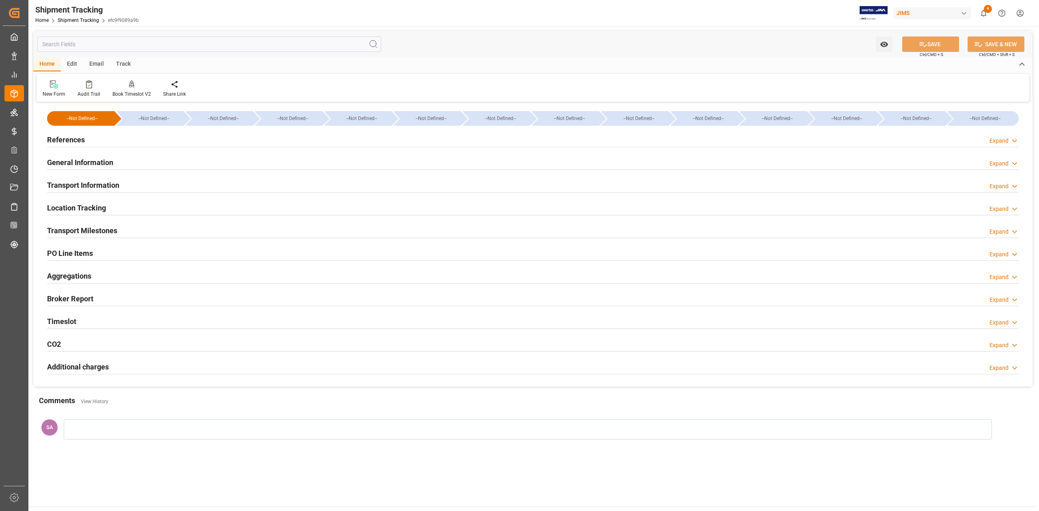
type input "[DATE] 00:00"
click at [104, 232] on h2 "Transport Milestones" at bounding box center [82, 230] width 70 height 11
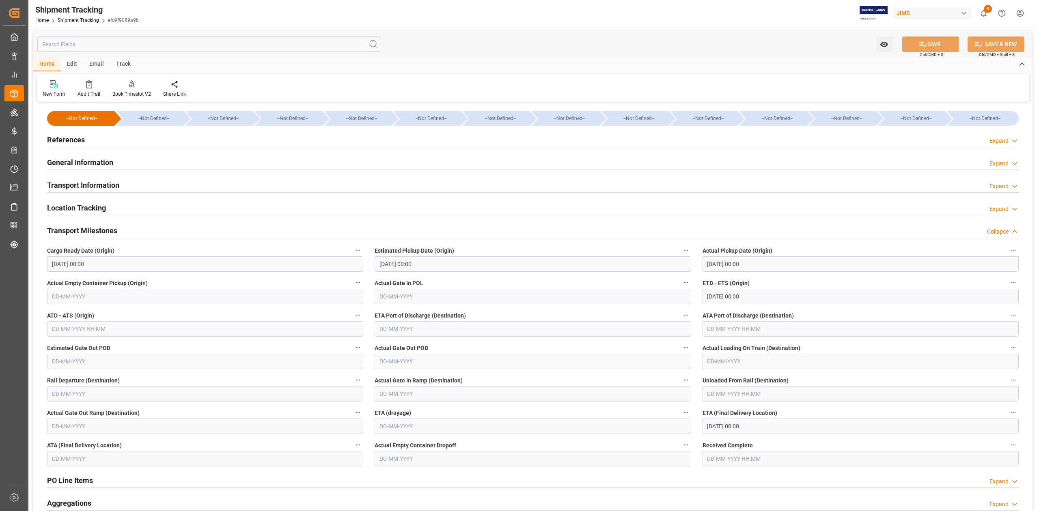
click at [762, 427] on input "[DATE] 00:00" at bounding box center [860, 426] width 316 height 15
click at [759, 338] on span "2" at bounding box center [760, 339] width 3 height 6
type input "[DATE] 00:00"
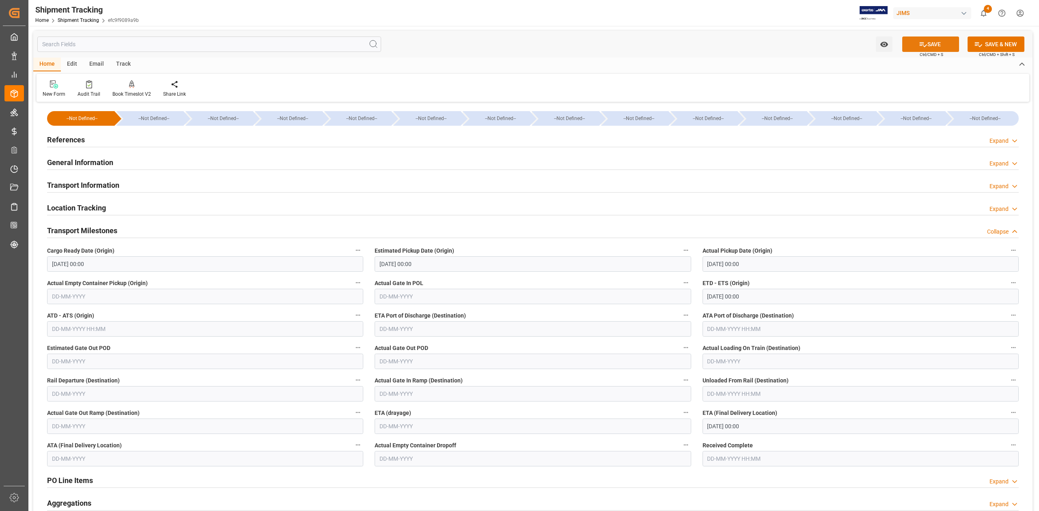
click at [942, 43] on button "SAVE" at bounding box center [930, 44] width 57 height 15
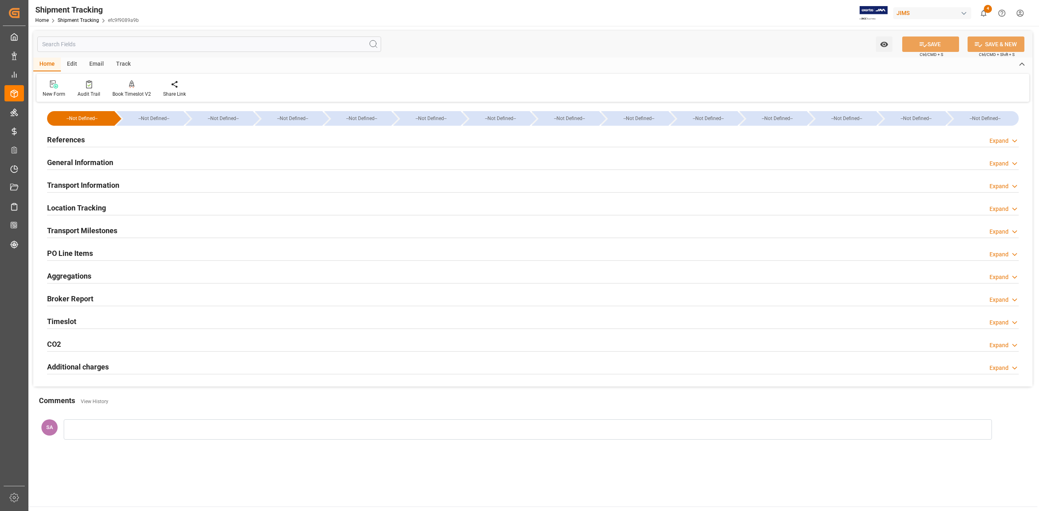
drag, startPoint x: 69, startPoint y: 138, endPoint x: 93, endPoint y: 153, distance: 28.6
click at [69, 138] on h2 "References" at bounding box center [66, 139] width 38 height 11
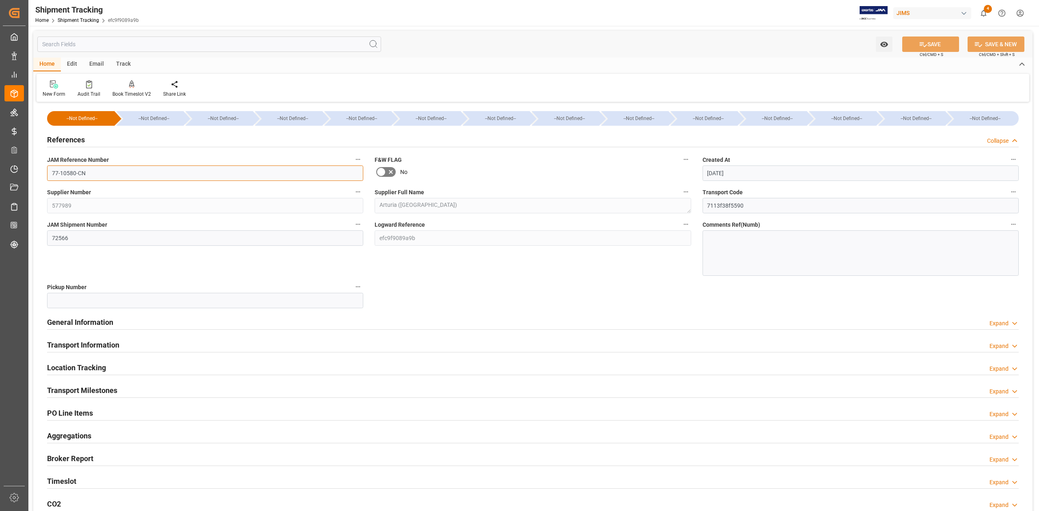
click at [101, 173] on input "77-10580-CN" at bounding box center [205, 173] width 316 height 15
click at [101, 172] on input "77-10580-CN" at bounding box center [205, 173] width 316 height 15
